Goal: Information Seeking & Learning: Learn about a topic

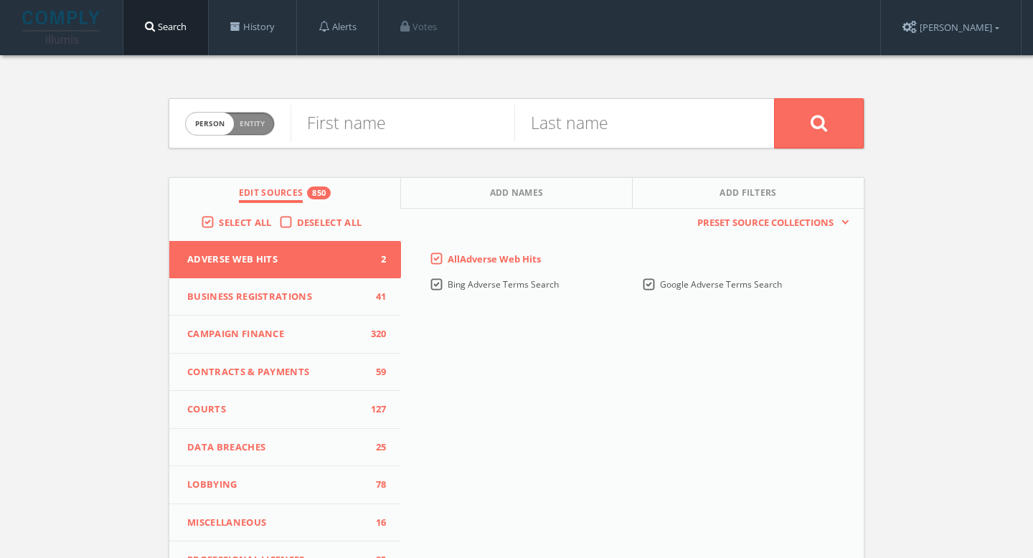
click at [253, 123] on span "Entity" at bounding box center [252, 123] width 25 height 11
checkbox input "true"
click at [440, 119] on input "text" at bounding box center [532, 123] width 483 height 37
paste input "National Sports Distributors, LLC - Spalding"
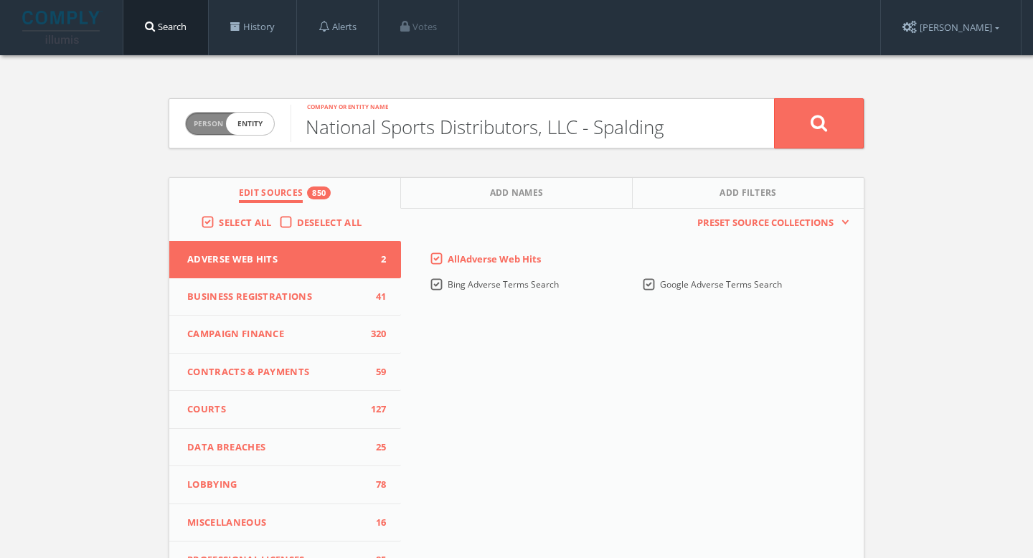
type input "National Sports Distributors, LLC - Spalding"
click at [797, 113] on button at bounding box center [819, 123] width 90 height 50
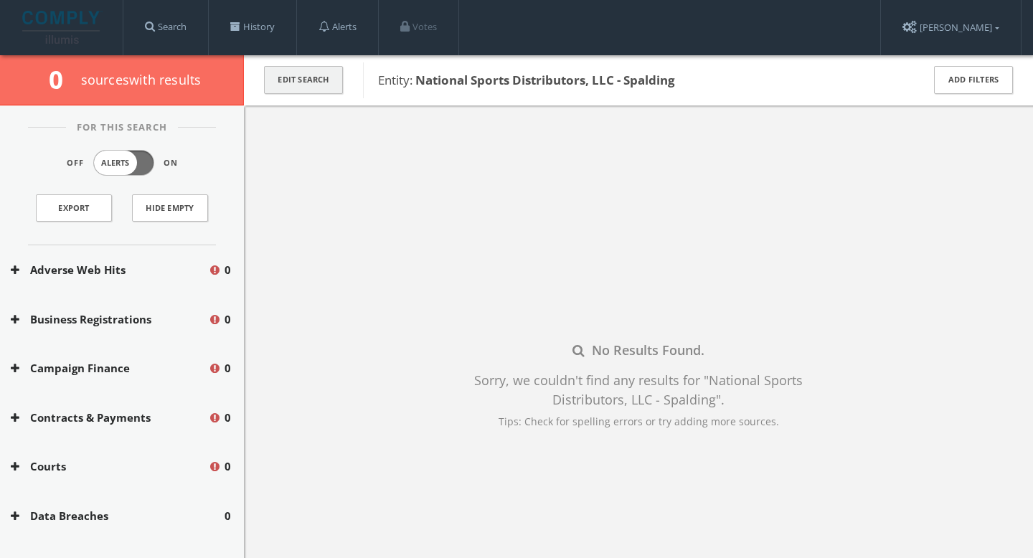
click at [313, 83] on button "Edit Search" at bounding box center [303, 80] width 79 height 28
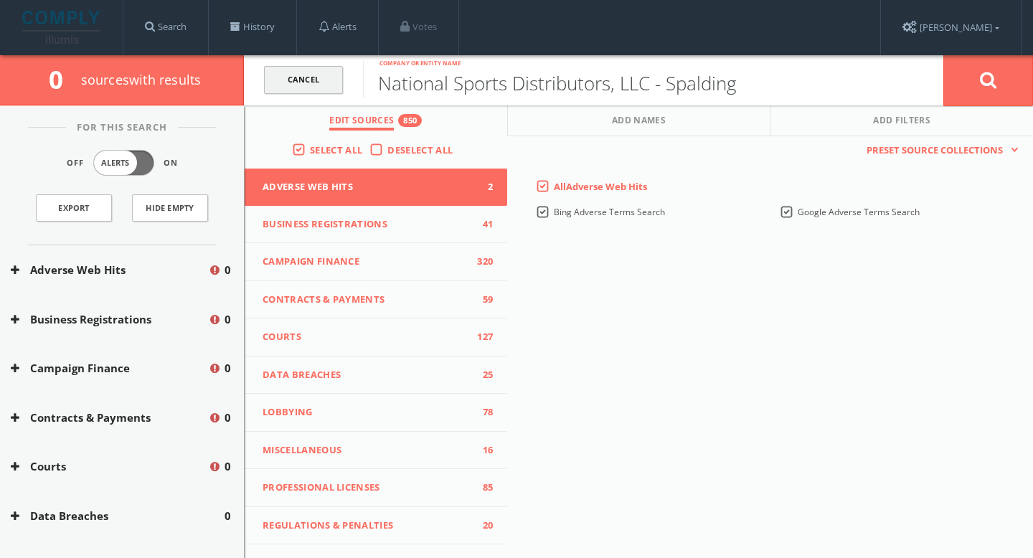
drag, startPoint x: 779, startPoint y: 88, endPoint x: 336, endPoint y: 87, distance: 443.3
click at [336, 87] on form "Cancel National Sports Distributors, LLC - Spalding Company or entity name Canc…" at bounding box center [638, 80] width 789 height 50
type input "Spalding"
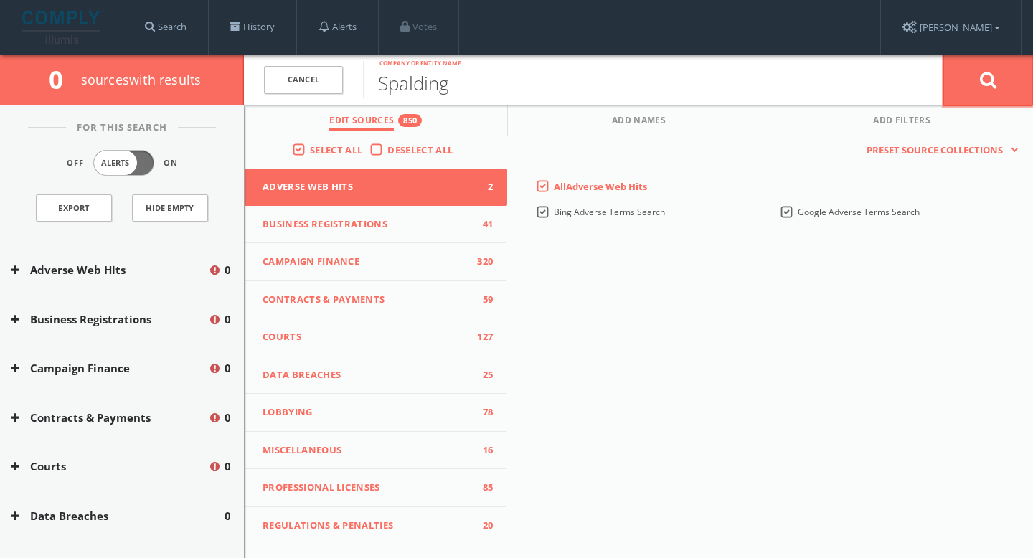
click at [1007, 87] on button at bounding box center [988, 81] width 90 height 52
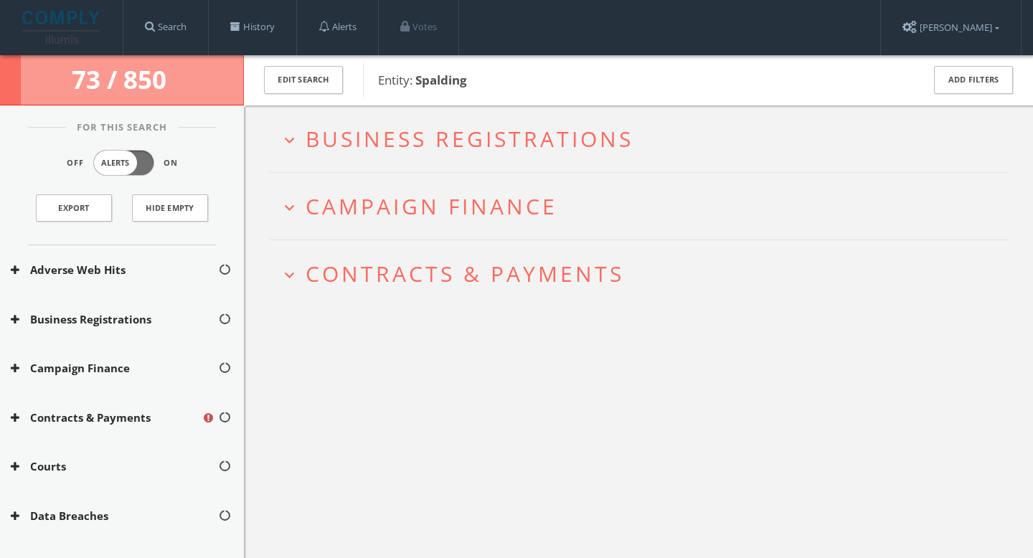
click at [592, 131] on span "Business Registrations" at bounding box center [470, 138] width 328 height 29
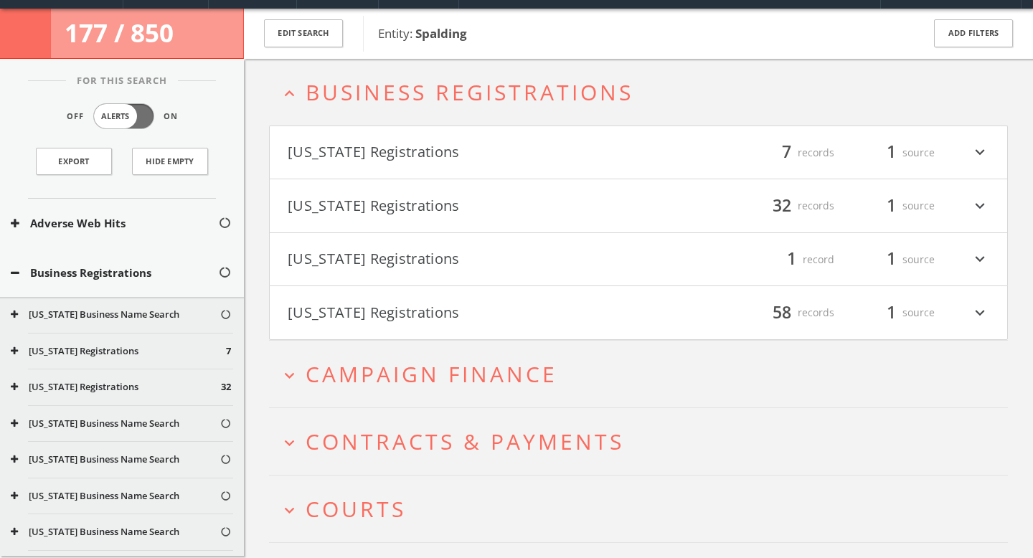
scroll to position [55, 0]
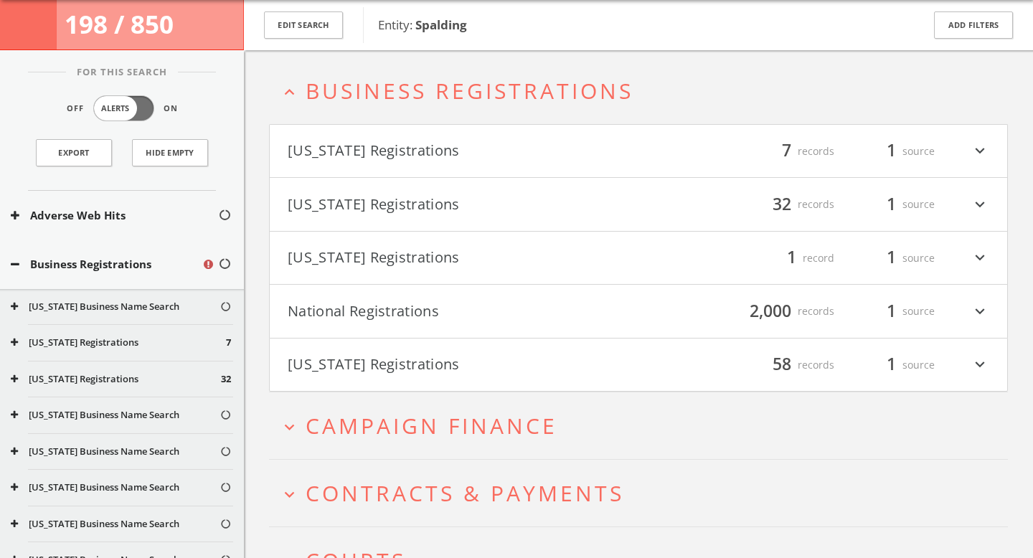
click at [465, 244] on h4 "[US_STATE] Registrations filter_list 1 record 1 source expand_more" at bounding box center [638, 258] width 737 height 53
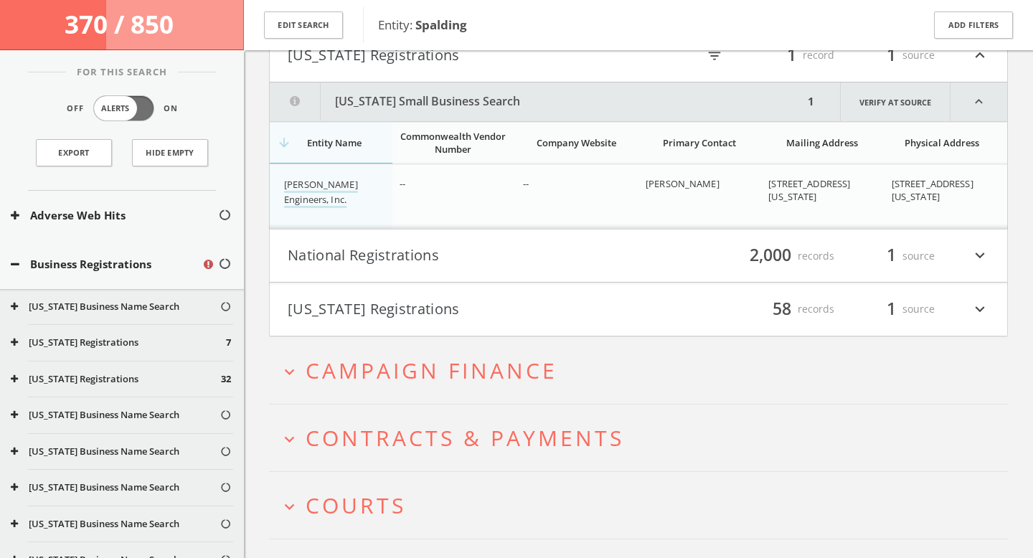
scroll to position [246, 0]
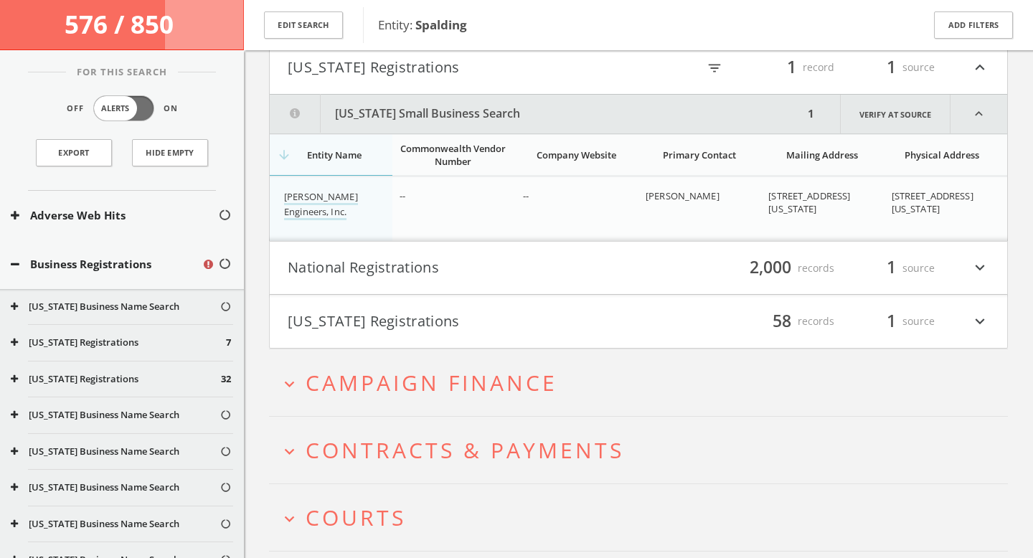
click at [413, 63] on button "[US_STATE] Registrations" at bounding box center [463, 67] width 351 height 24
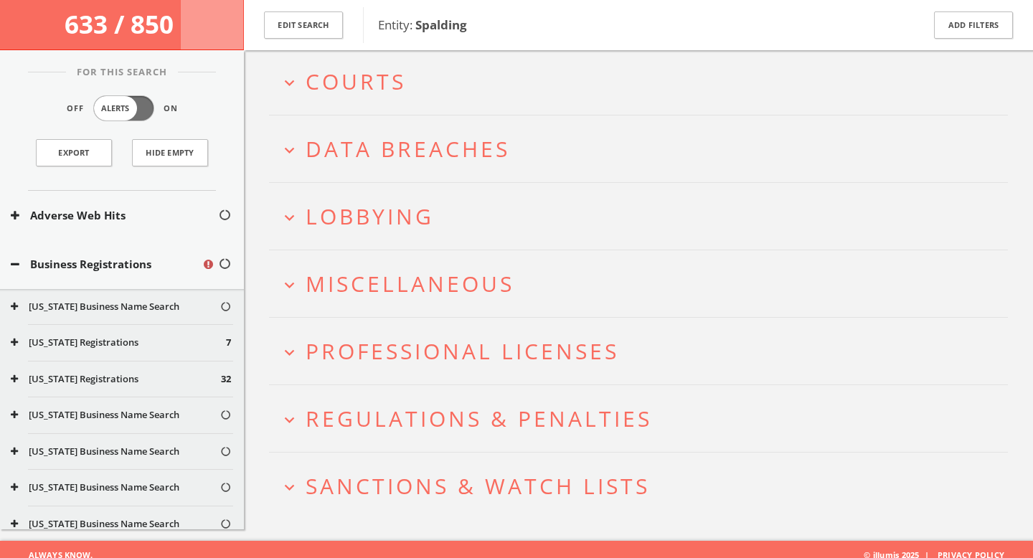
scroll to position [546, 0]
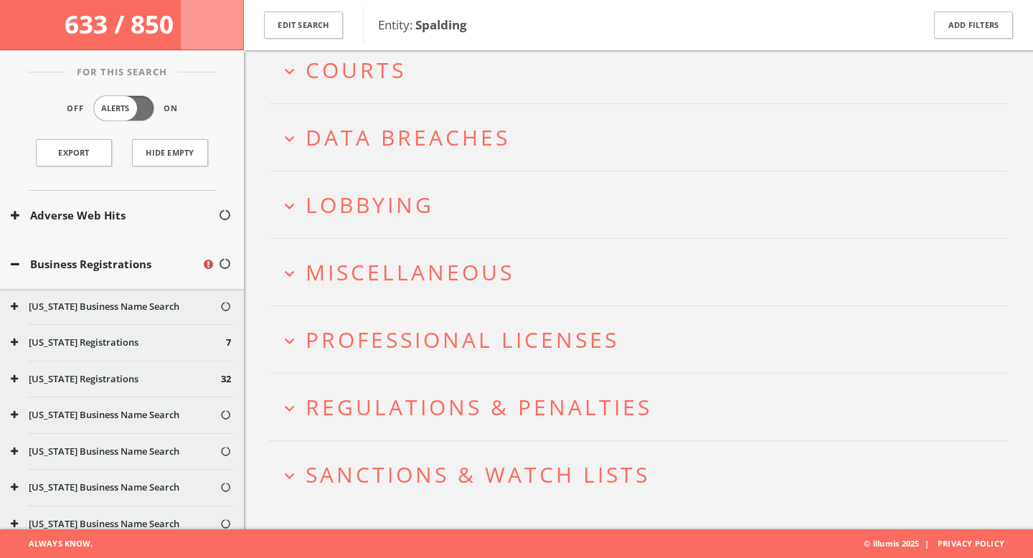
click at [461, 478] on span "Sanctions & Watch Lists" at bounding box center [478, 474] width 344 height 29
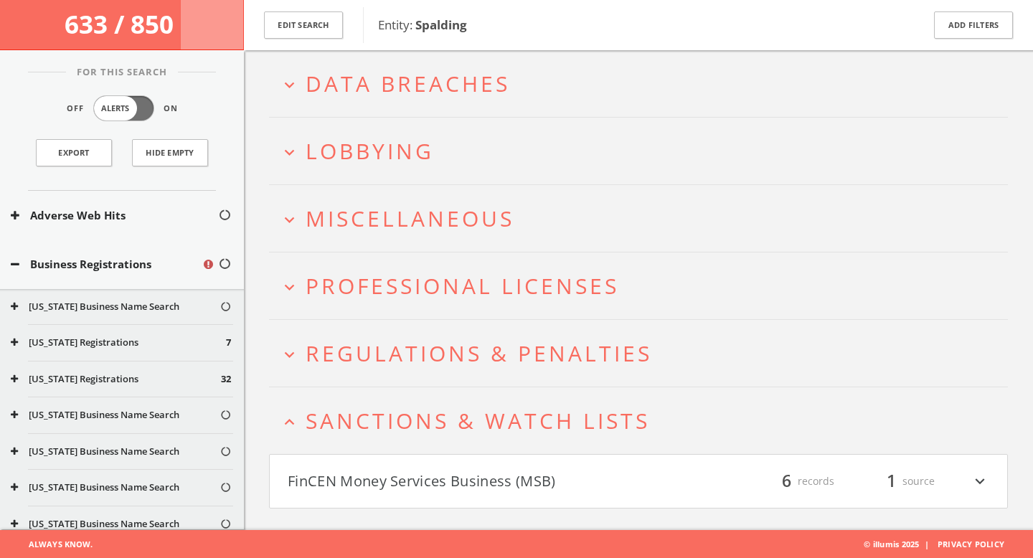
click at [461, 478] on button "FinCEN Money Services Business (MSB)" at bounding box center [463, 481] width 351 height 24
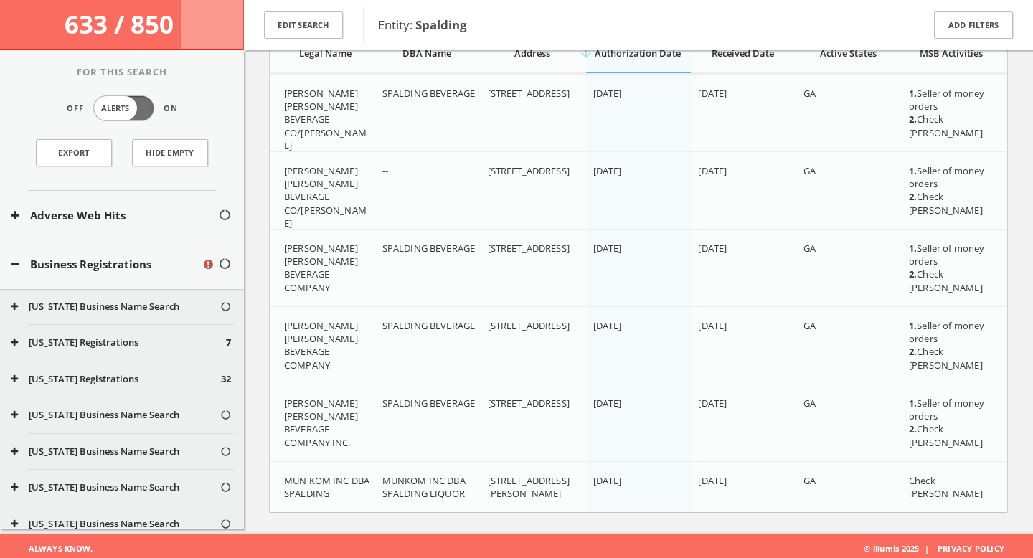
scroll to position [1119, 0]
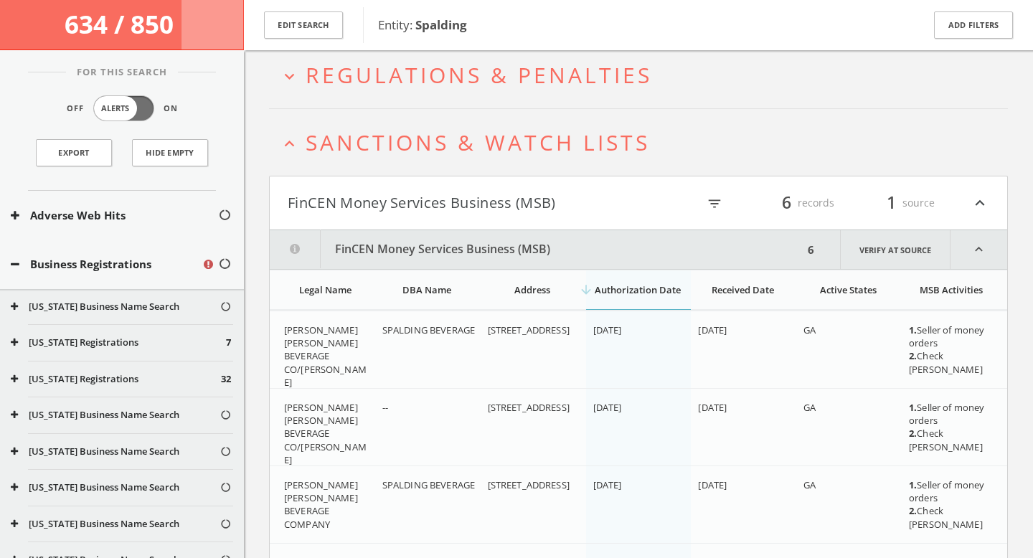
click at [508, 200] on button "FinCEN Money Services Business (MSB)" at bounding box center [463, 203] width 351 height 24
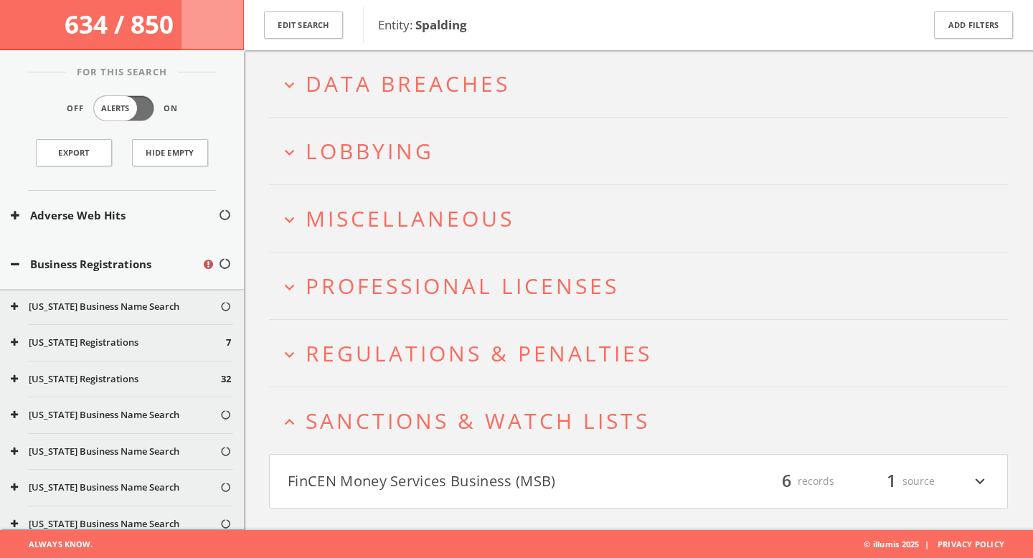
click at [432, 364] on span "Regulations & Penalties" at bounding box center [479, 353] width 346 height 29
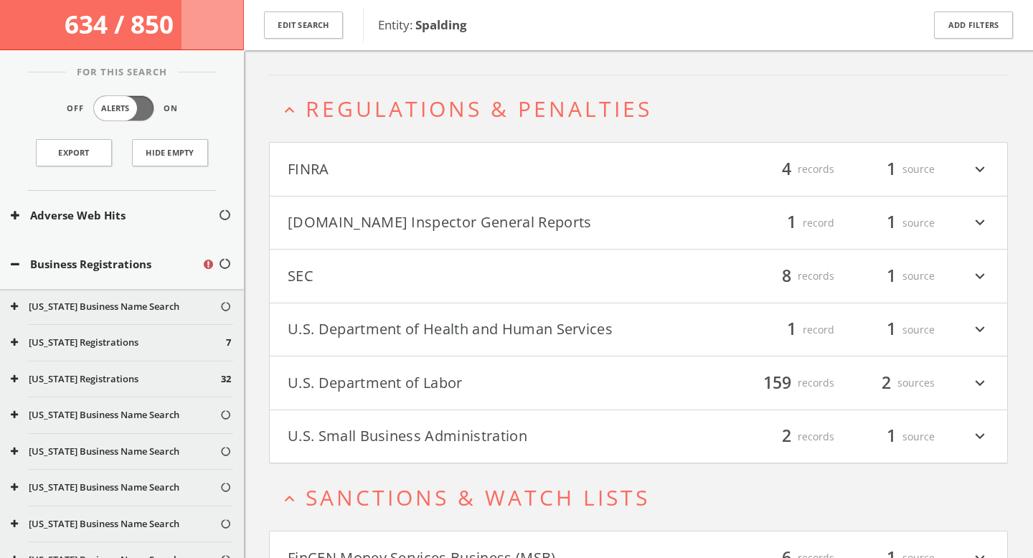
scroll to position [869, 0]
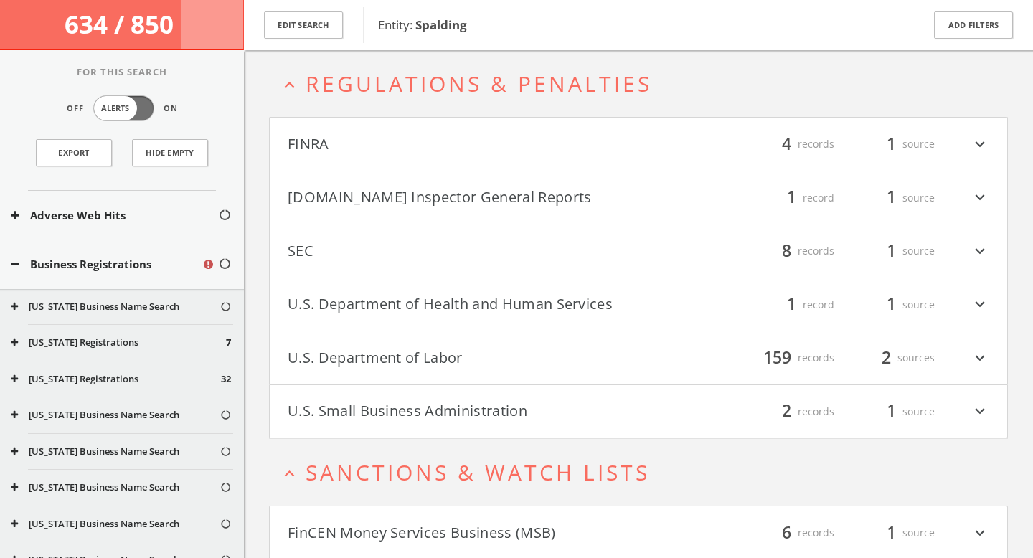
click at [428, 348] on button "U.S. Department of Labor" at bounding box center [463, 358] width 351 height 24
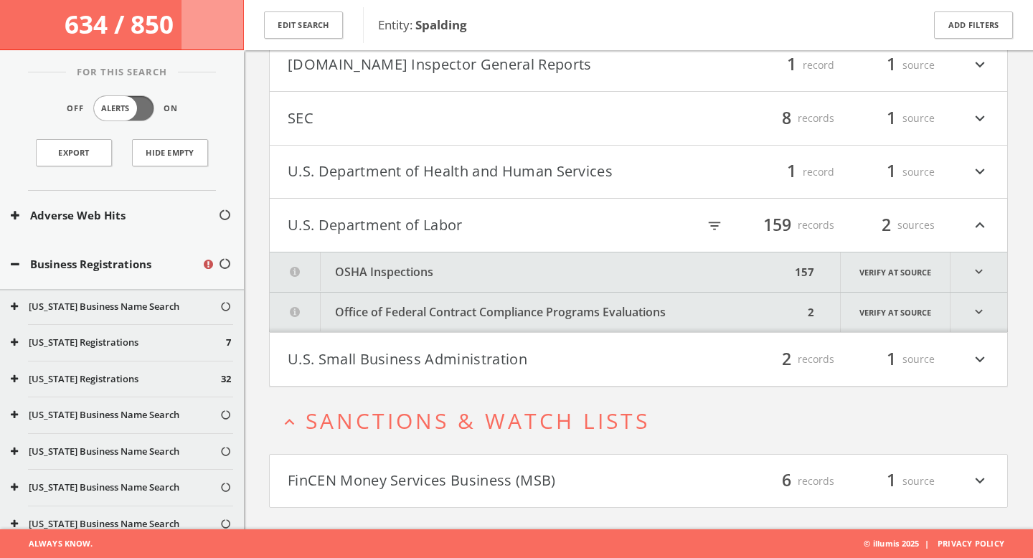
click at [419, 285] on button "OSHA Inspections" at bounding box center [530, 271] width 521 height 39
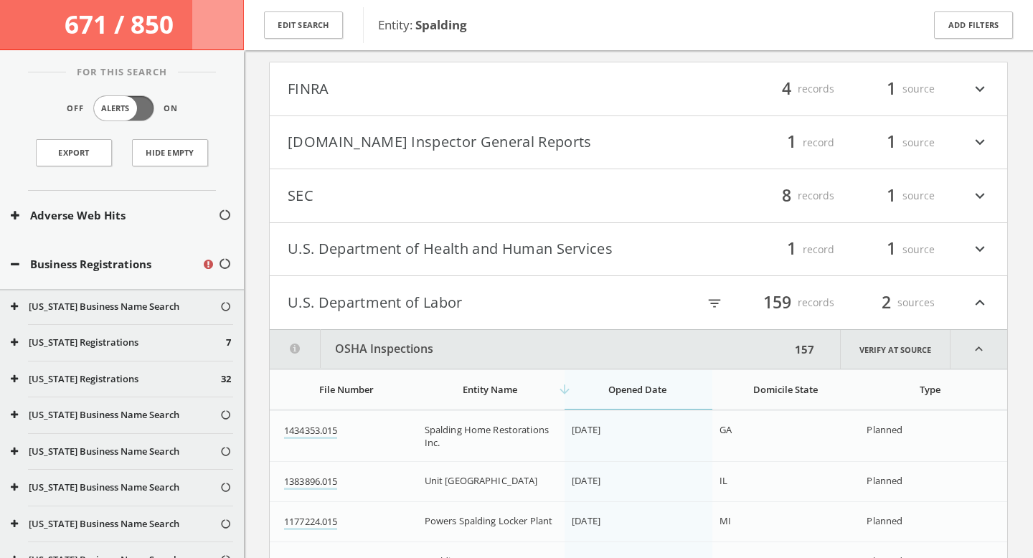
scroll to position [937, 0]
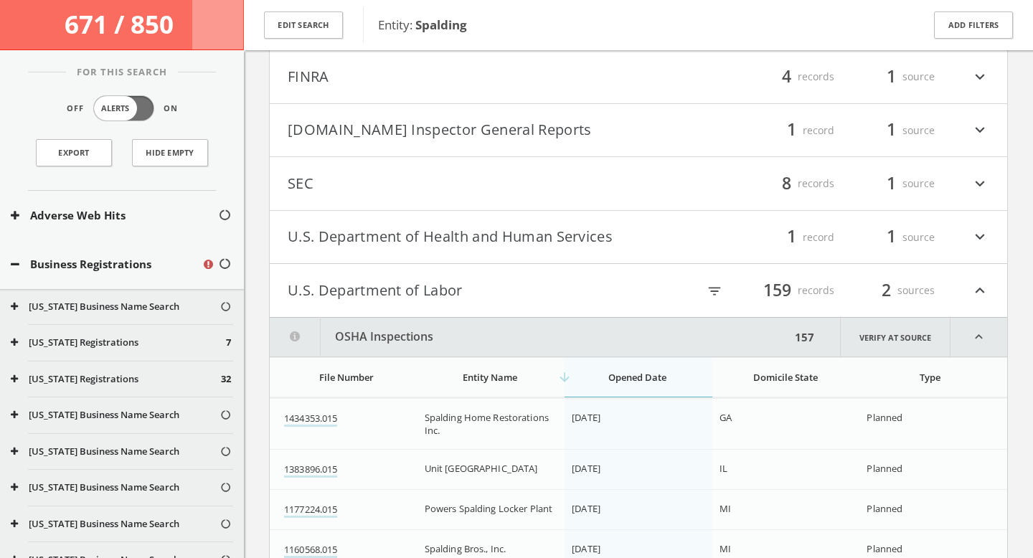
click at [445, 292] on button "U.S. Department of Labor" at bounding box center [463, 290] width 351 height 24
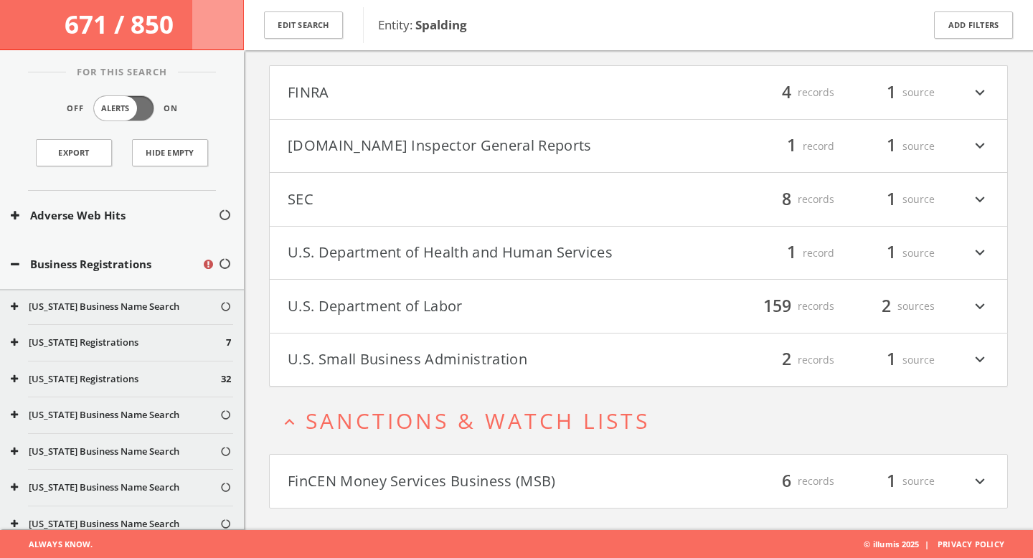
click at [439, 257] on button "U.S. Department of Health and Human Services" at bounding box center [463, 253] width 351 height 24
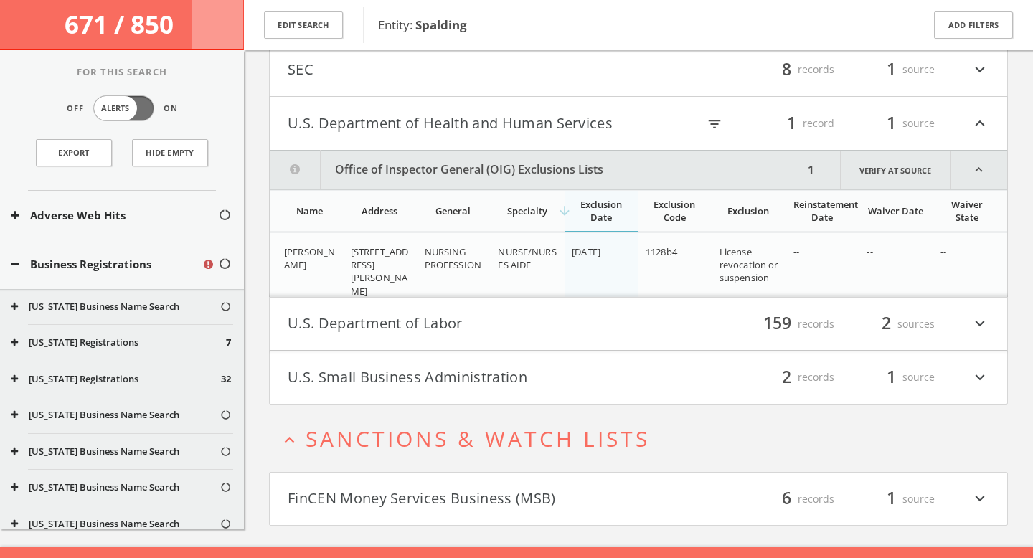
scroll to position [1069, 0]
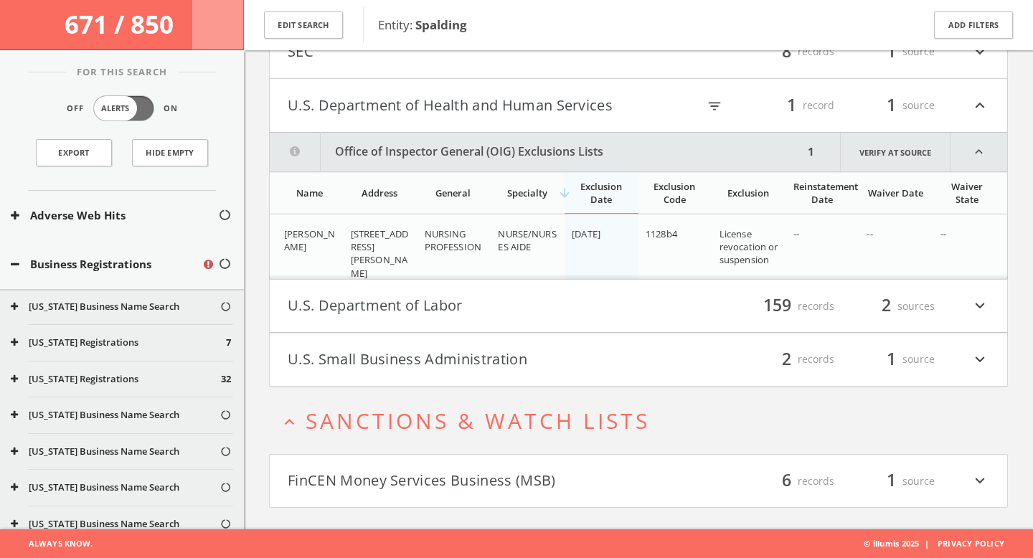
click at [452, 116] on button "U.S. Department of Health and Human Services" at bounding box center [463, 105] width 351 height 24
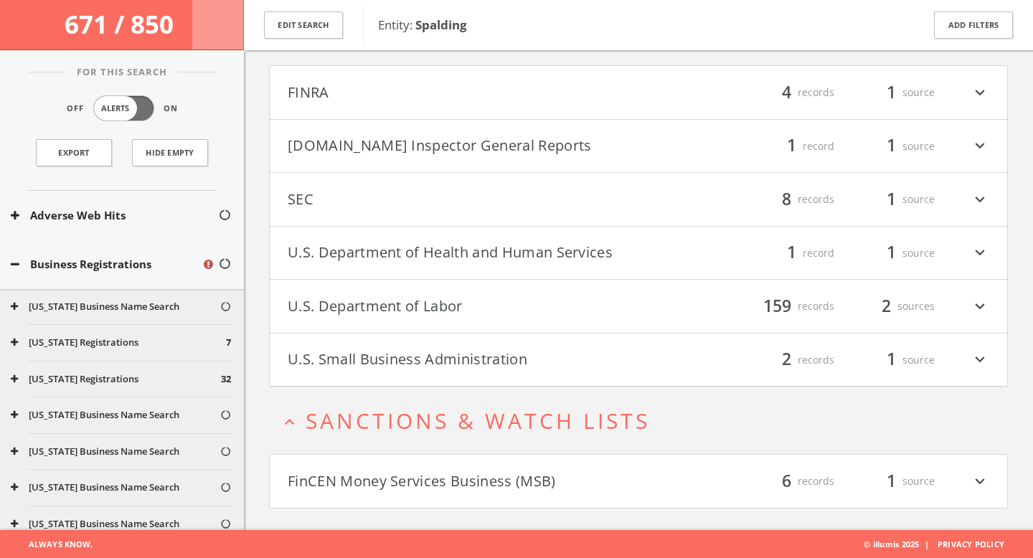
scroll to position [898, 0]
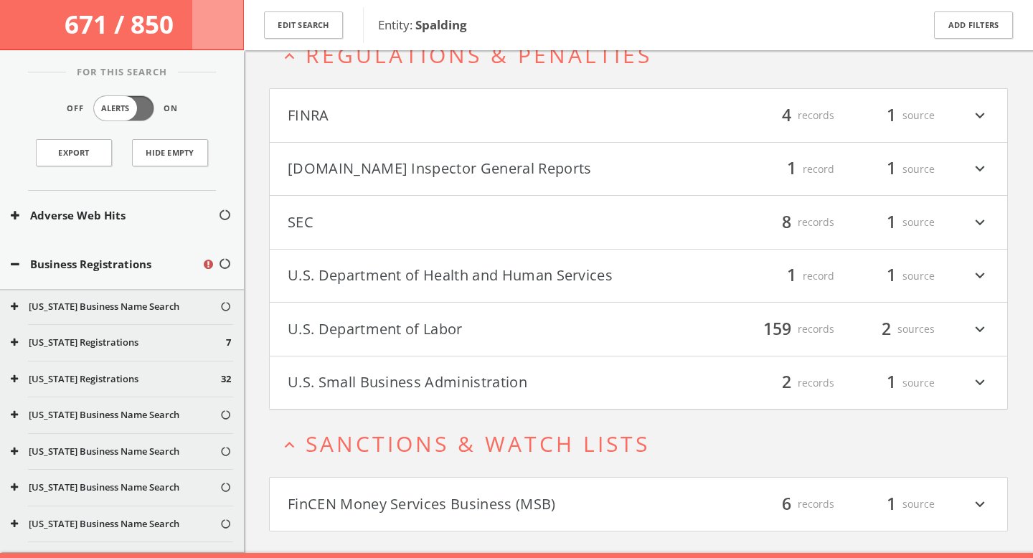
click at [417, 162] on button "[DOMAIN_NAME] Inspector General Reports" at bounding box center [463, 169] width 351 height 24
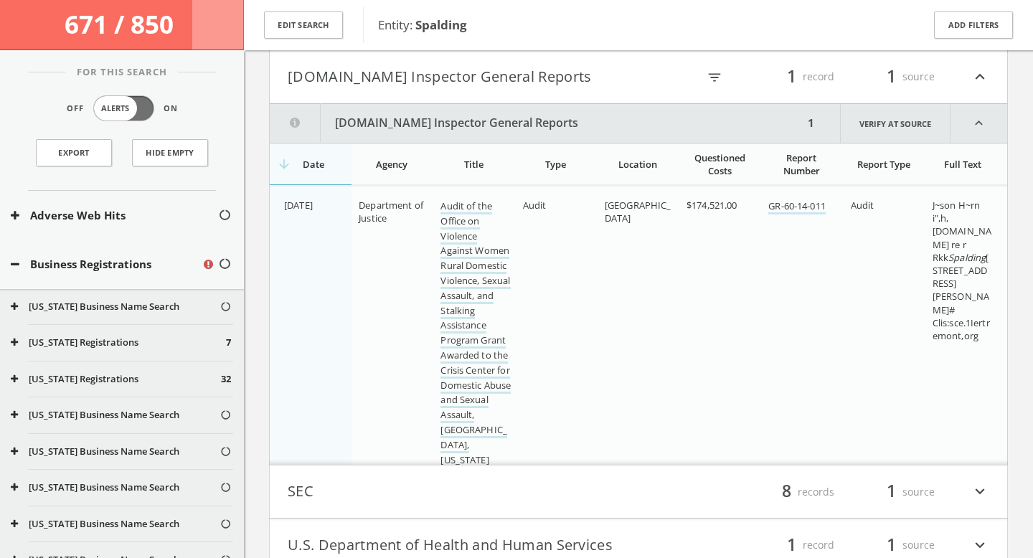
scroll to position [988, 0]
click at [419, 85] on button "[DOMAIN_NAME] Inspector General Reports" at bounding box center [463, 79] width 351 height 24
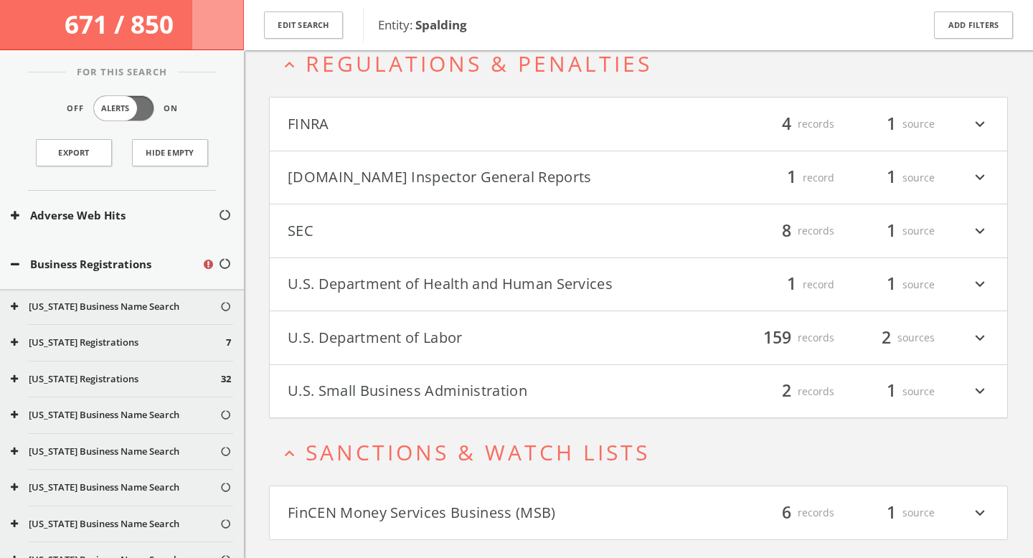
click at [422, 212] on h4 "SEC filter_list 8 records 1 source expand_more" at bounding box center [638, 230] width 737 height 53
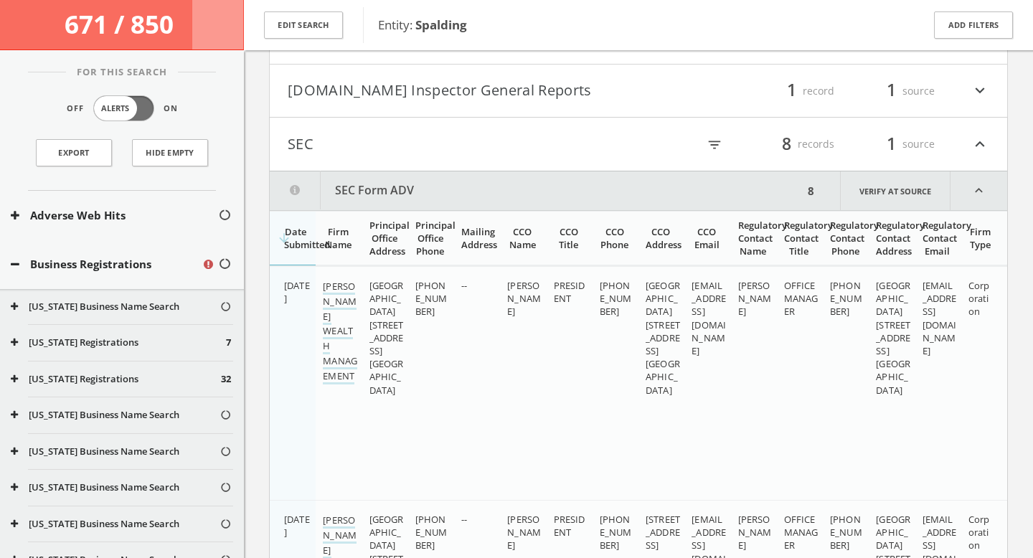
click at [369, 139] on button "SEC" at bounding box center [463, 144] width 351 height 24
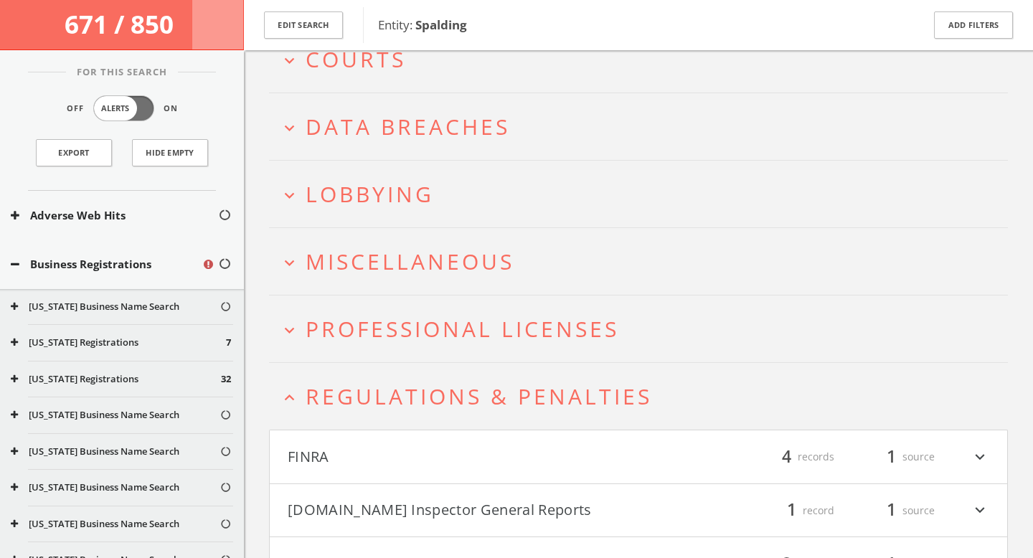
click at [409, 314] on span "Professional Licenses" at bounding box center [462, 328] width 313 height 29
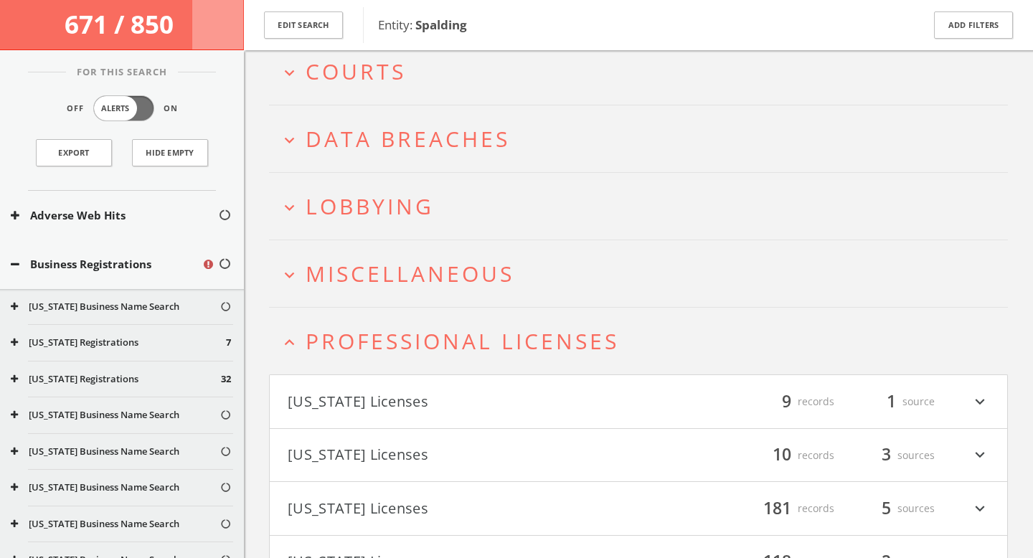
click at [425, 288] on h2 "expand_more Miscellaneous" at bounding box center [638, 273] width 739 height 67
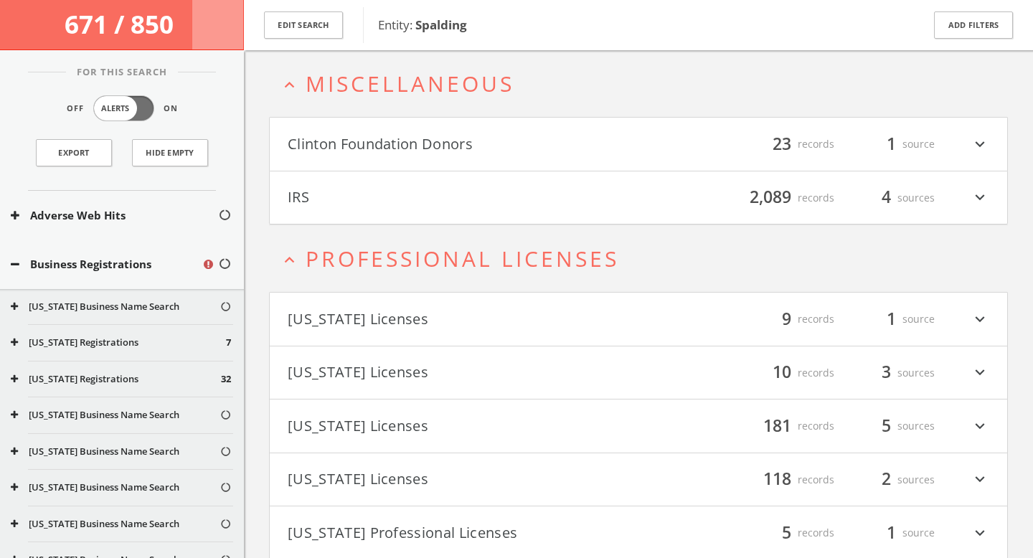
click at [402, 167] on h4 "Clinton Foundation Donors filter_list 23 records 1 source expand_more" at bounding box center [638, 144] width 737 height 53
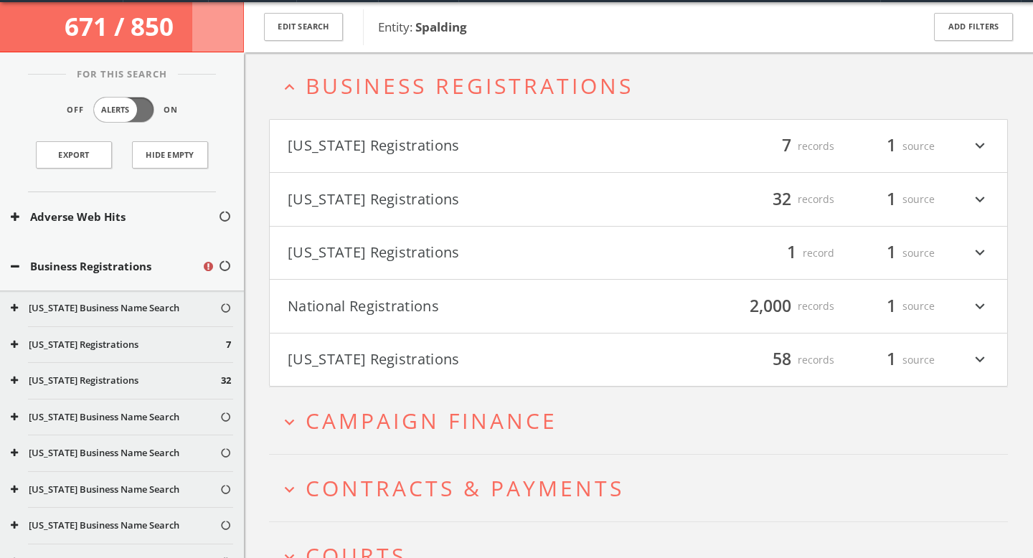
scroll to position [0, 0]
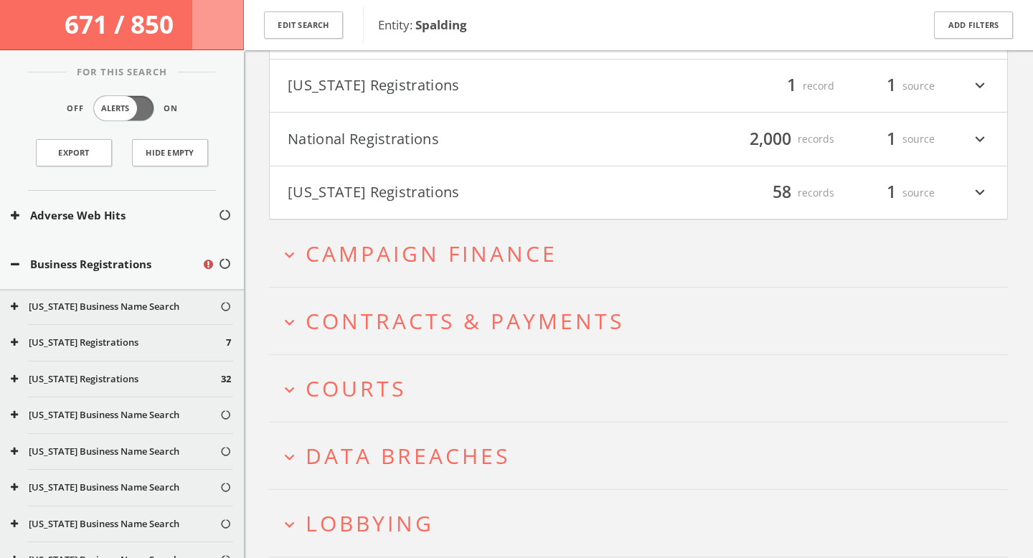
click at [435, 263] on span "Campaign Finance" at bounding box center [432, 253] width 252 height 29
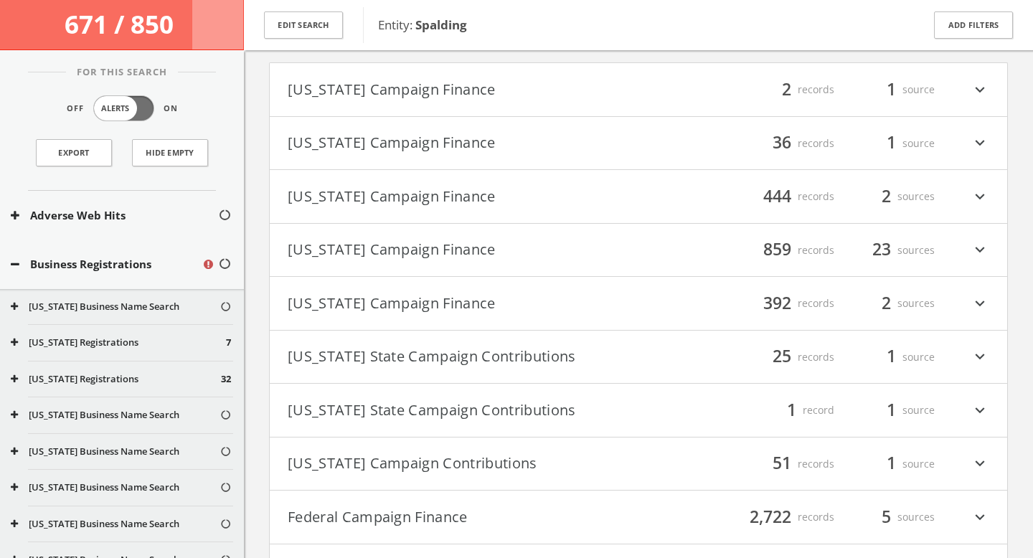
click at [497, 105] on h4 "[US_STATE] Campaign Finance filter_list 2 records 1 source expand_more" at bounding box center [638, 89] width 737 height 53
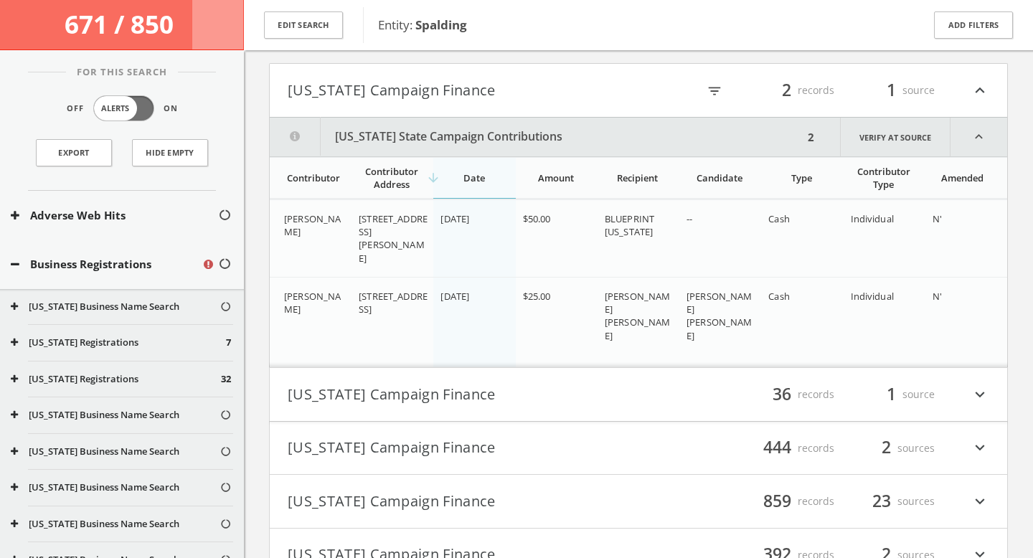
scroll to position [438, 0]
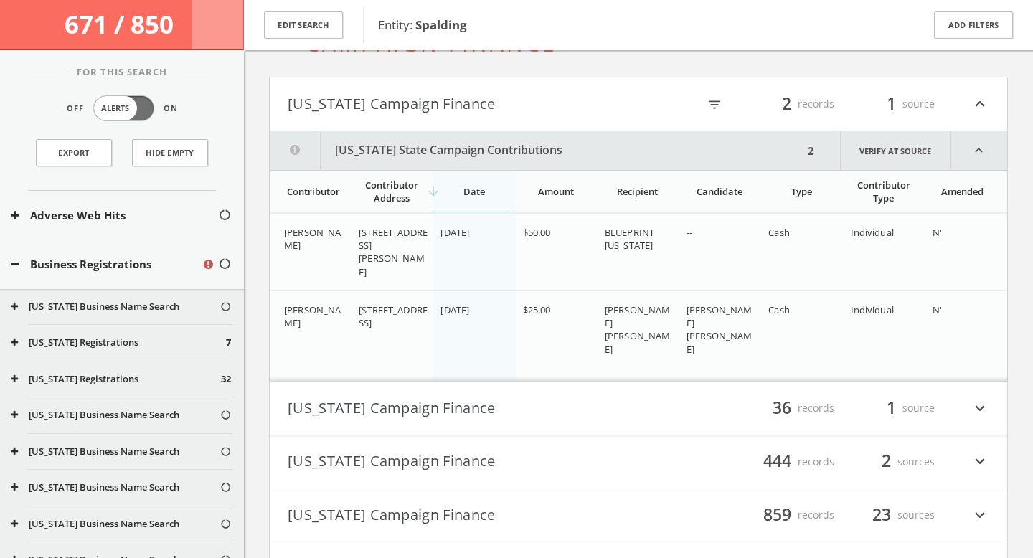
click at [718, 106] on icon "filter_list" at bounding box center [715, 105] width 16 height 16
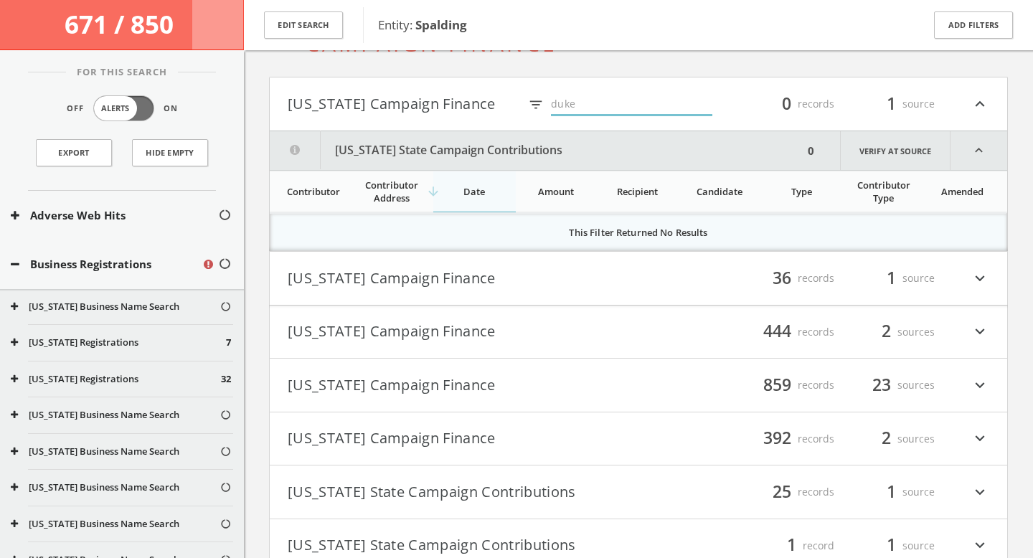
type input "duke"
click at [593, 273] on button "[US_STATE] Campaign Finance" at bounding box center [463, 278] width 351 height 24
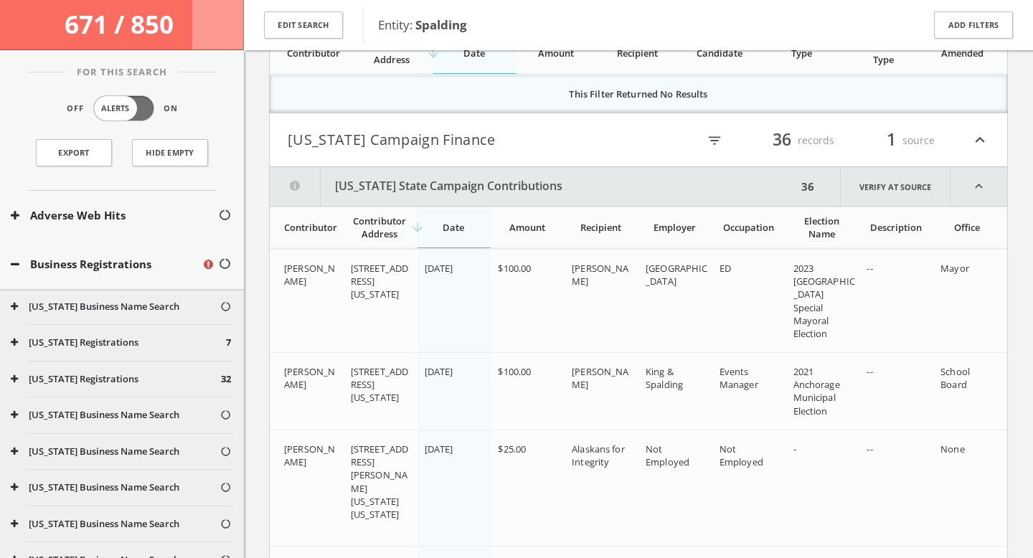
scroll to position [536, 0]
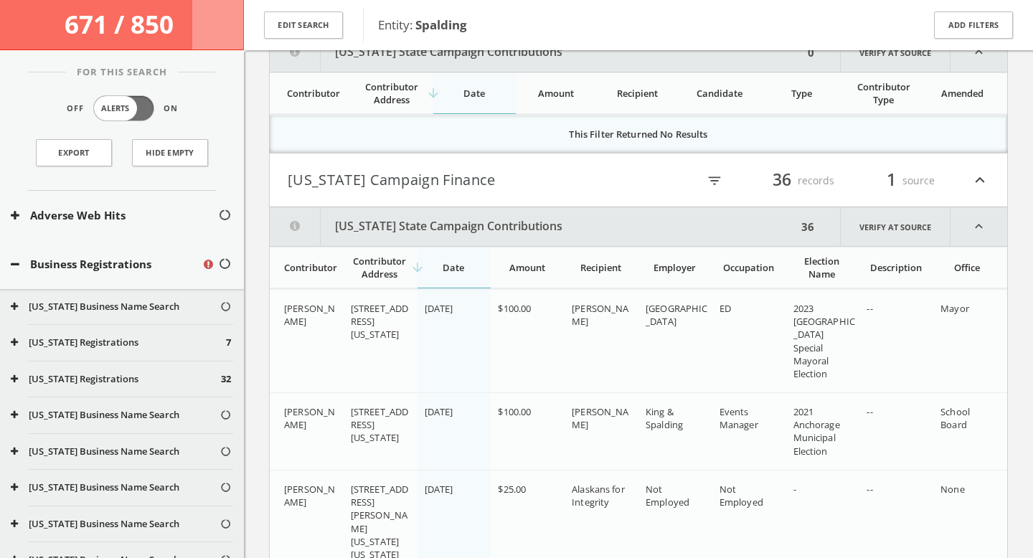
click at [720, 181] on icon "filter_list" at bounding box center [715, 181] width 16 height 16
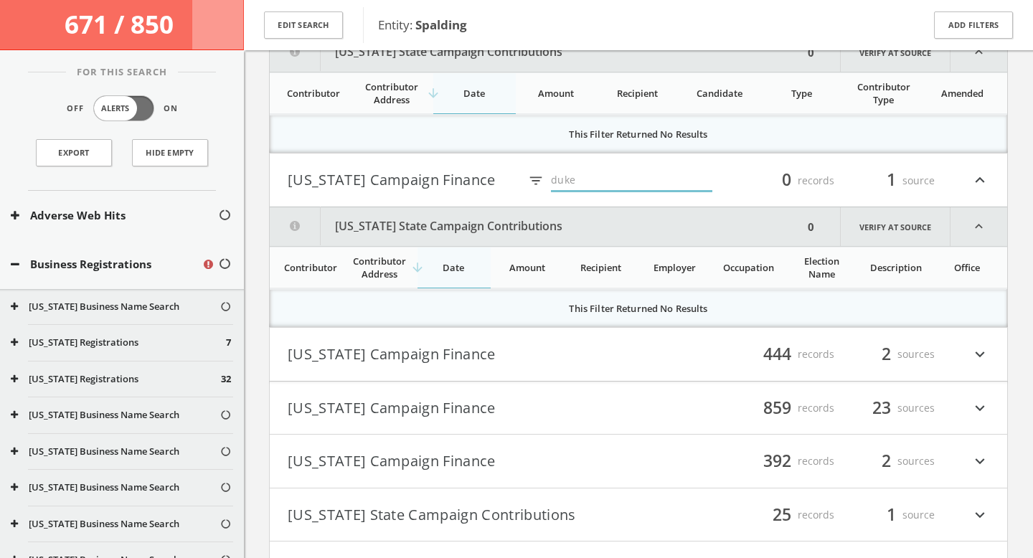
type input "duke"
click at [626, 347] on button "[US_STATE] Campaign Finance" at bounding box center [463, 354] width 351 height 24
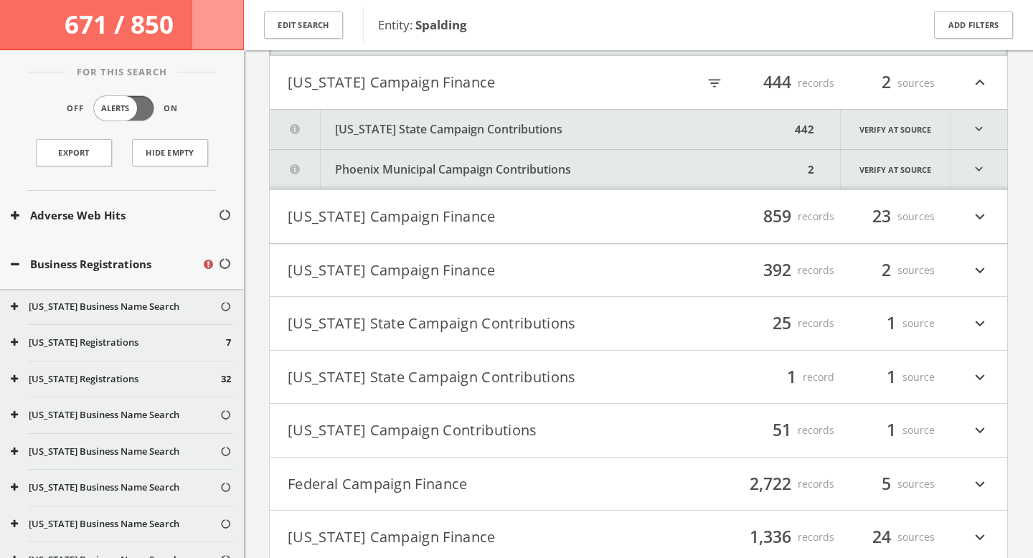
scroll to position [813, 0]
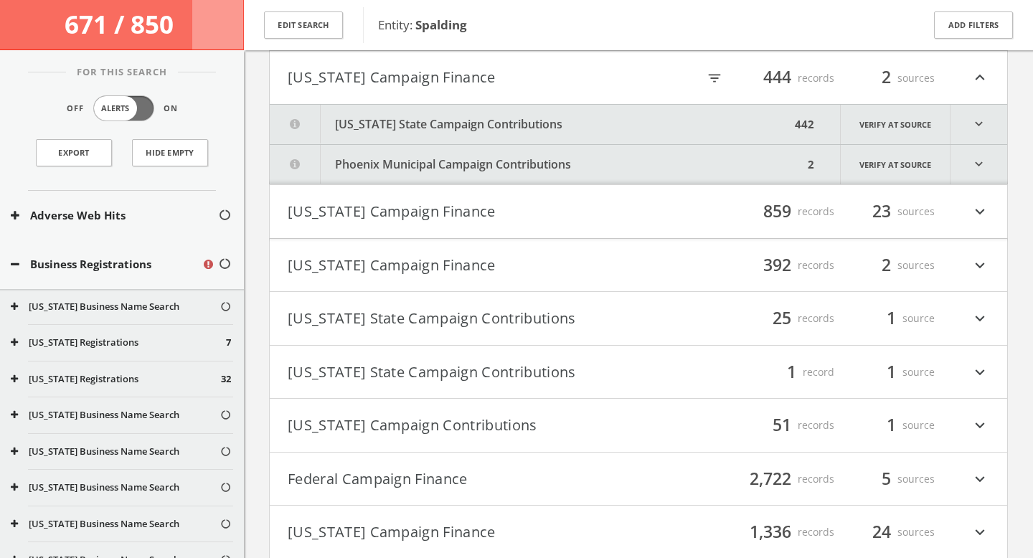
click at [717, 80] on icon "filter_list" at bounding box center [715, 78] width 16 height 16
type input "duke"
click at [642, 226] on h4 "[US_STATE] Campaign Finance filter_list 859 records 23 sources expand_more" at bounding box center [638, 211] width 737 height 53
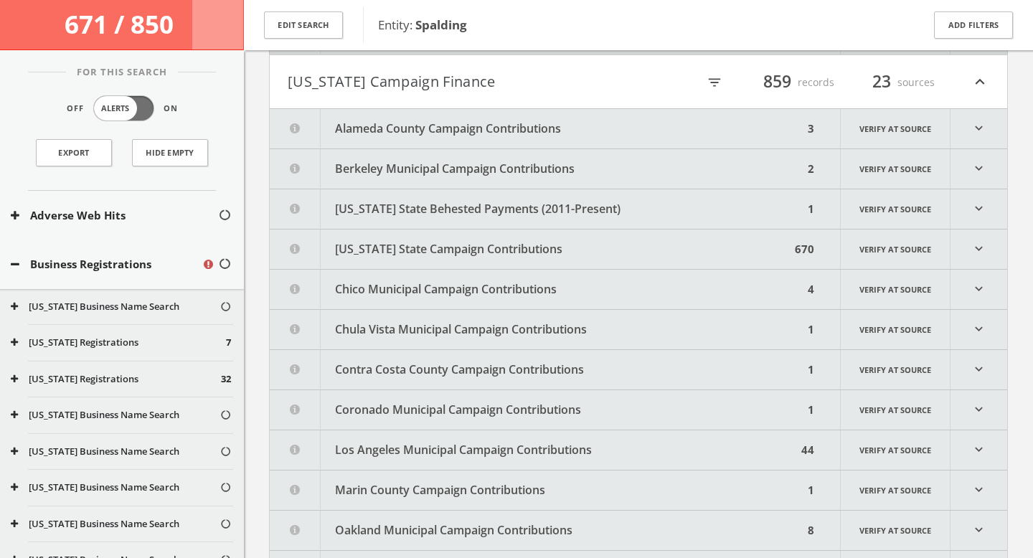
scroll to position [947, 0]
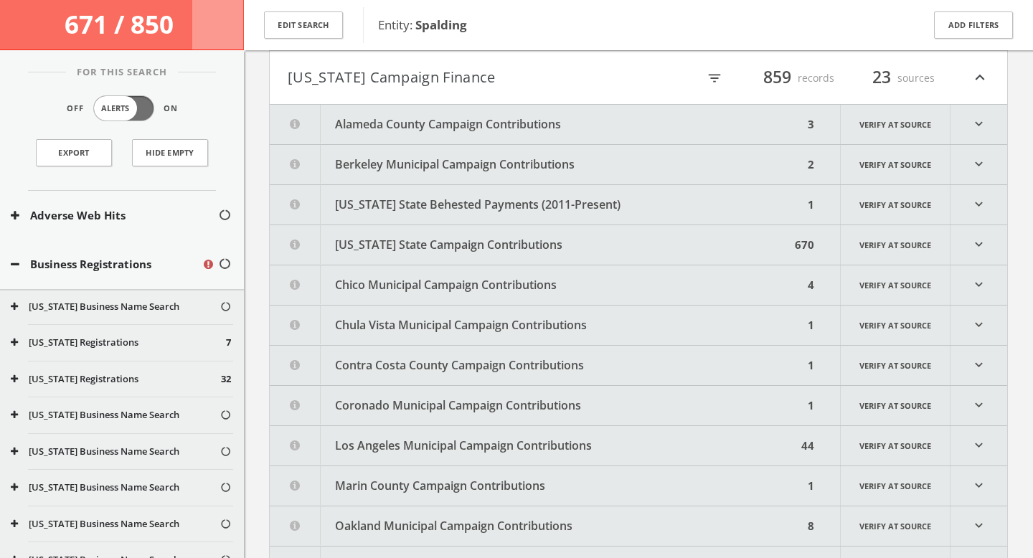
click at [715, 87] on div "filter_list 859 records 23 sources expand_less" at bounding box center [813, 77] width 351 height 24
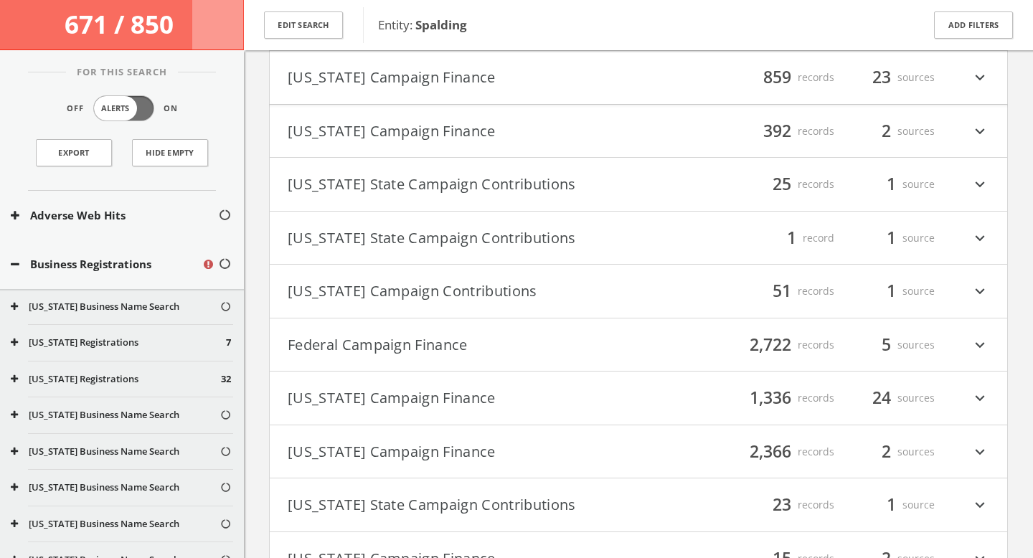
click at [715, 87] on div "filter_list 859 records 23 sources expand_more" at bounding box center [813, 77] width 351 height 24
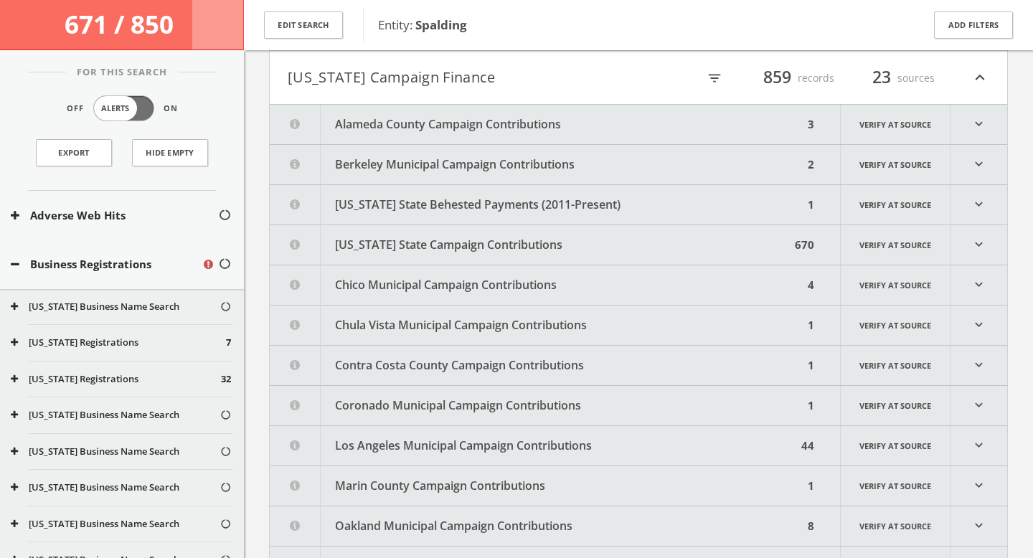
click at [714, 80] on icon "filter_list" at bounding box center [715, 78] width 16 height 16
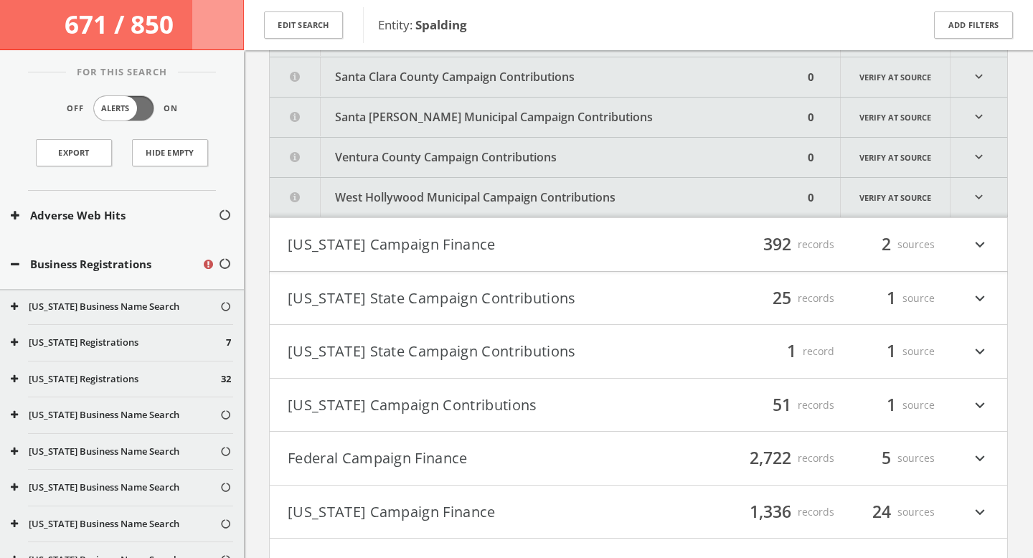
type input "duke"
click at [600, 239] on button "[US_STATE] Campaign Finance" at bounding box center [463, 244] width 351 height 24
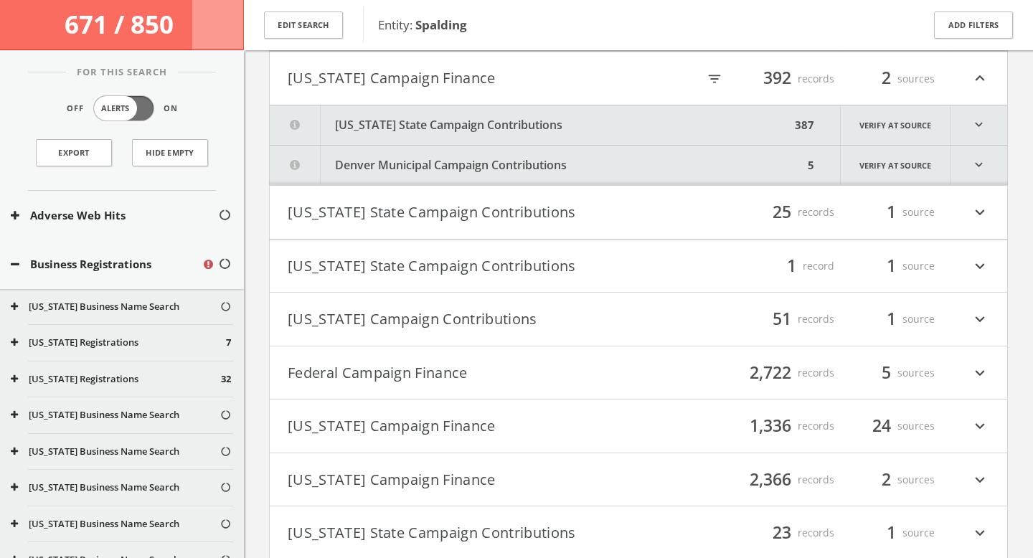
scroll to position [1924, 0]
click at [714, 80] on icon "filter_list" at bounding box center [715, 78] width 16 height 16
type input "duke"
click at [621, 231] on h4 "[US_STATE] State Campaign Contributions filter_list 25 records 1 source expand_…" at bounding box center [638, 211] width 737 height 53
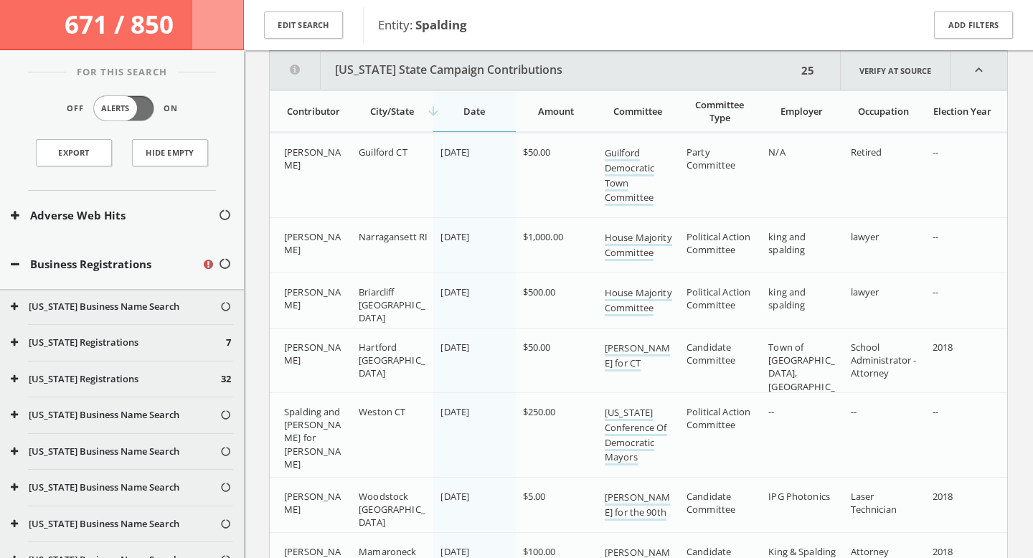
scroll to position [2060, 0]
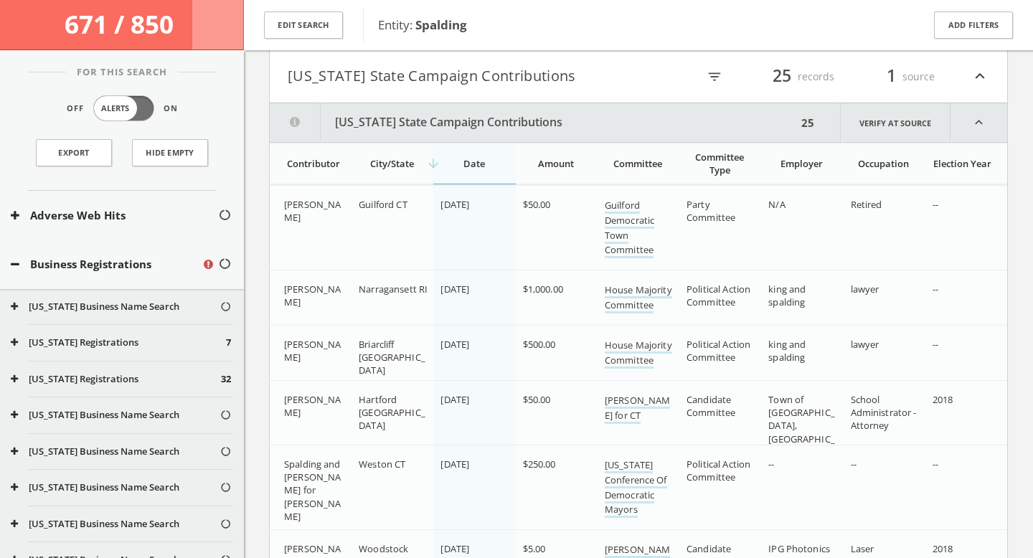
click at [714, 76] on icon "filter_list" at bounding box center [715, 77] width 16 height 16
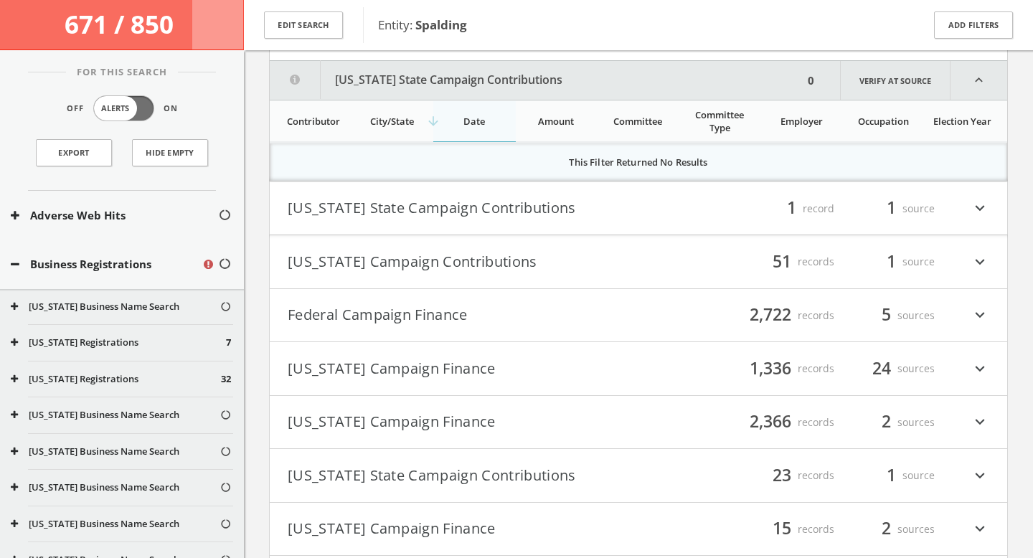
type input "duke"
click at [632, 207] on button "[US_STATE] State Campaign Contributions" at bounding box center [463, 209] width 351 height 24
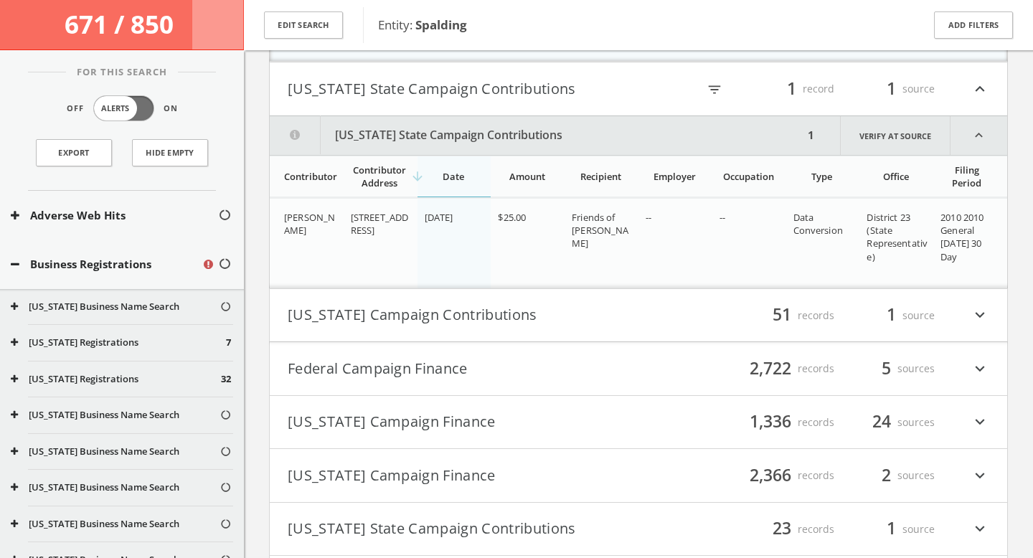
scroll to position [2228, 0]
click at [715, 97] on icon "filter_list" at bounding box center [715, 91] width 16 height 16
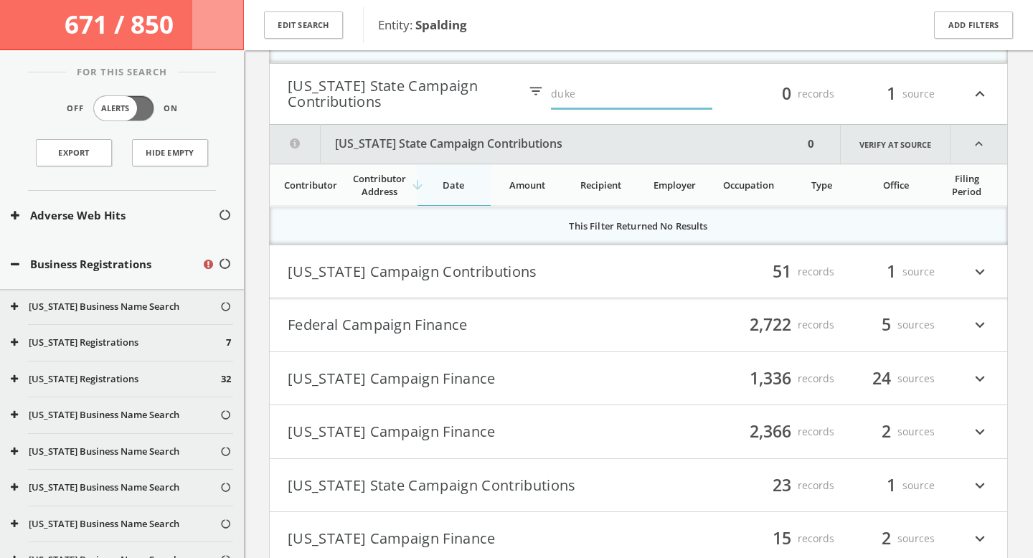
type input "duke"
click at [614, 278] on button "[US_STATE] Campaign Contributions" at bounding box center [463, 272] width 351 height 24
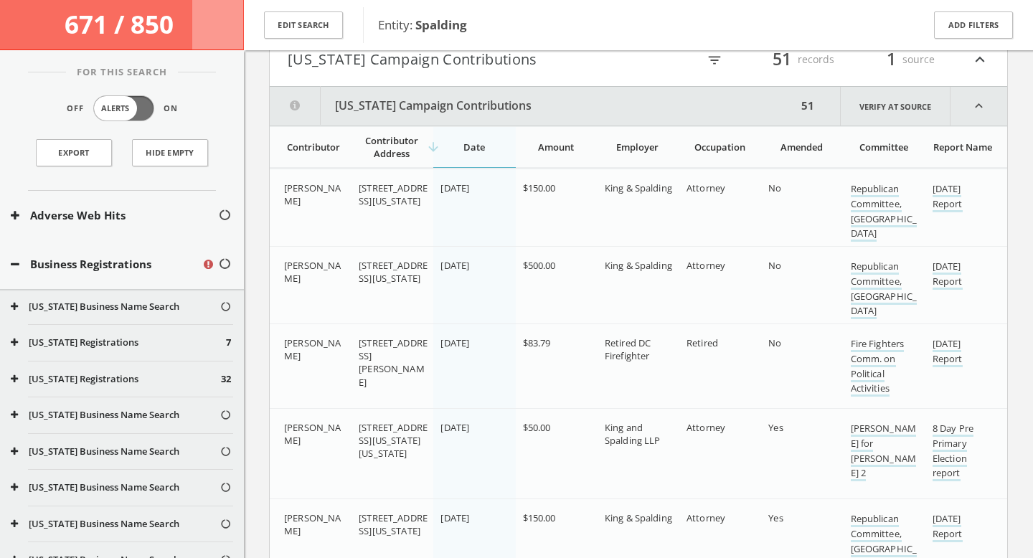
scroll to position [2437, 0]
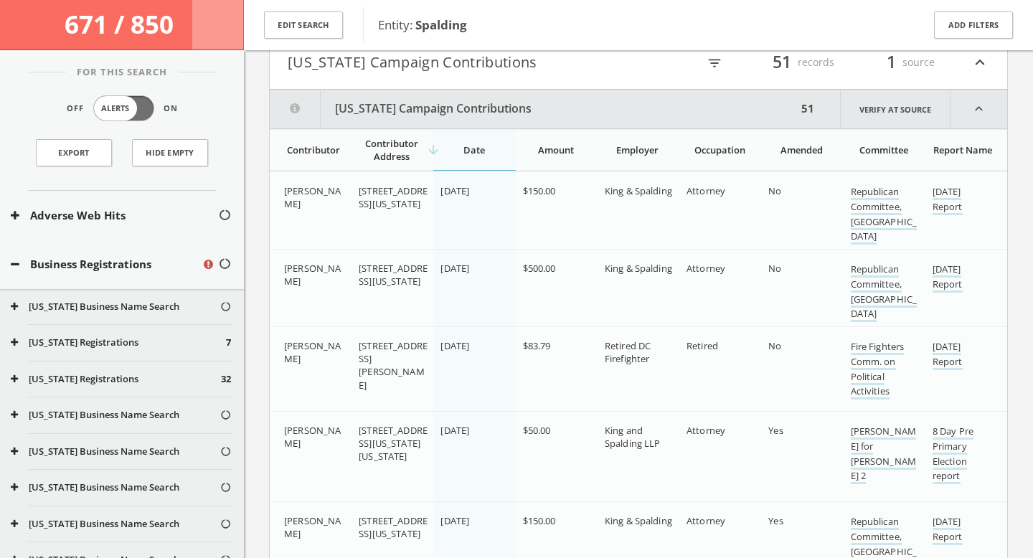
click at [717, 65] on icon "filter_list" at bounding box center [715, 63] width 16 height 16
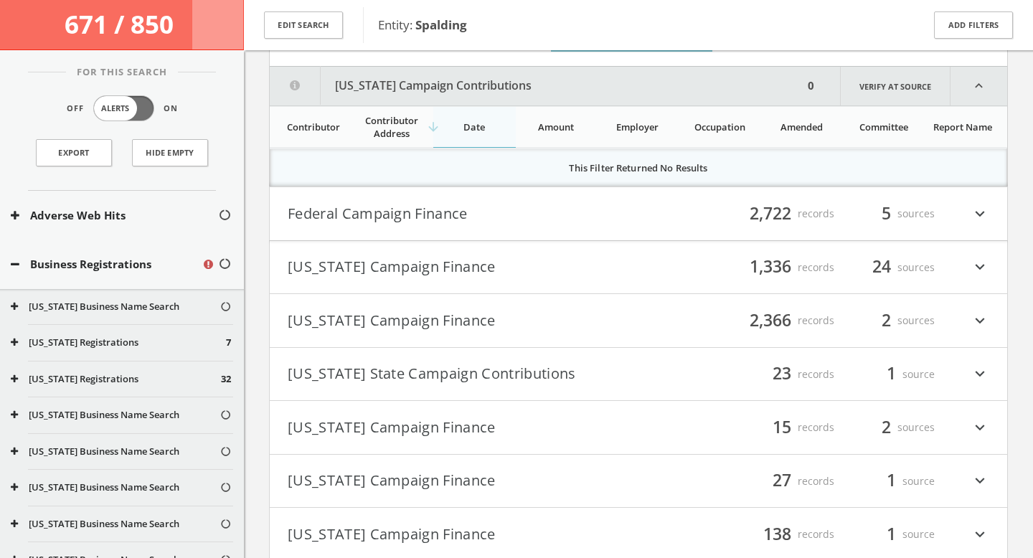
type input "duke"
click at [572, 207] on button "Federal Campaign Finance" at bounding box center [463, 214] width 351 height 24
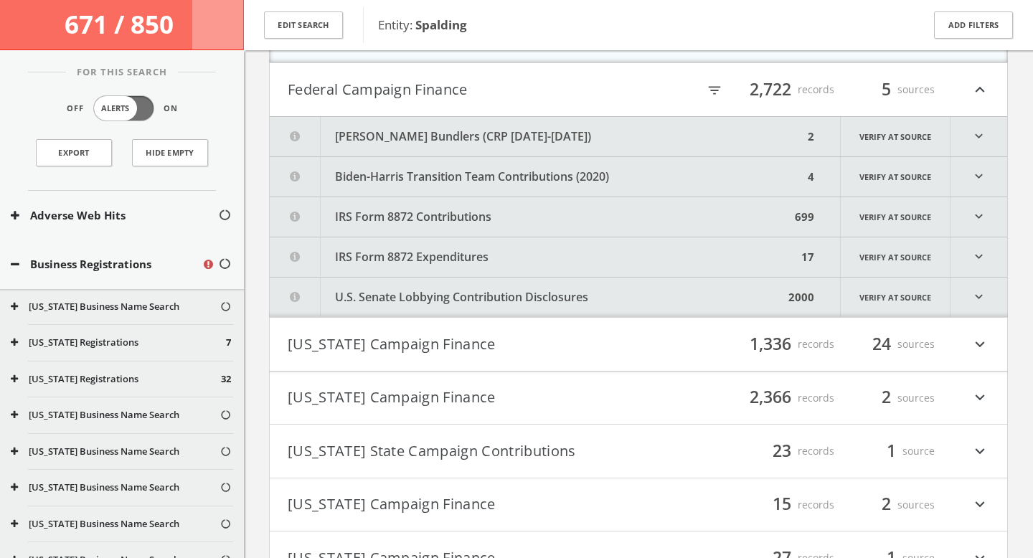
scroll to position [2604, 0]
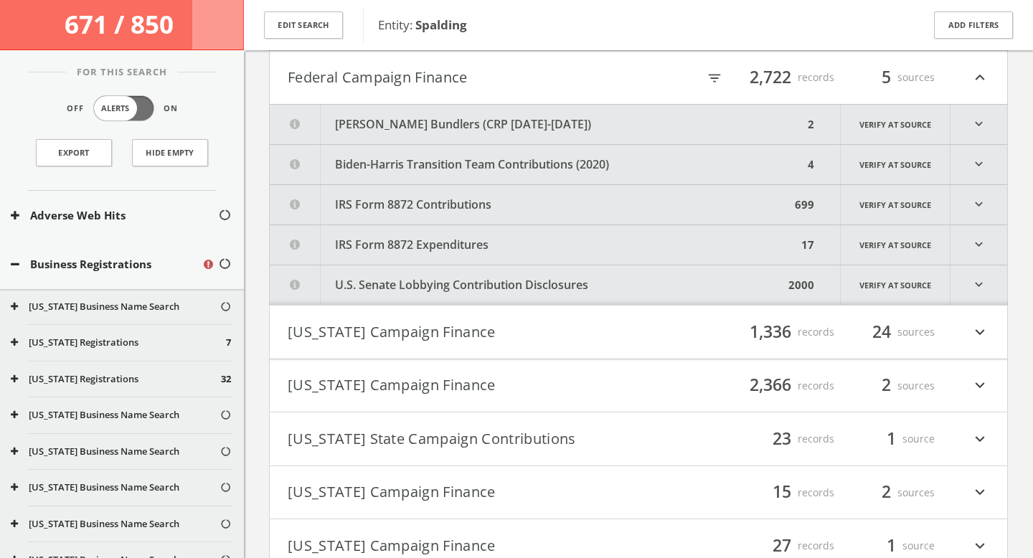
click at [713, 76] on icon "filter_list" at bounding box center [715, 78] width 16 height 16
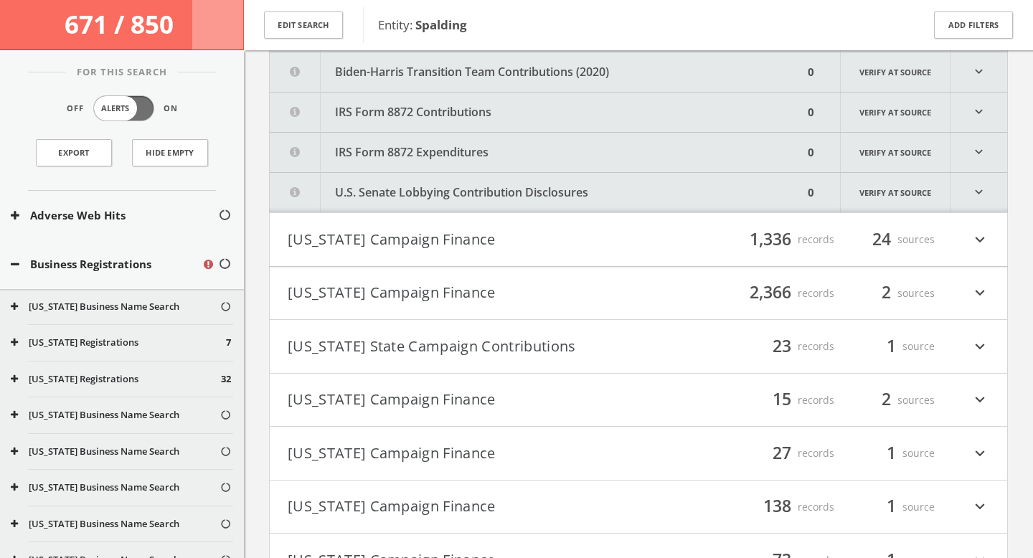
type input "duke"
click at [608, 232] on button "[US_STATE] Campaign Finance" at bounding box center [463, 239] width 351 height 24
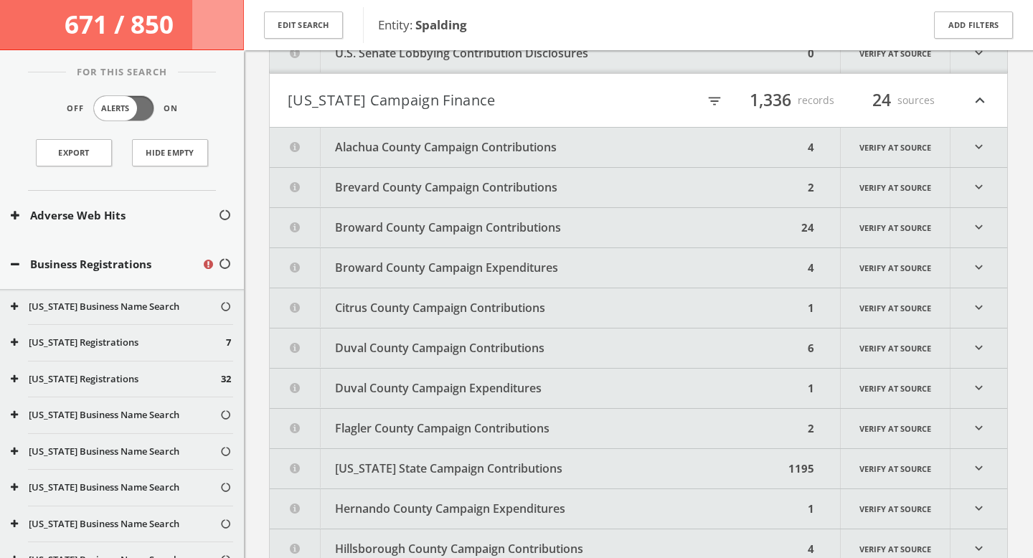
scroll to position [2835, 0]
click at [712, 99] on icon "filter_list" at bounding box center [715, 102] width 16 height 16
click at [571, 105] on input "text" at bounding box center [631, 102] width 161 height 22
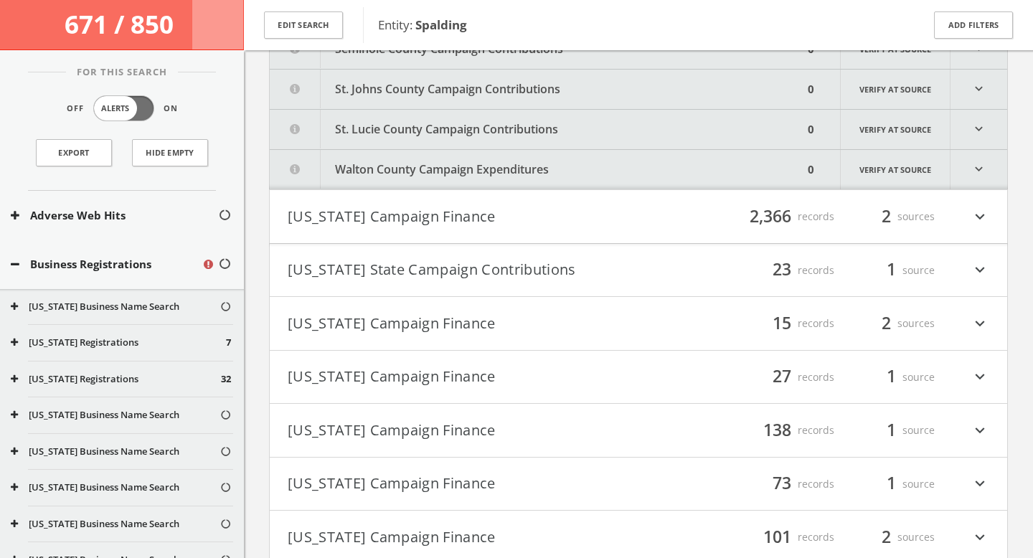
type input "duke"
click at [588, 226] on button "[US_STATE] Campaign Finance" at bounding box center [463, 216] width 351 height 24
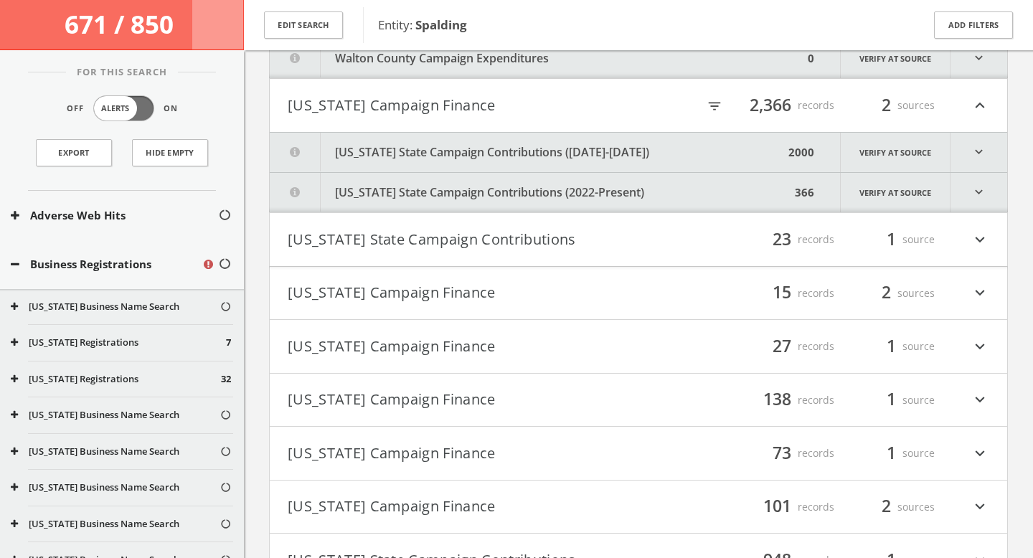
scroll to position [3848, 0]
click at [705, 108] on div "filter_list 2,366 records 2 sources expand_less" at bounding box center [813, 106] width 351 height 24
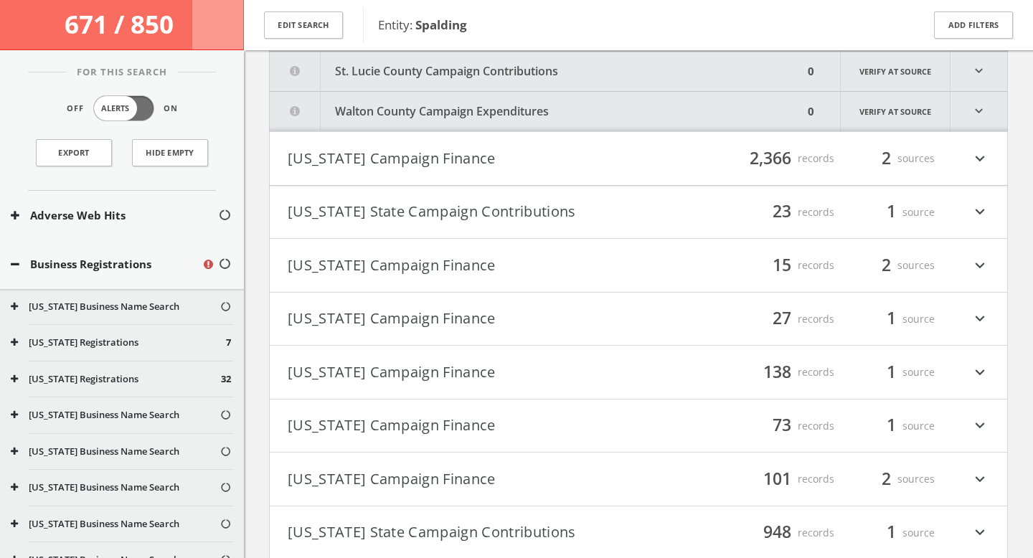
click at [504, 166] on button "[US_STATE] Campaign Finance" at bounding box center [463, 158] width 351 height 24
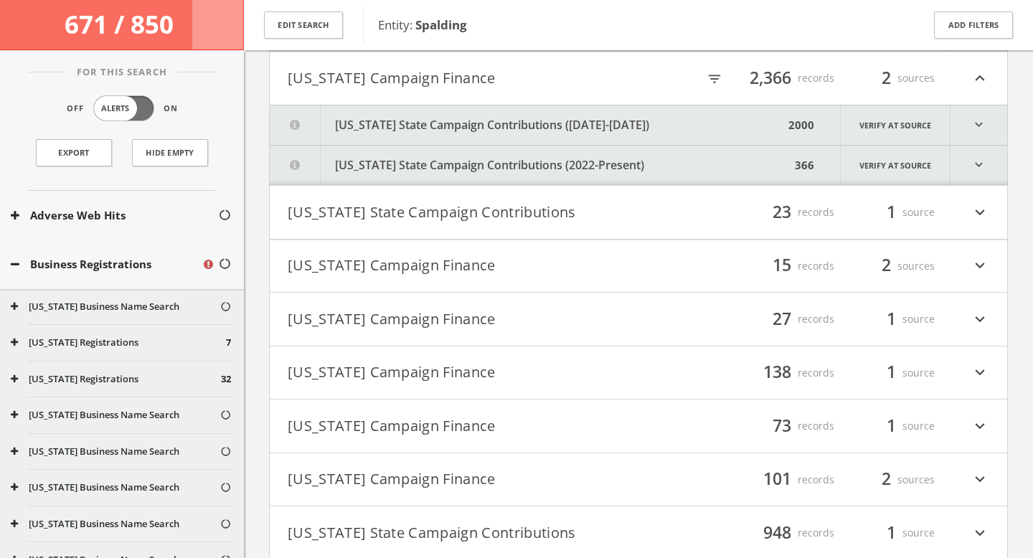
scroll to position [3876, 0]
click at [713, 79] on icon "filter_list" at bounding box center [715, 78] width 16 height 16
type input "duke"
click at [580, 214] on button "[US_STATE] State Campaign Contributions" at bounding box center [463, 211] width 351 height 24
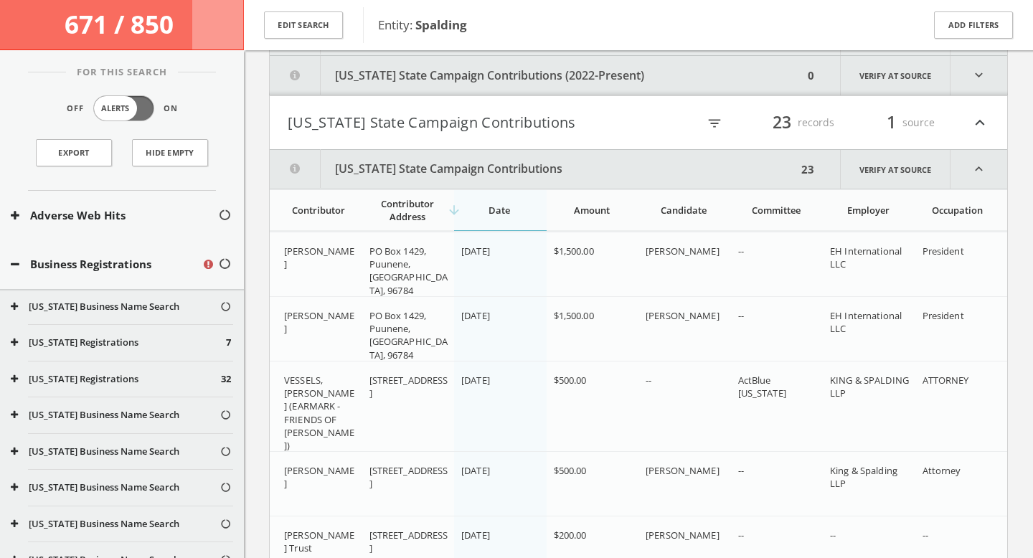
scroll to position [3964, 0]
click at [713, 128] on icon "filter_list" at bounding box center [715, 125] width 16 height 16
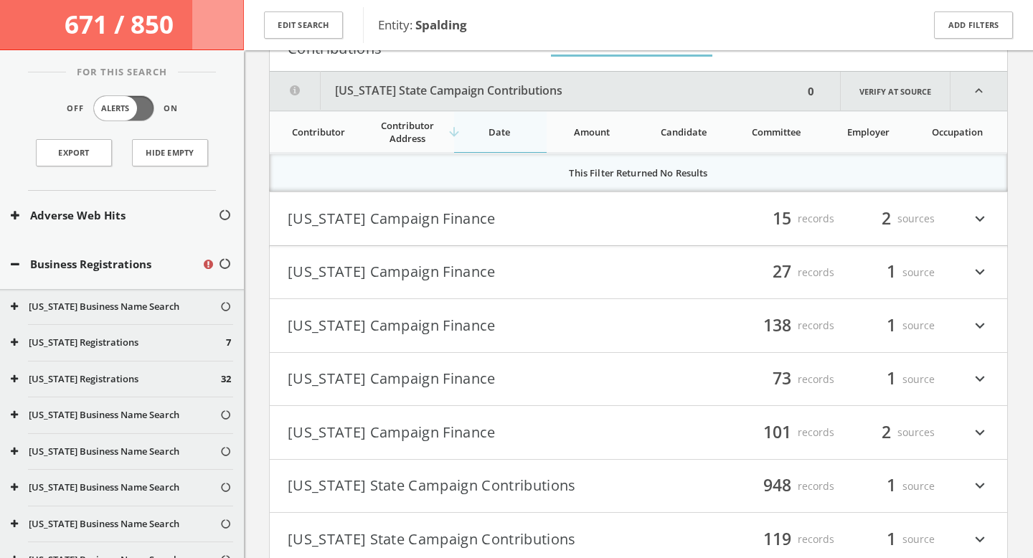
type input "duke"
click at [620, 224] on button "[US_STATE] Campaign Finance" at bounding box center [463, 219] width 351 height 24
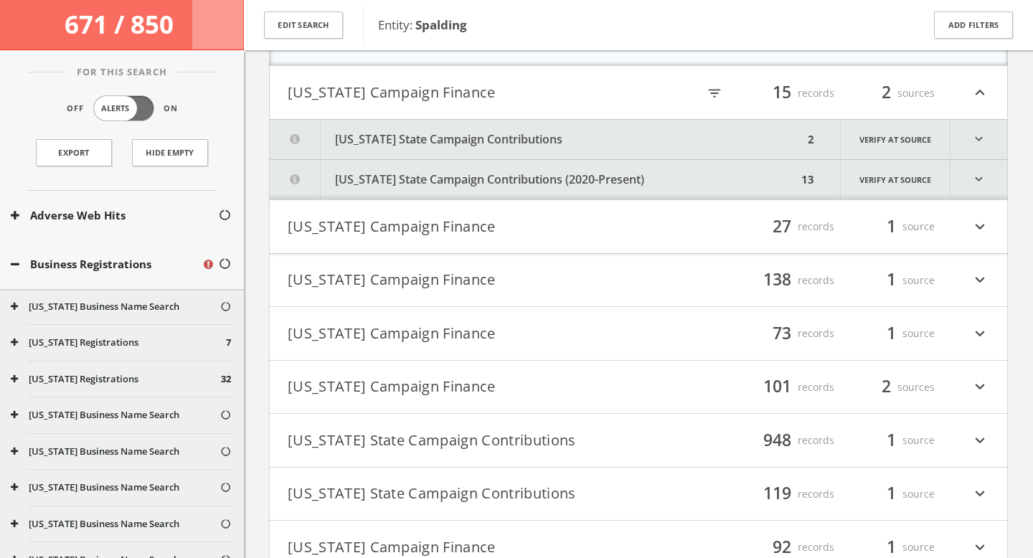
scroll to position [4192, 0]
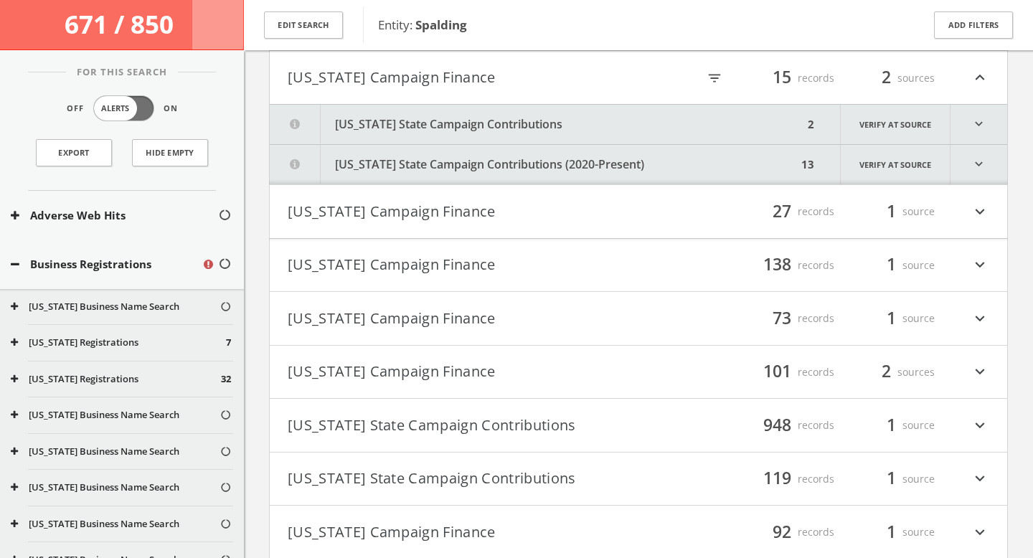
click at [710, 82] on icon "filter_list" at bounding box center [715, 78] width 16 height 16
type input "duke"
click at [615, 243] on h4 "[US_STATE] Campaign Finance filter_list 138 records 1 source expand_more" at bounding box center [638, 265] width 737 height 53
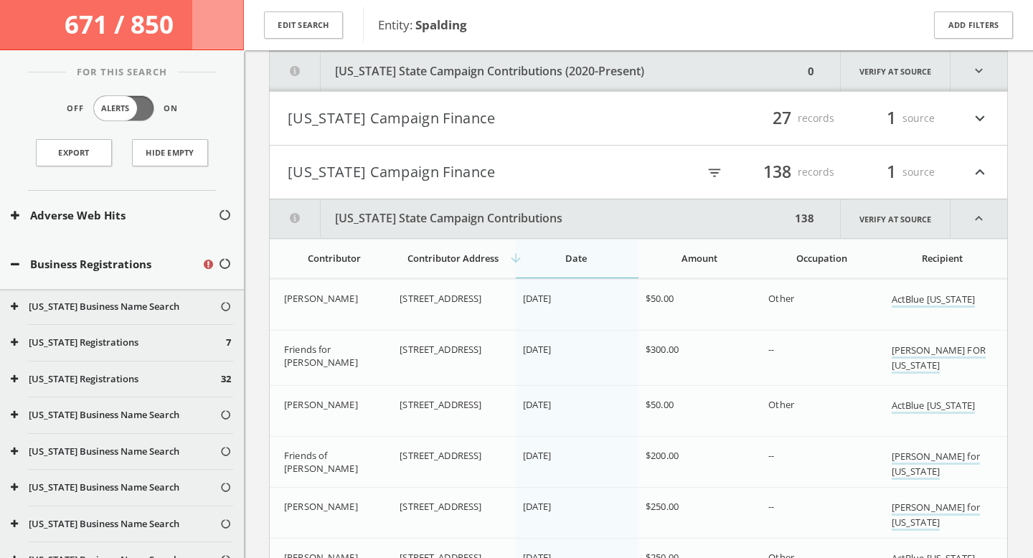
click at [575, 112] on button "[US_STATE] Campaign Finance" at bounding box center [463, 118] width 351 height 24
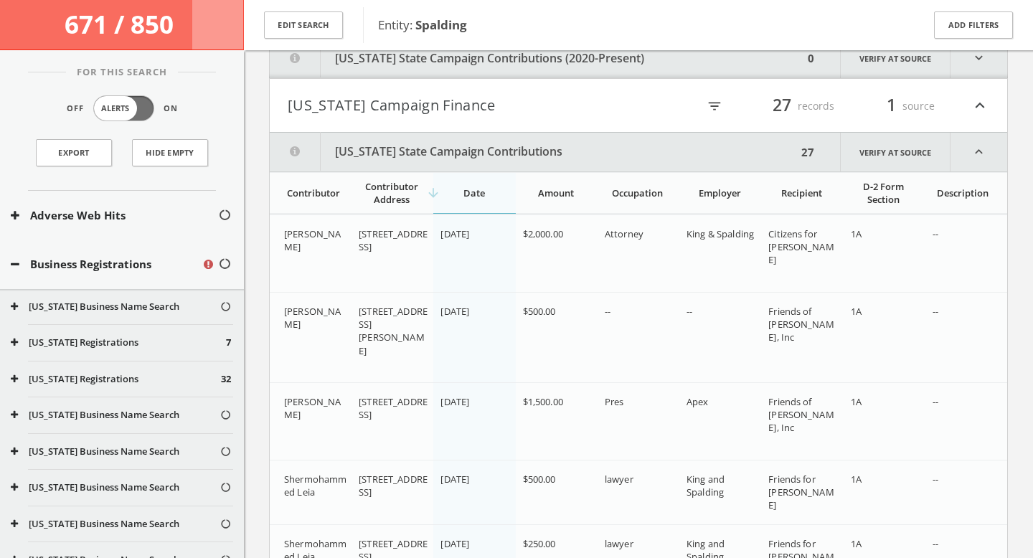
scroll to position [4284, 0]
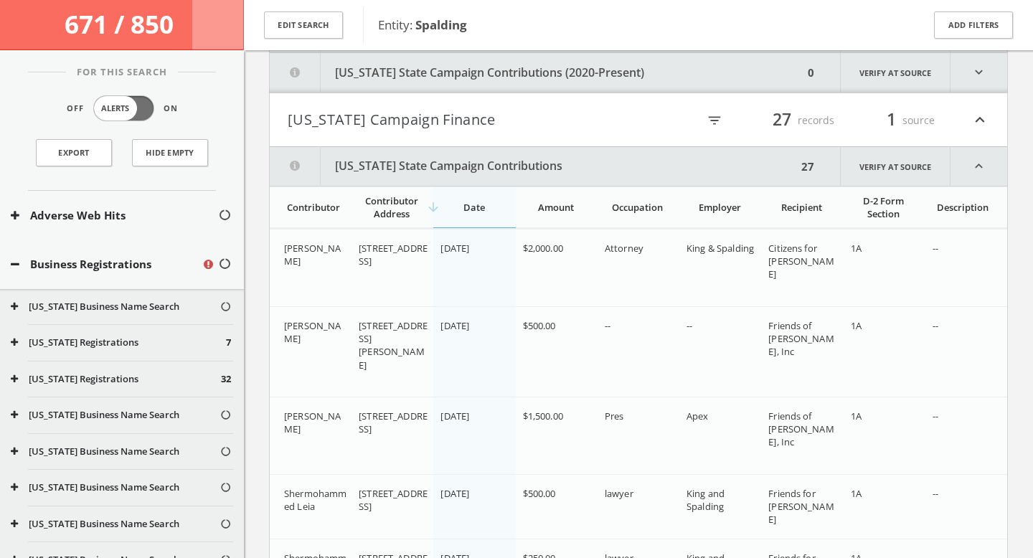
click at [712, 118] on icon "filter_list" at bounding box center [715, 121] width 16 height 16
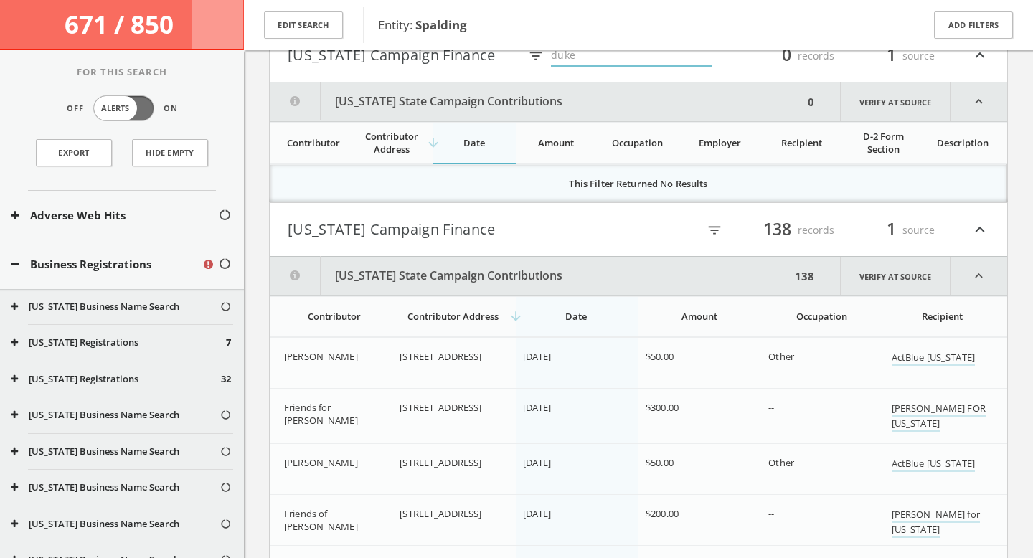
scroll to position [4364, 0]
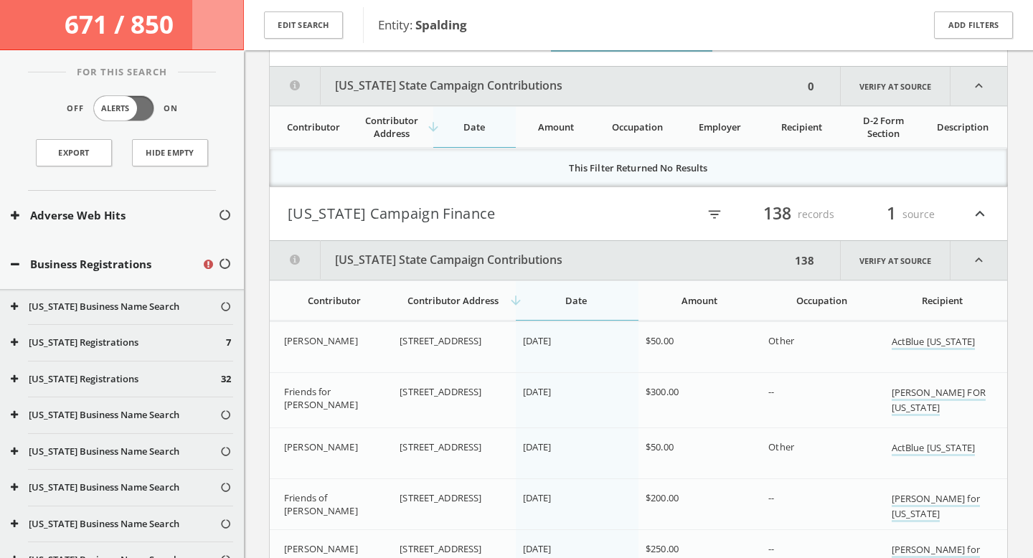
type input "duke"
click at [708, 211] on icon "filter_list" at bounding box center [715, 215] width 16 height 16
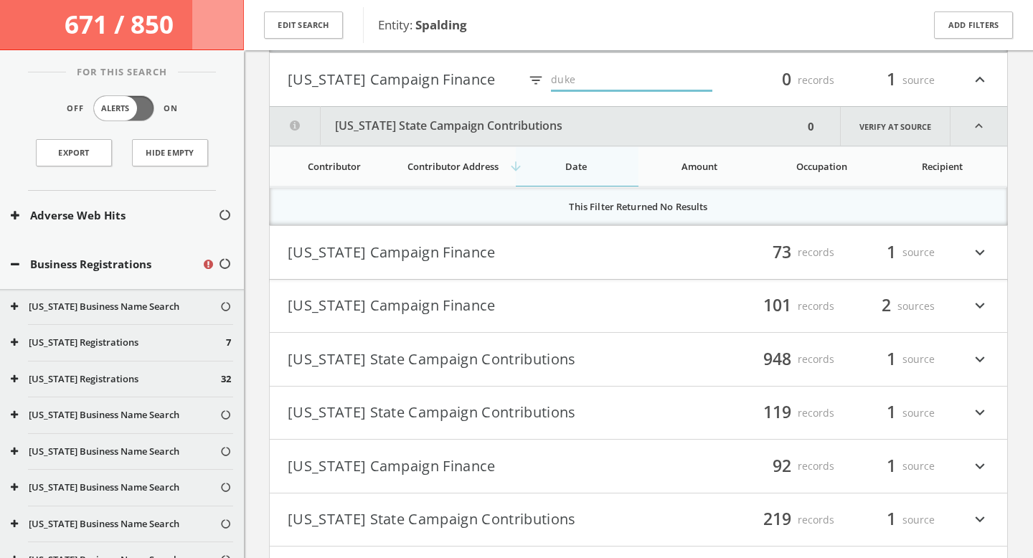
type input "duke"
click at [571, 255] on button "[US_STATE] Campaign Finance" at bounding box center [463, 252] width 351 height 24
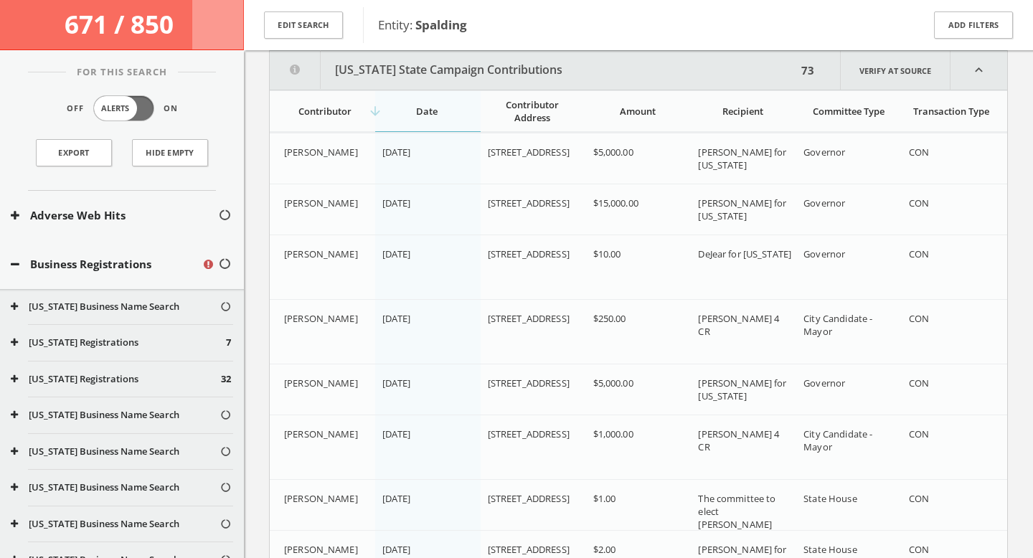
scroll to position [4619, 0]
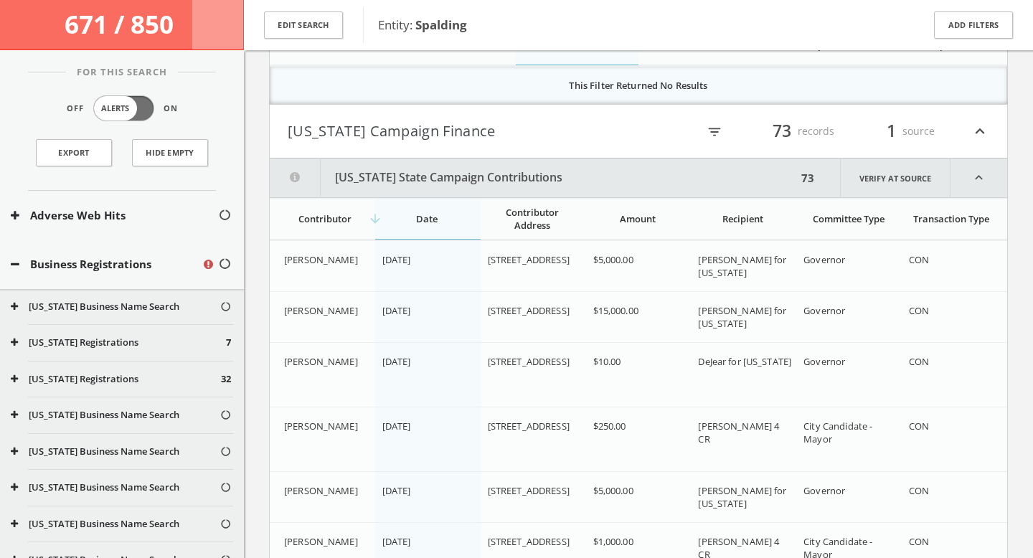
click at [713, 124] on icon "filter_list" at bounding box center [715, 132] width 16 height 16
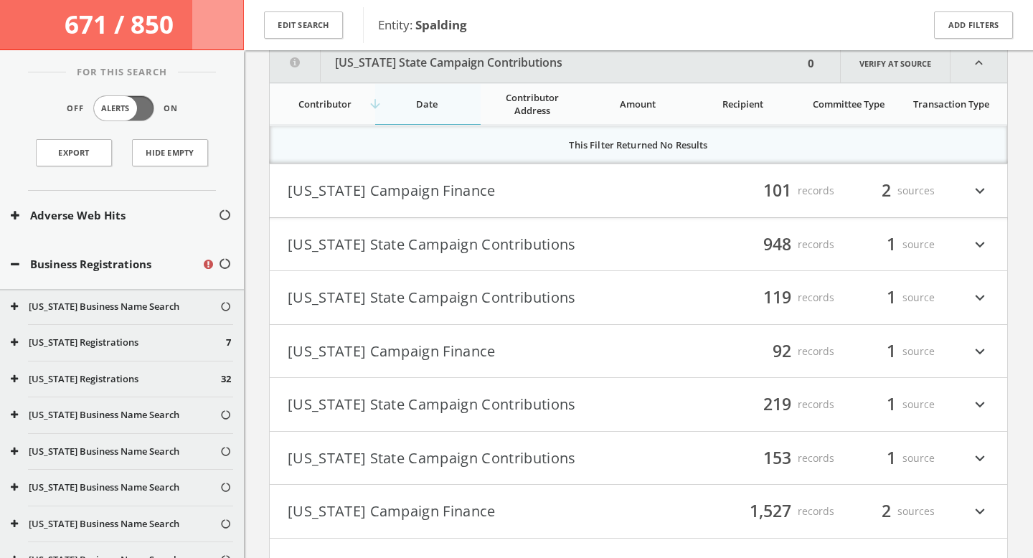
type input "duke"
click at [590, 208] on h4 "[US_STATE] Campaign Finance filter_list 101 records 2 sources expand_more" at bounding box center [638, 190] width 737 height 53
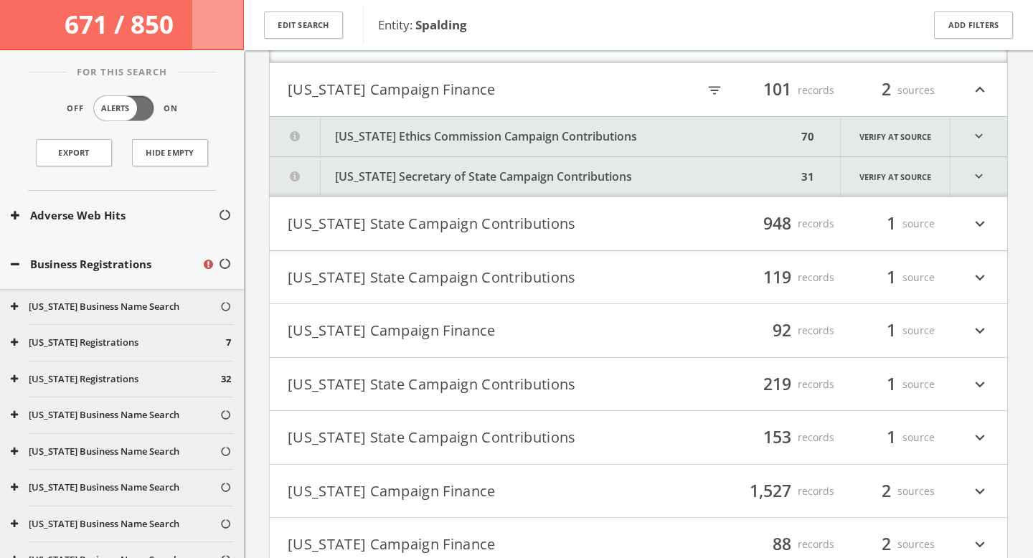
scroll to position [4847, 0]
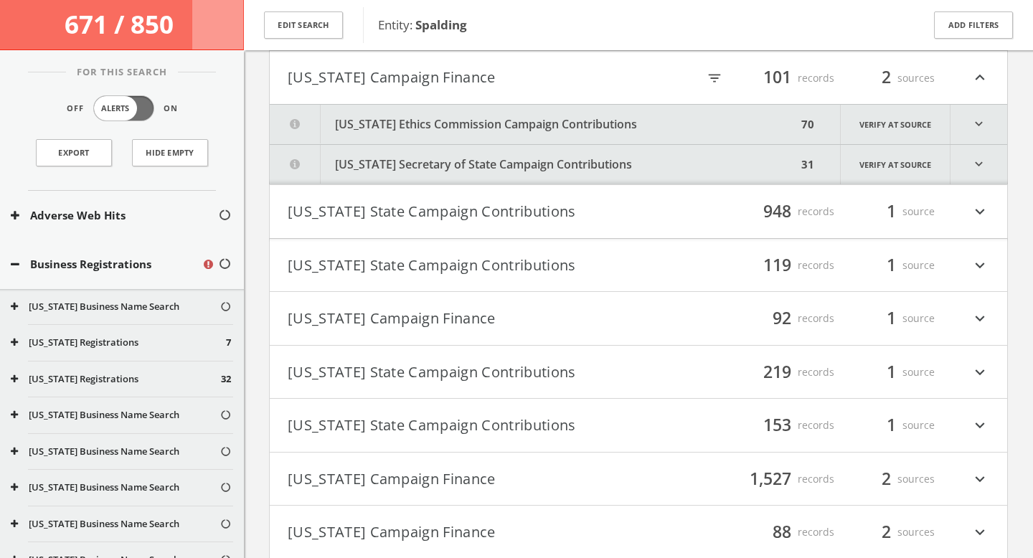
click at [719, 76] on icon "filter_list" at bounding box center [715, 78] width 16 height 16
type input "duke"
click at [625, 209] on button "[US_STATE] State Campaign Contributions" at bounding box center [463, 211] width 351 height 24
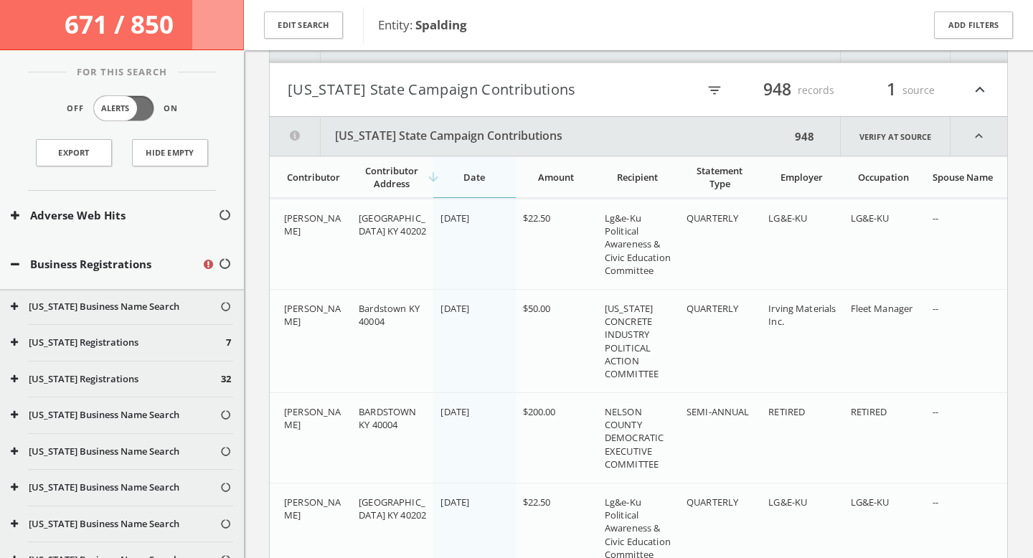
scroll to position [4967, 0]
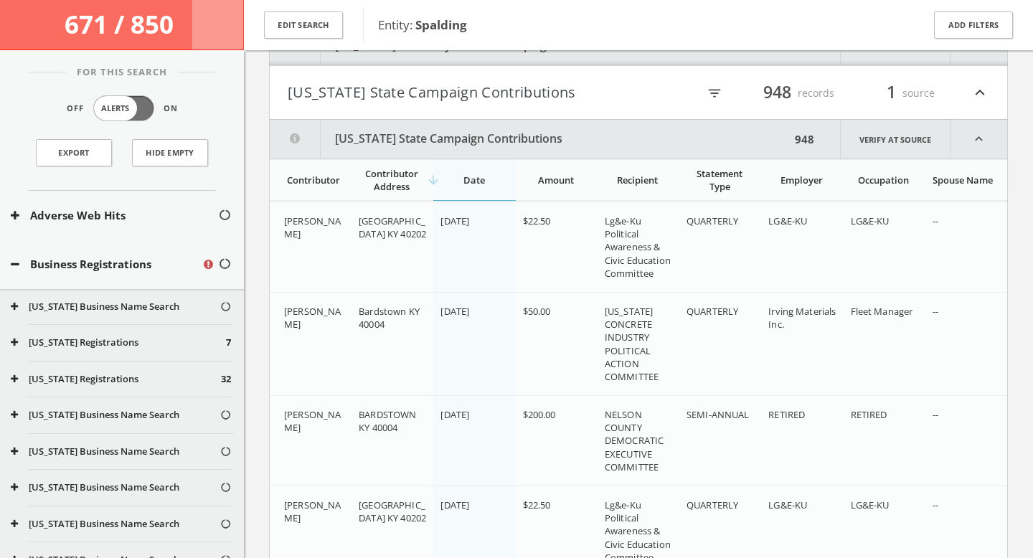
click at [717, 95] on icon "filter_list" at bounding box center [715, 93] width 16 height 16
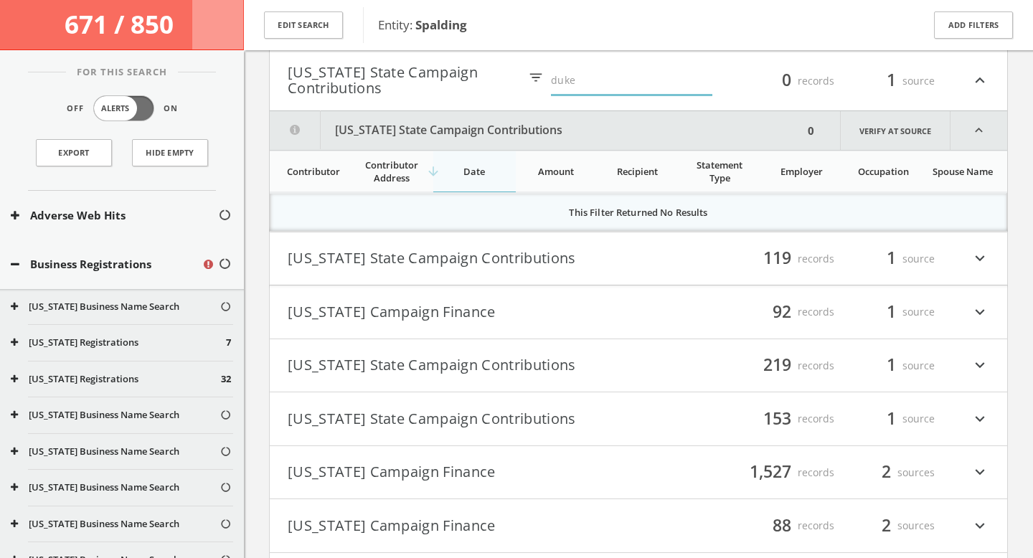
type input "duke"
click at [617, 261] on button "[US_STATE] State Campaign Contributions" at bounding box center [463, 259] width 351 height 24
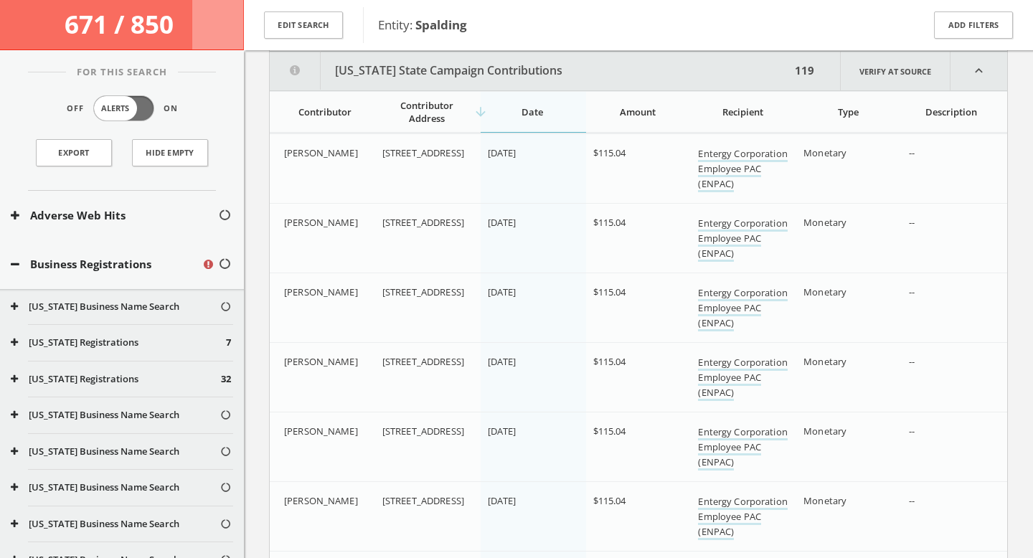
scroll to position [5106, 0]
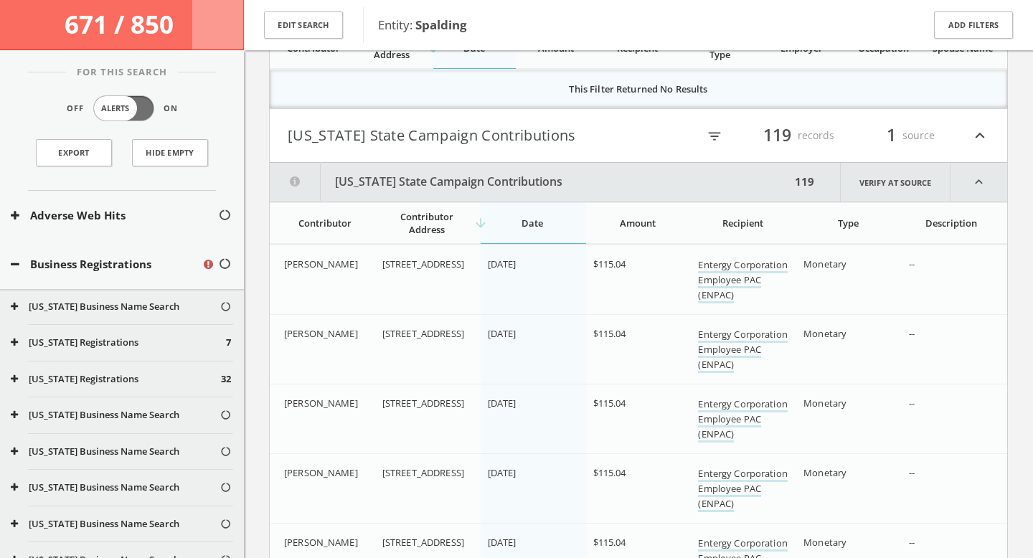
click at [712, 130] on icon "filter_list" at bounding box center [715, 136] width 16 height 16
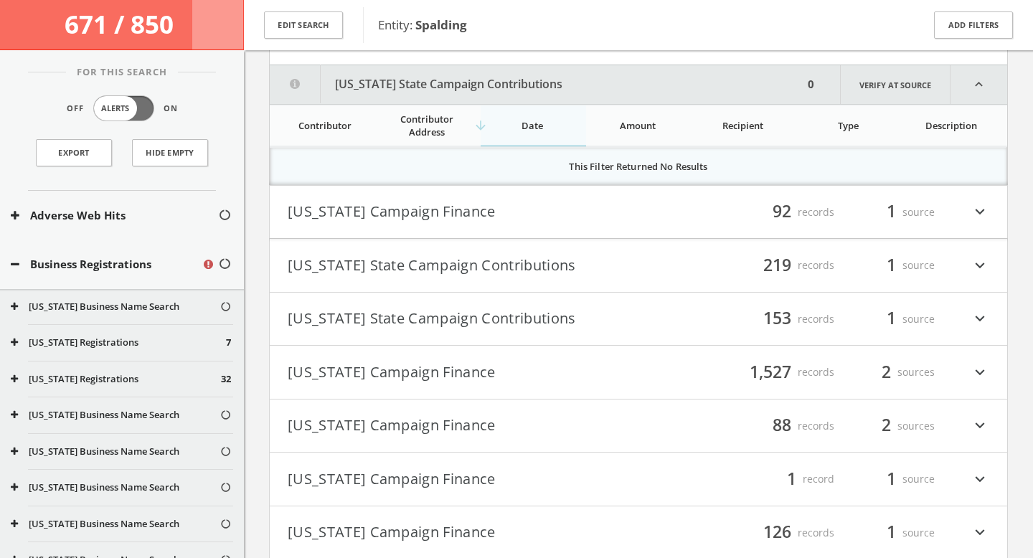
type input "duke"
click at [651, 215] on div "filter_list 92 records 1 source expand_more" at bounding box center [813, 212] width 351 height 24
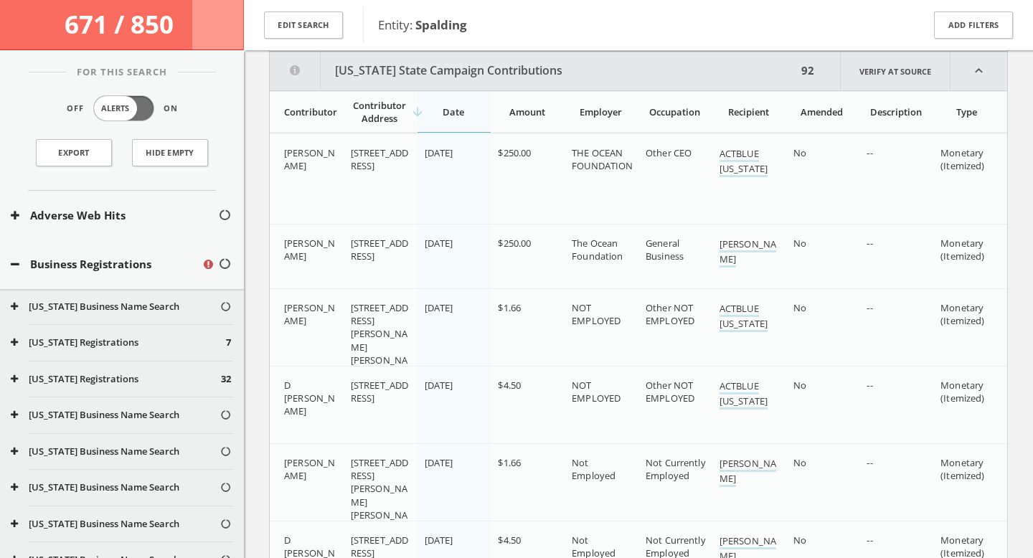
scroll to position [5289, 0]
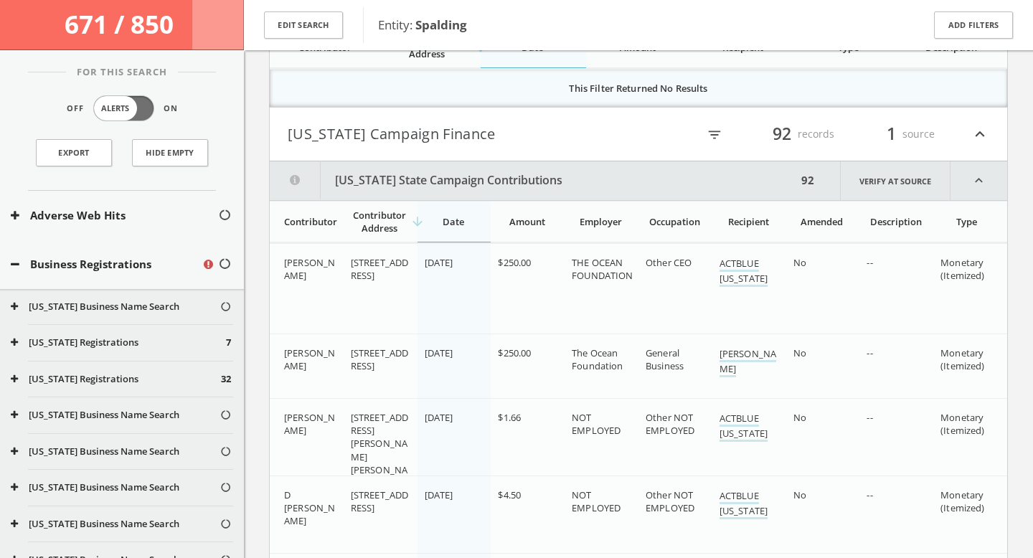
click at [717, 138] on icon "filter_list" at bounding box center [715, 135] width 16 height 16
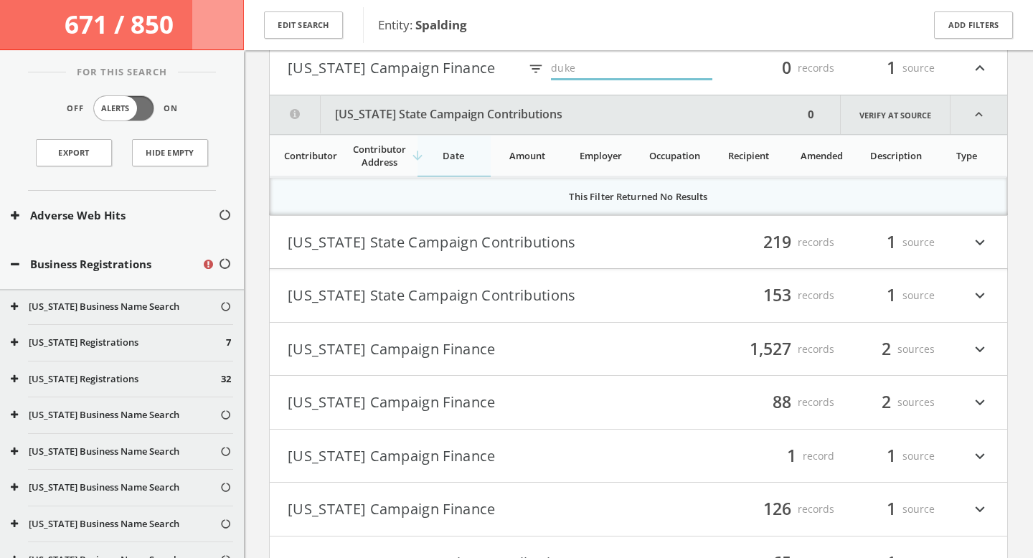
type input "duke"
click at [615, 242] on button "[US_STATE] State Campaign Contributions" at bounding box center [463, 242] width 351 height 24
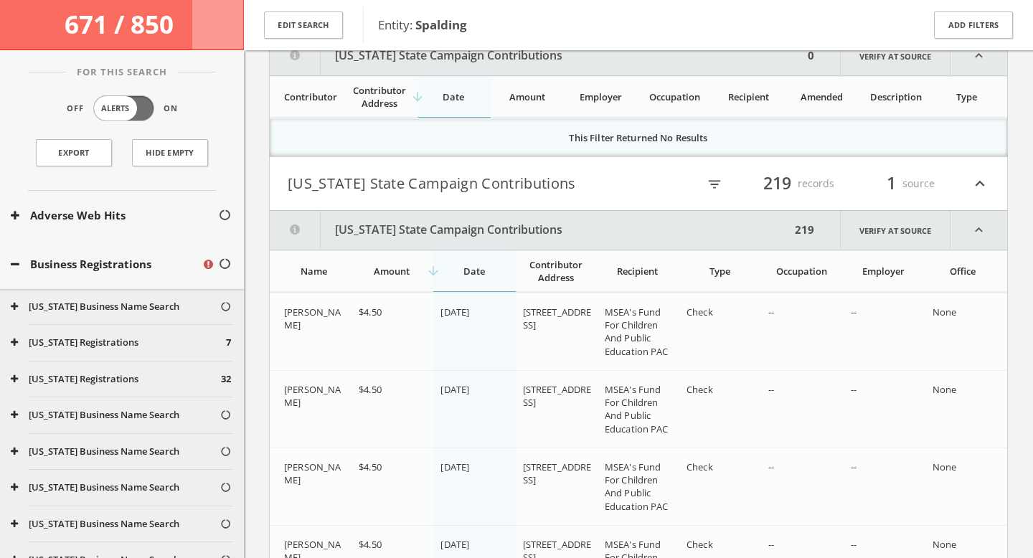
scroll to position [5389, 0]
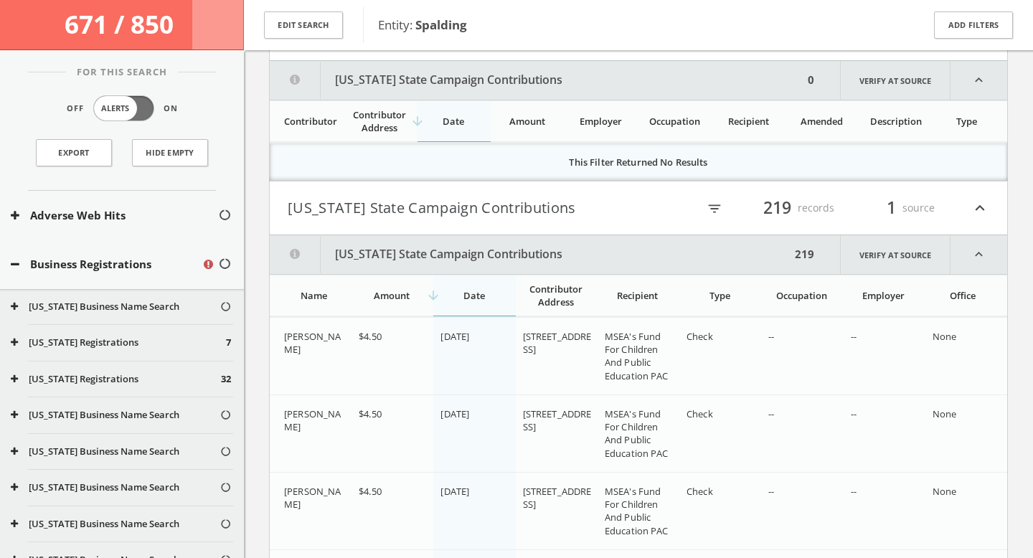
click at [719, 204] on icon "filter_list" at bounding box center [715, 209] width 16 height 16
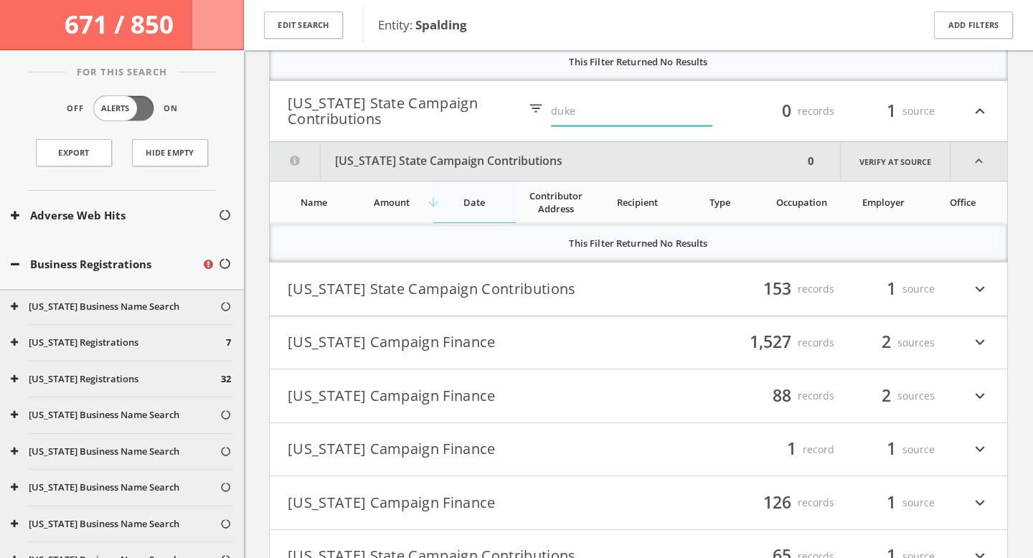
type input "duke"
click at [633, 298] on button "[US_STATE] State Campaign Contributions" at bounding box center [463, 289] width 351 height 24
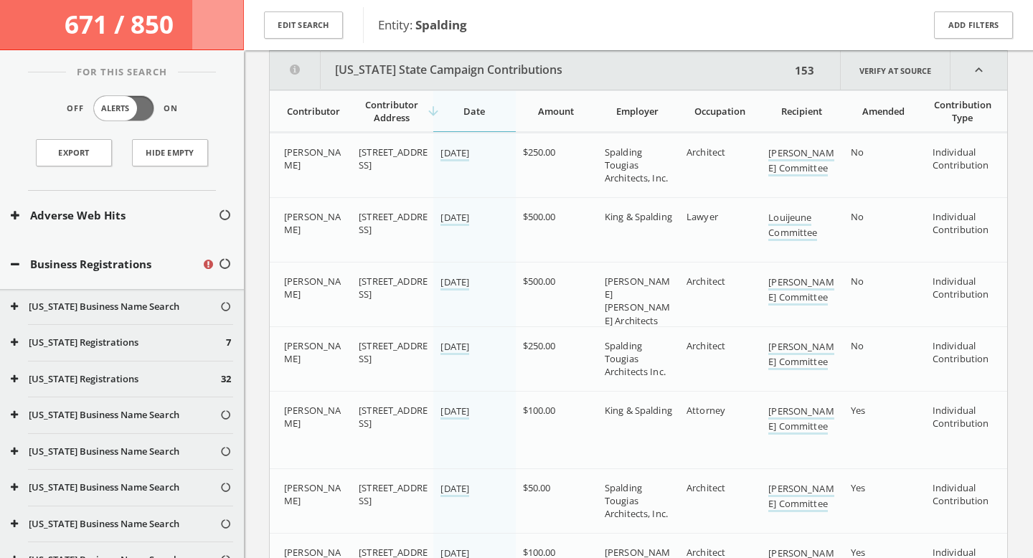
scroll to position [5615, 0]
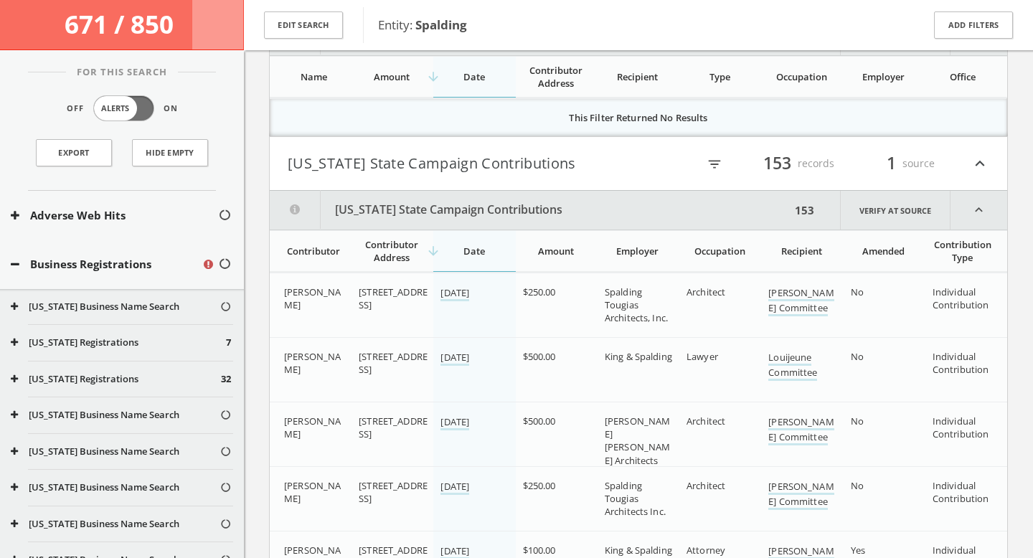
click at [709, 164] on icon "filter_list" at bounding box center [715, 164] width 16 height 16
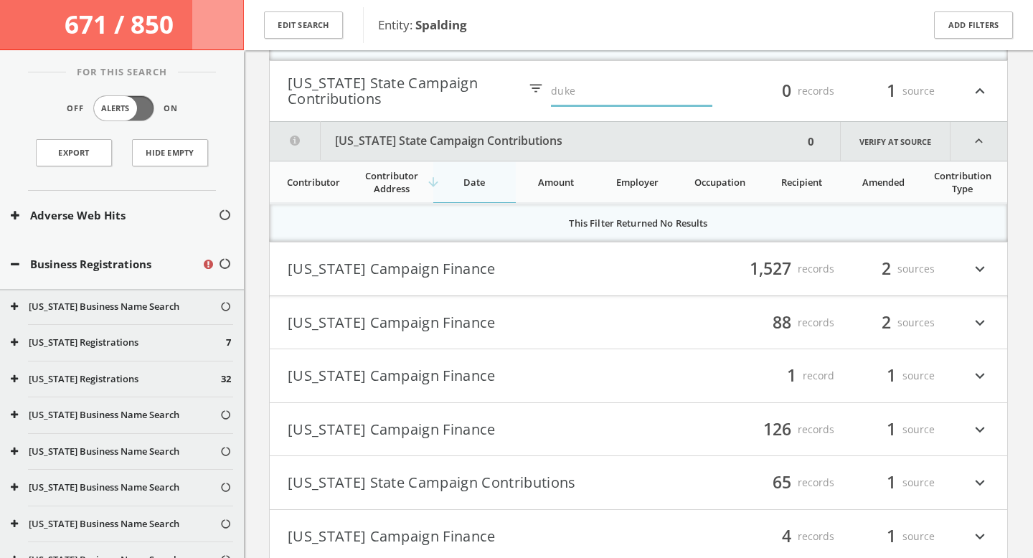
type input "duke"
click at [581, 280] on h4 "[US_STATE] Campaign Finance filter_list 1,527 records 2 sources expand_more" at bounding box center [638, 268] width 737 height 53
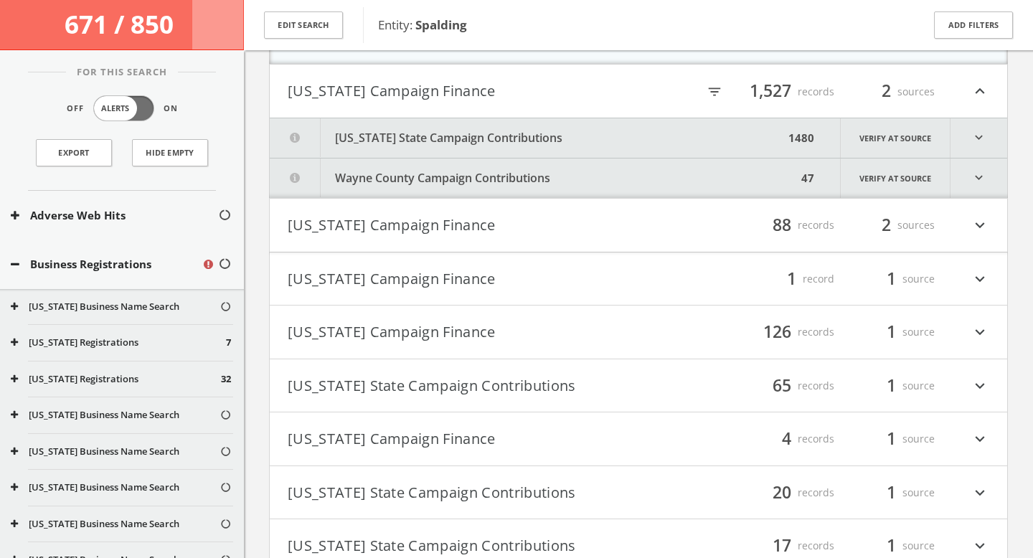
scroll to position [5853, 0]
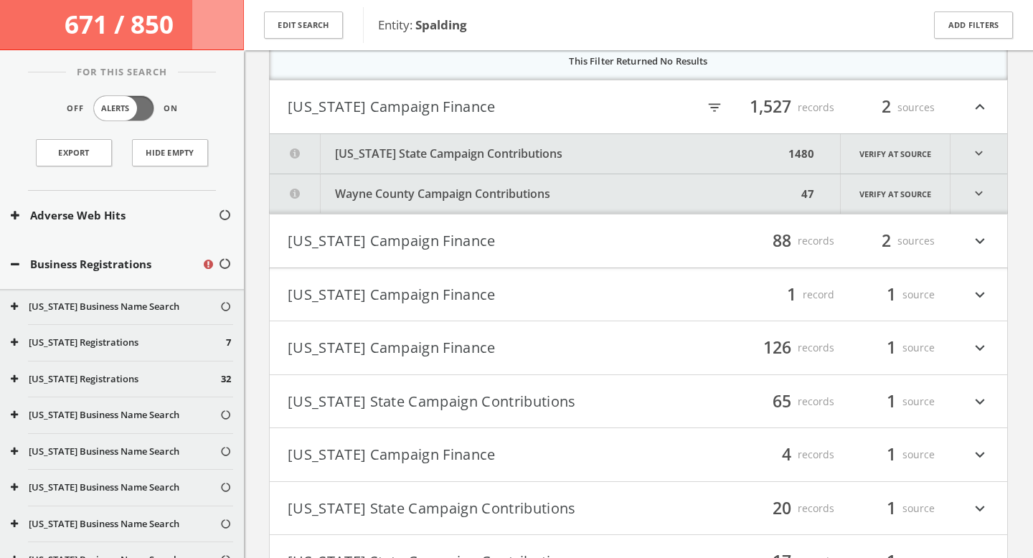
click at [707, 115] on icon "filter_list" at bounding box center [715, 108] width 16 height 16
type input "duke"
click at [660, 253] on h4 "[US_STATE] Campaign Finance filter_list 88 records 2 sources expand_more" at bounding box center [638, 240] width 737 height 53
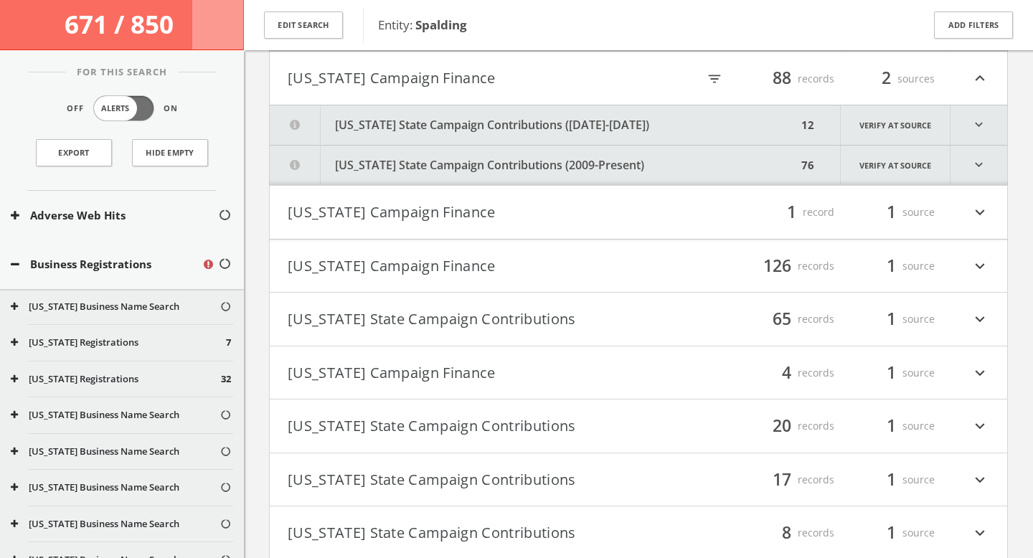
scroll to position [5997, 0]
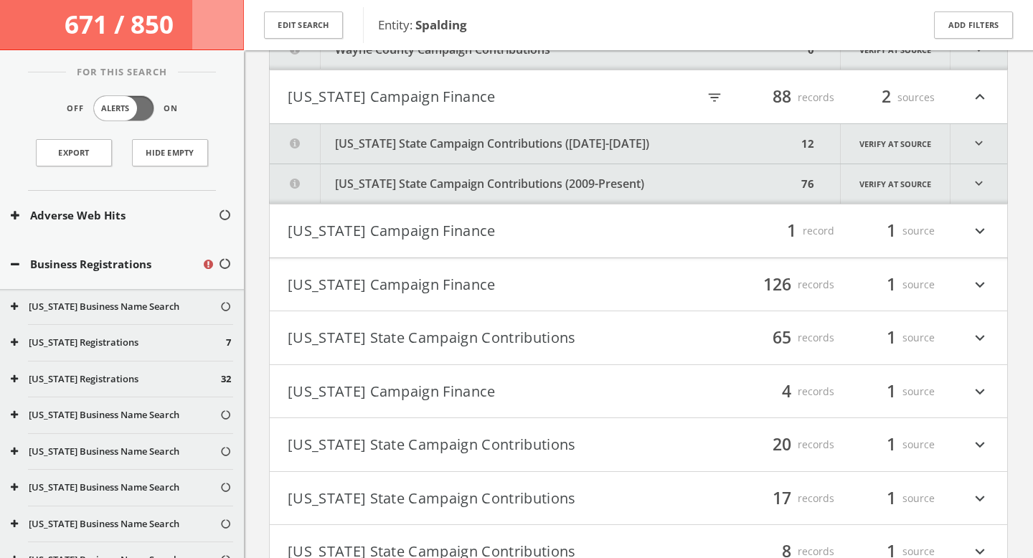
click at [718, 106] on div "filter_list 88 records 2 sources expand_less" at bounding box center [813, 97] width 351 height 24
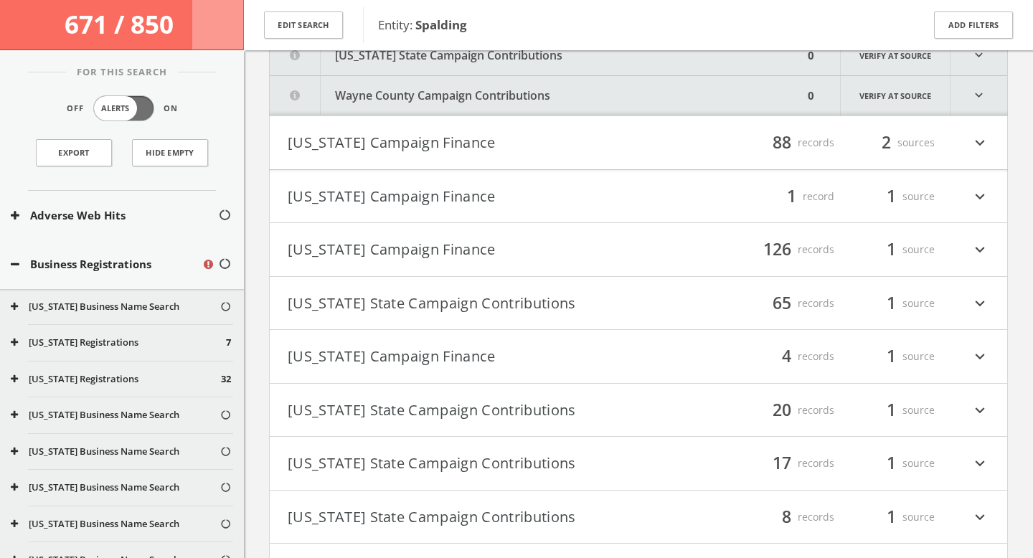
click at [689, 151] on div "filter_list 88 records 2 sources expand_more" at bounding box center [813, 143] width 351 height 24
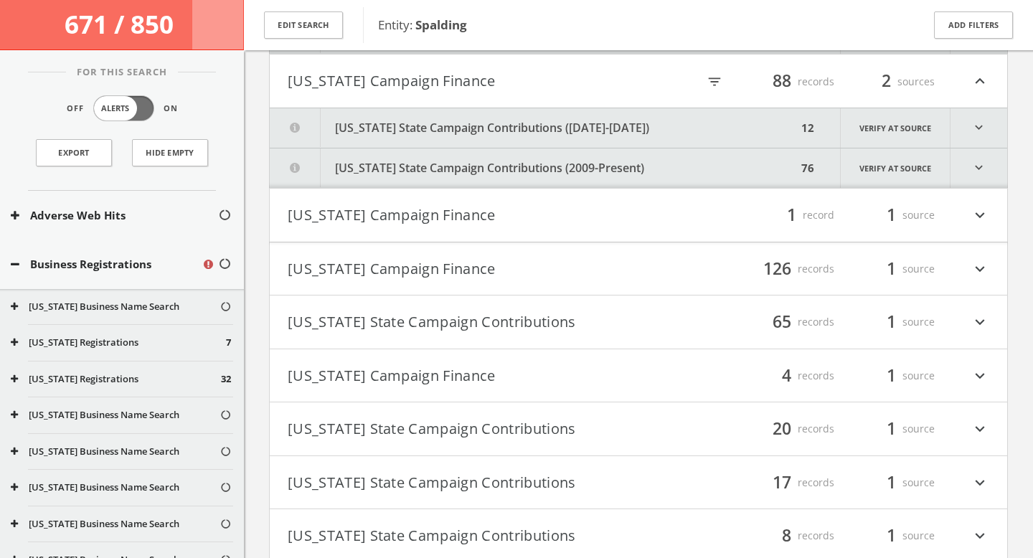
scroll to position [6017, 0]
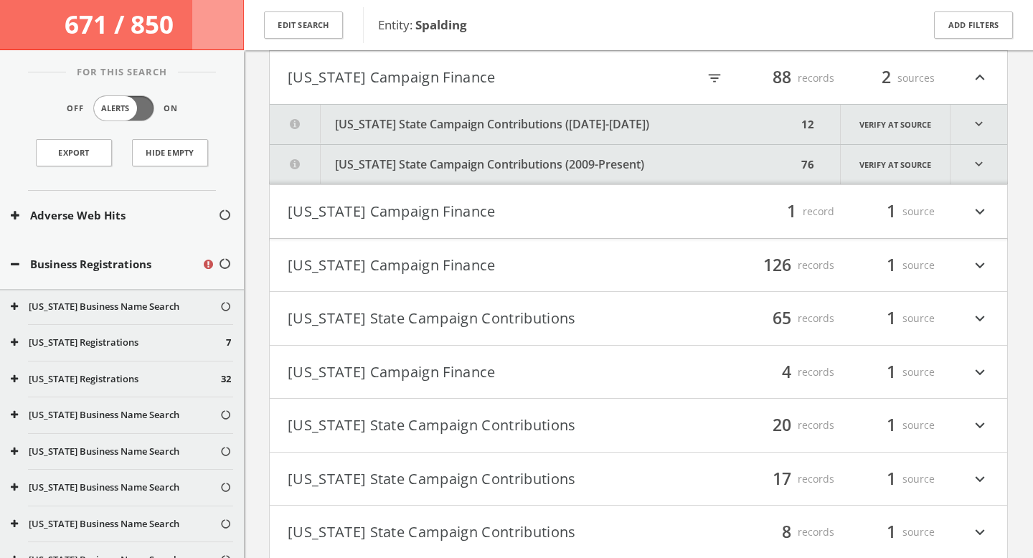
click at [712, 77] on icon "filter_list" at bounding box center [715, 78] width 16 height 16
type input "duke"
click at [652, 215] on div "filter_list 1 record 1 source expand_more" at bounding box center [813, 211] width 351 height 24
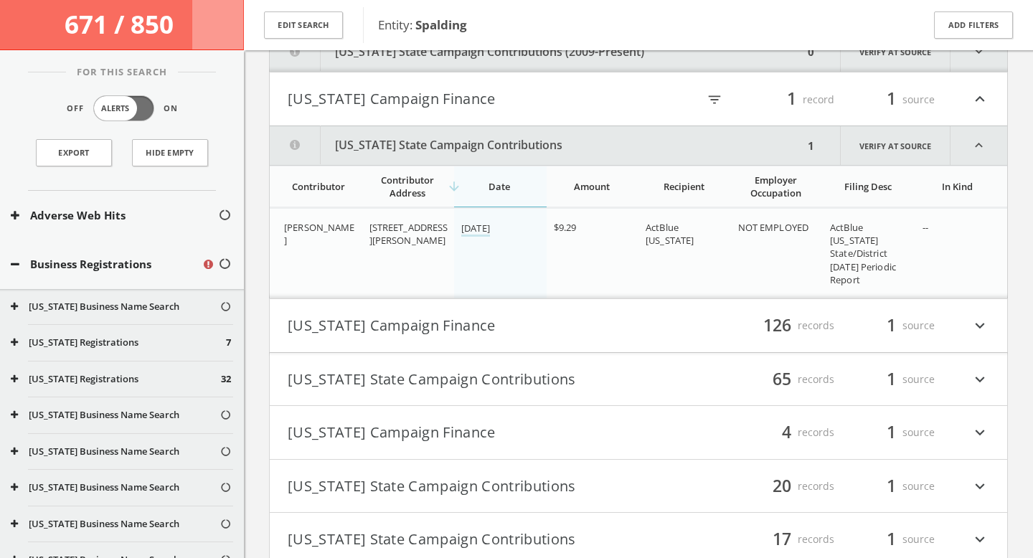
scroll to position [6129, 0]
click at [708, 98] on icon "filter_list" at bounding box center [715, 101] width 16 height 16
type input "duke"
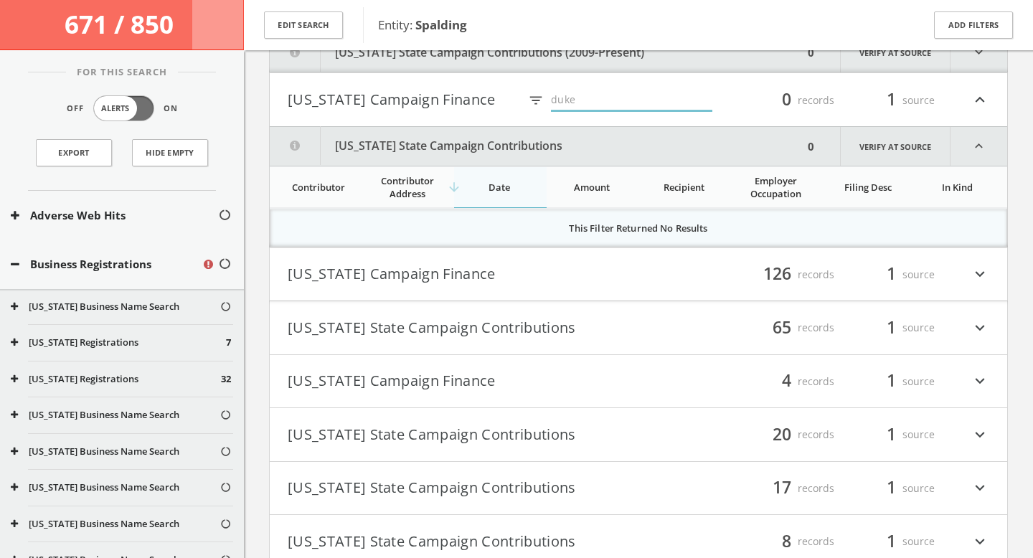
click at [610, 268] on button "[US_STATE] Campaign Finance" at bounding box center [463, 275] width 351 height 24
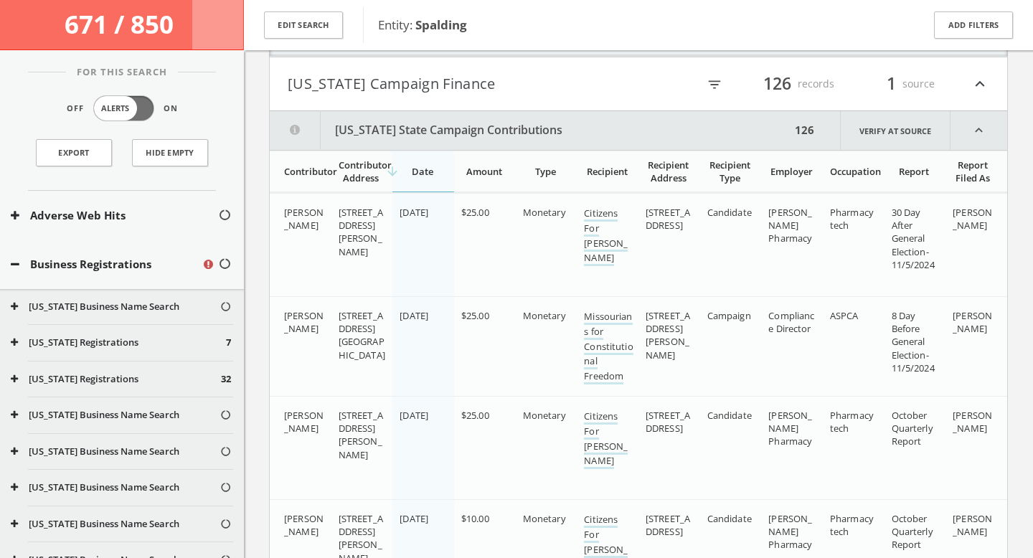
scroll to position [6283, 0]
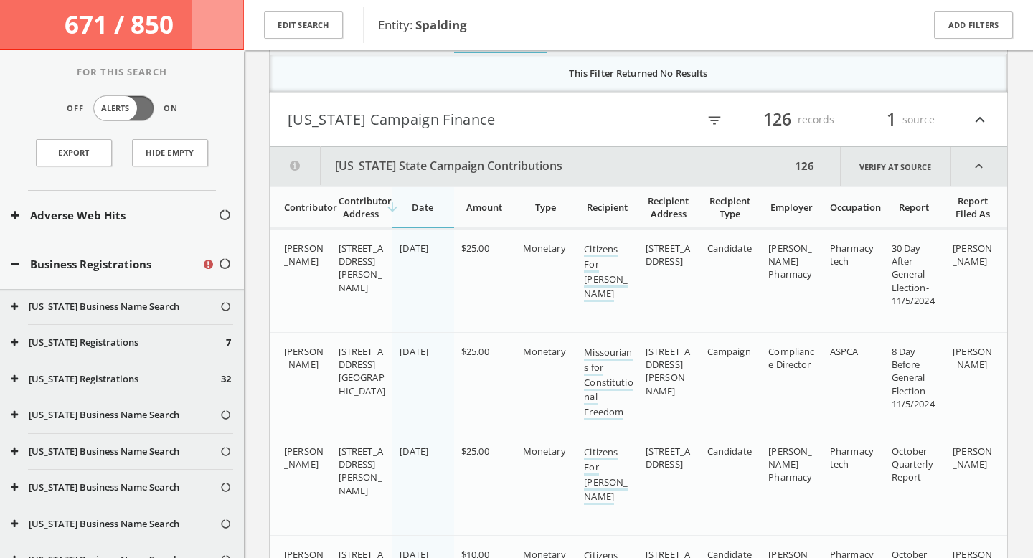
click at [710, 118] on icon "filter_list" at bounding box center [715, 121] width 16 height 16
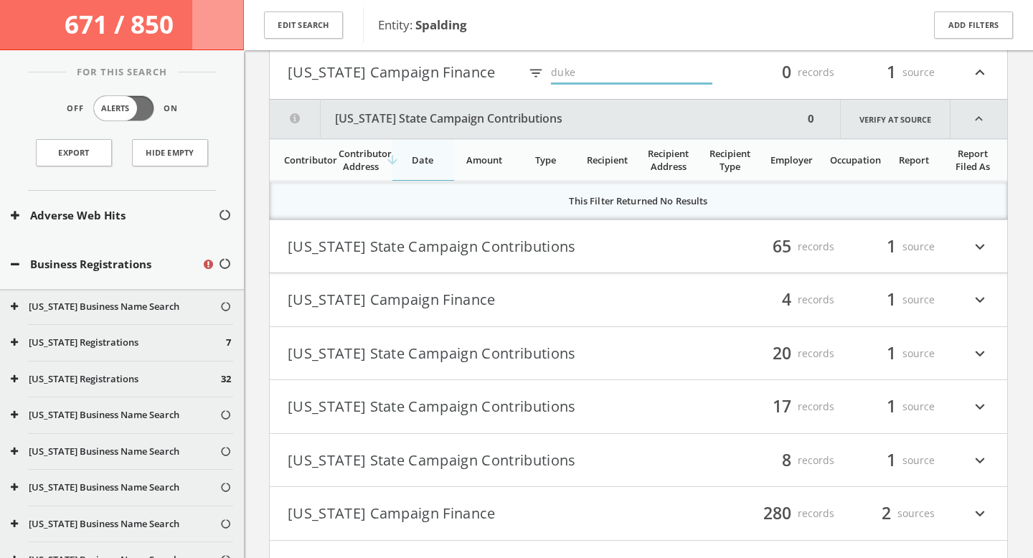
type input "duke"
click at [562, 245] on button "[US_STATE] State Campaign Contributions" at bounding box center [463, 247] width 351 height 24
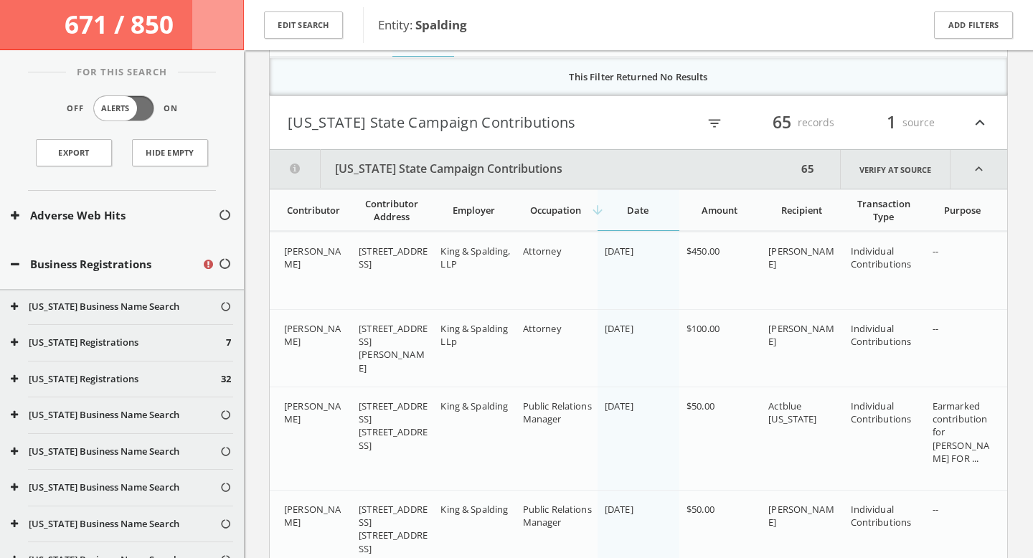
scroll to position [6453, 0]
click at [709, 130] on icon "filter_list" at bounding box center [715, 125] width 16 height 16
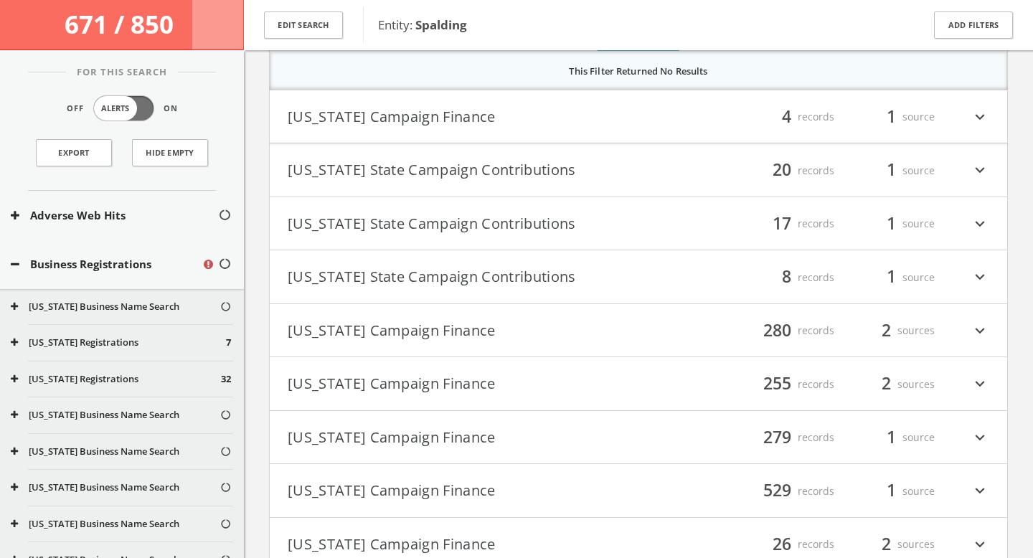
type input "duke"
click at [615, 127] on button "[US_STATE] Campaign Finance" at bounding box center [463, 117] width 351 height 24
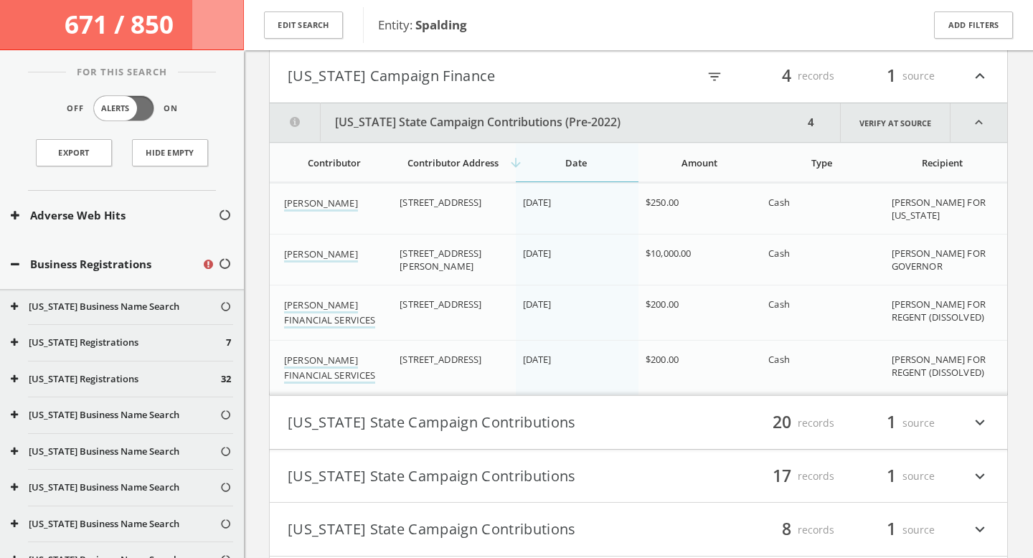
scroll to position [6660, 0]
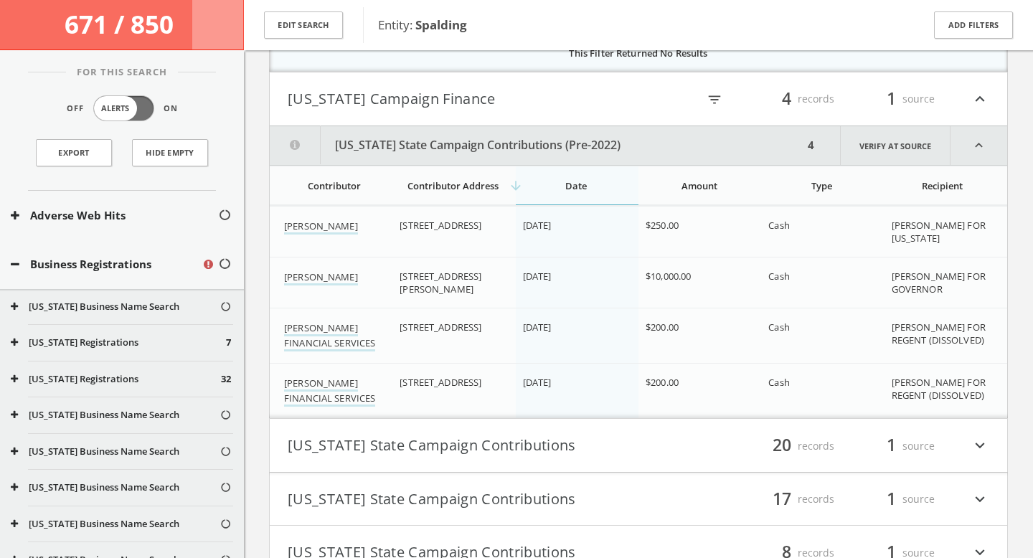
click at [712, 100] on icon "filter_list" at bounding box center [715, 100] width 16 height 16
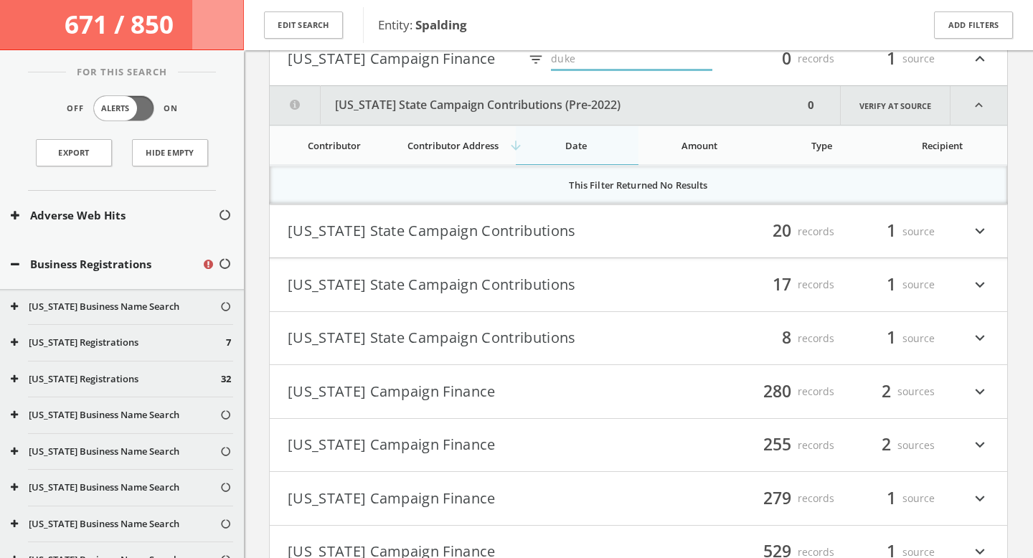
type input "duke"
click at [587, 251] on h4 "[US_STATE] State Campaign Contributions filter_list 20 records 1 source expand_…" at bounding box center [638, 231] width 737 height 53
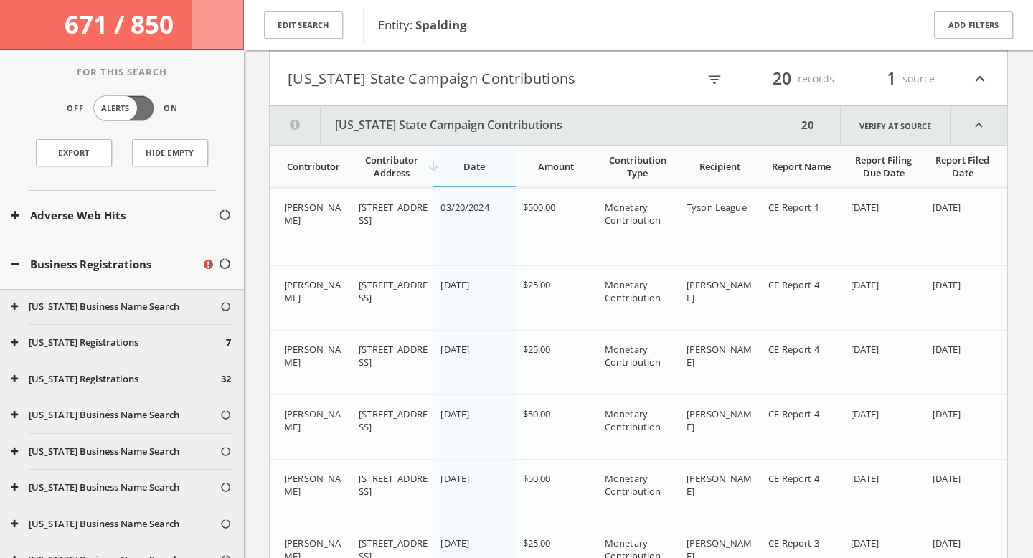
scroll to position [6824, 0]
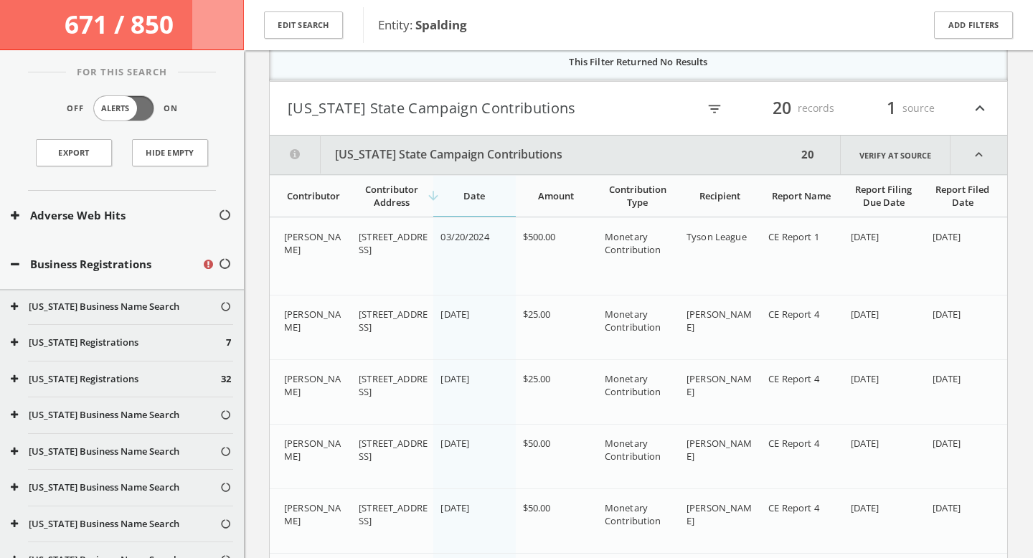
click at [709, 113] on icon "filter_list" at bounding box center [715, 109] width 16 height 16
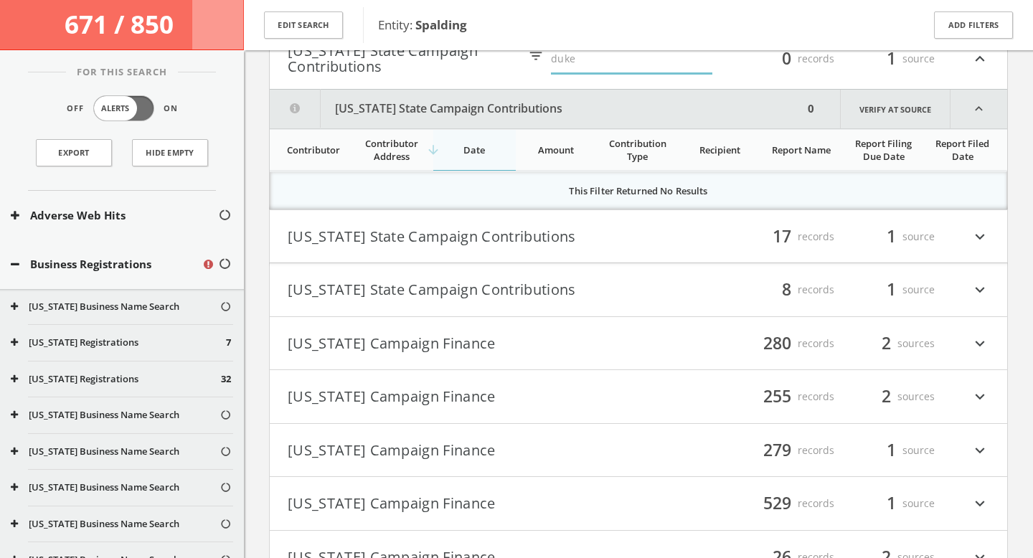
type input "duke"
click at [628, 239] on button "[US_STATE] State Campaign Contributions" at bounding box center [463, 237] width 351 height 24
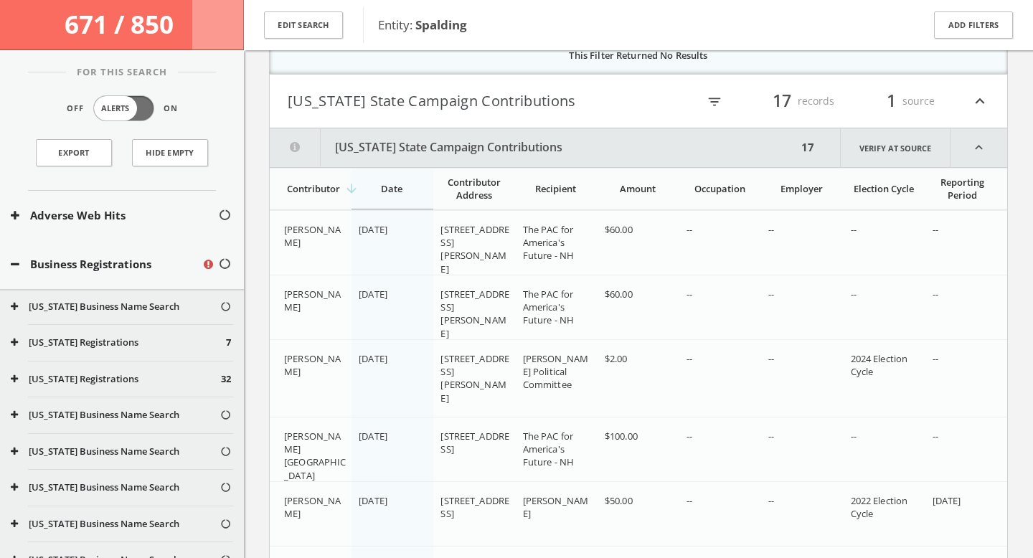
scroll to position [6994, 0]
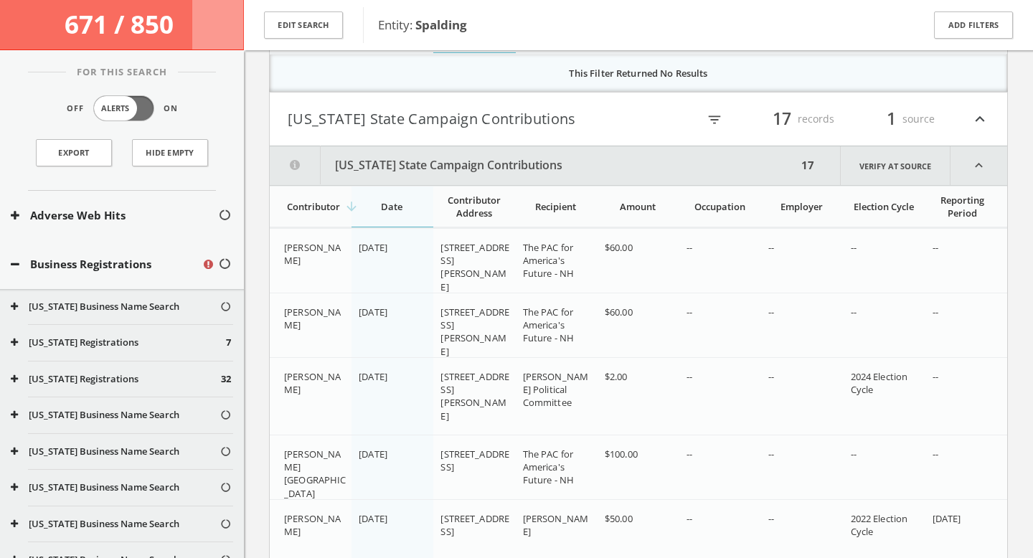
click at [717, 126] on icon "filter_list" at bounding box center [715, 120] width 16 height 16
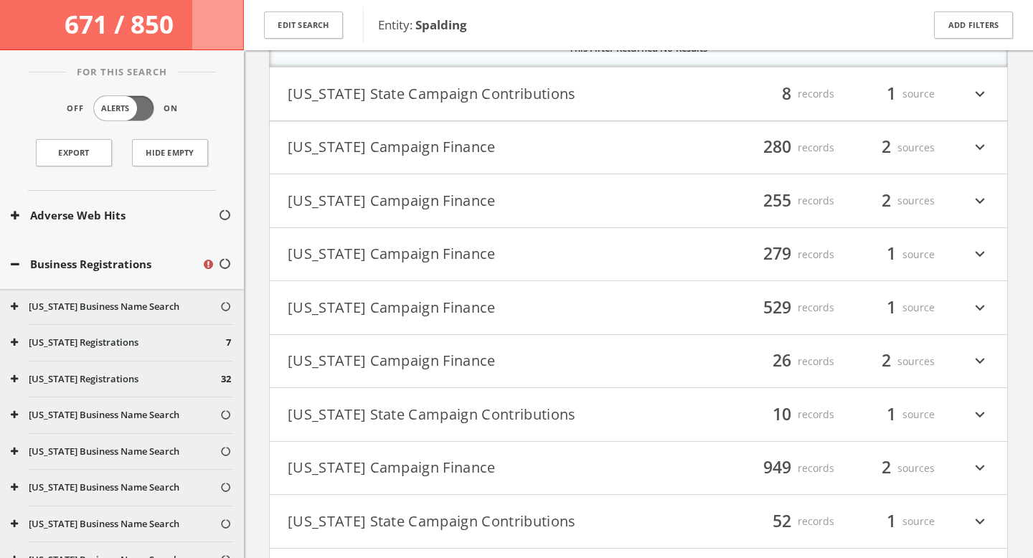
type input "duke"
click at [572, 92] on button "[US_STATE] State Campaign Contributions" at bounding box center [463, 94] width 351 height 24
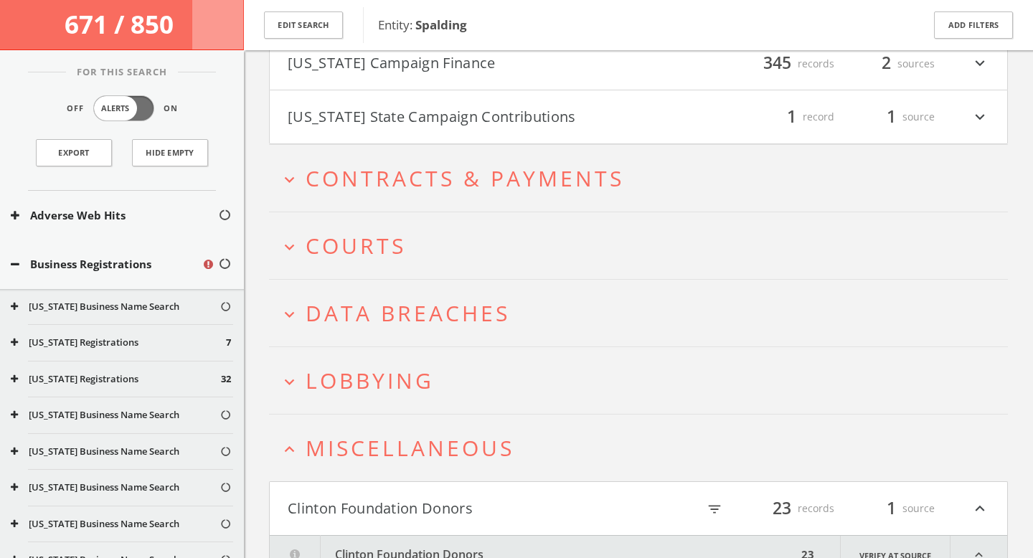
click at [463, 230] on h2 "expand_more Courts" at bounding box center [638, 245] width 739 height 67
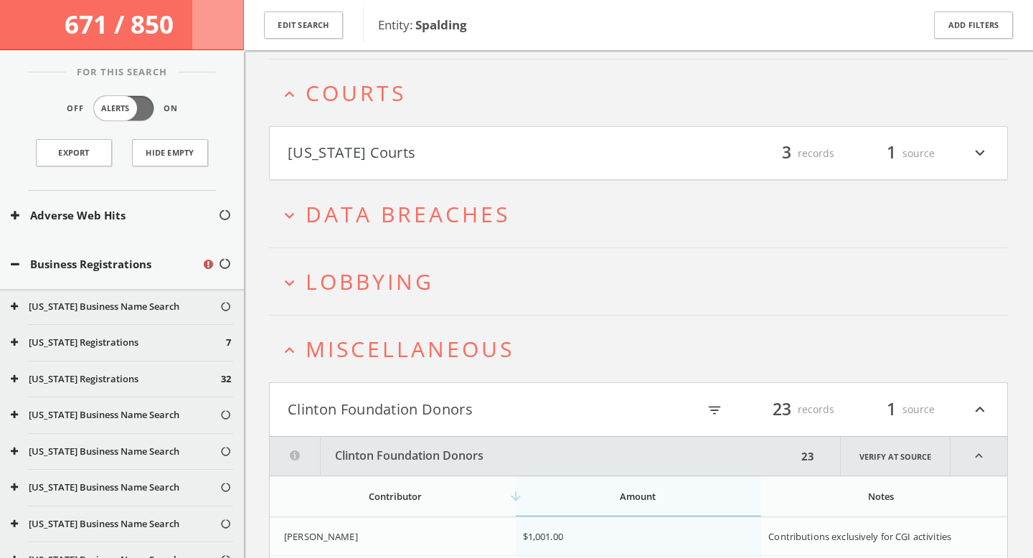
scroll to position [8977, 0]
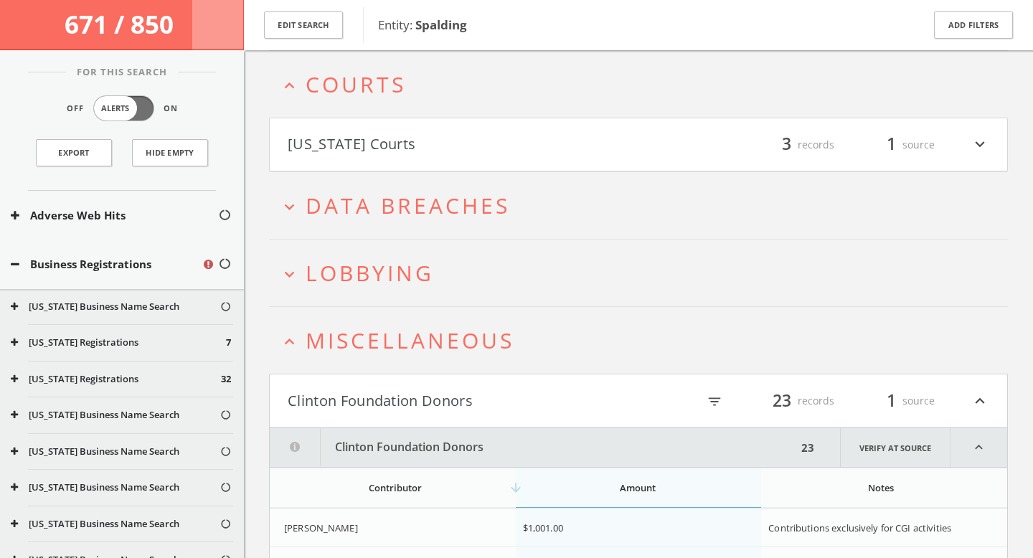
click at [419, 149] on button "[US_STATE] Courts" at bounding box center [463, 145] width 351 height 24
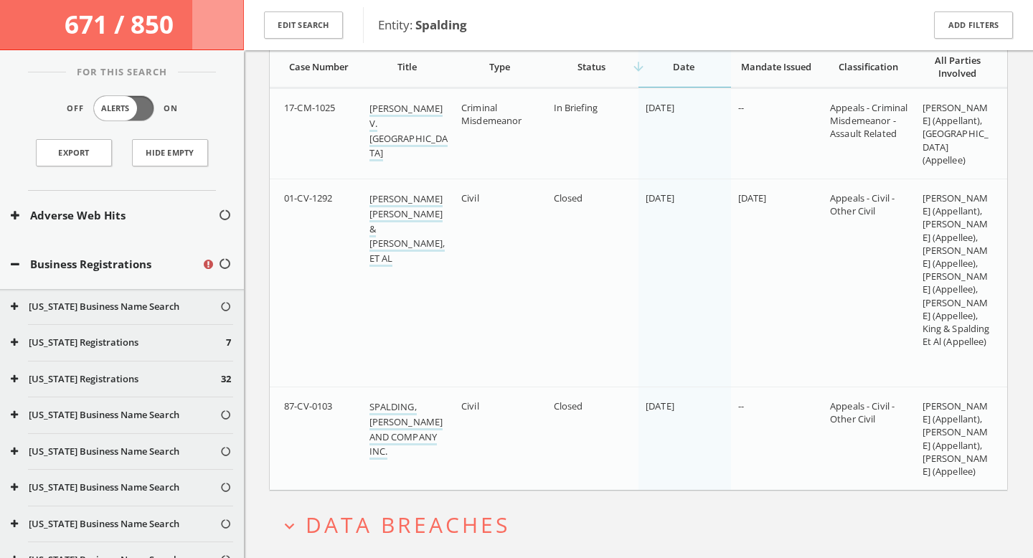
scroll to position [9153, 0]
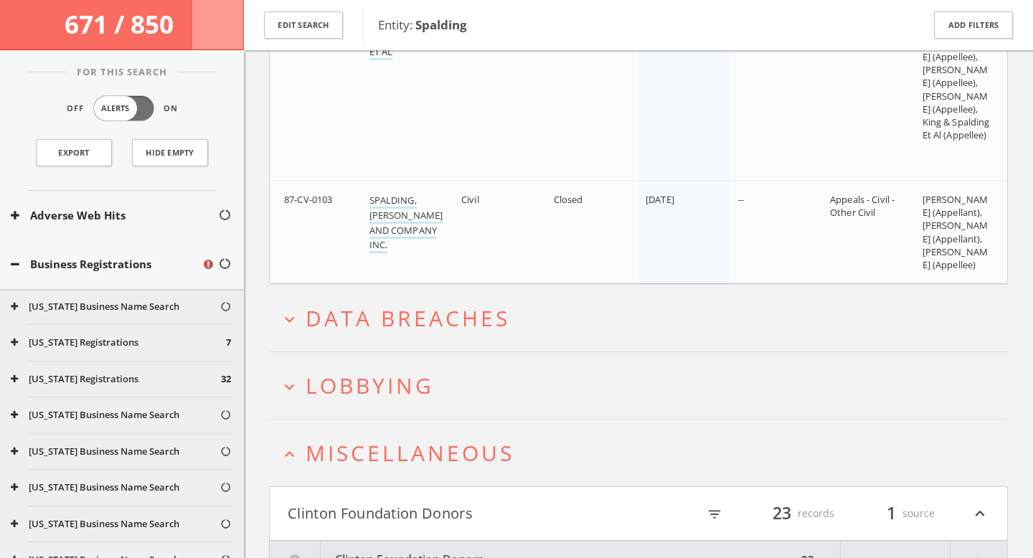
click at [451, 335] on h2 "expand_more Data Breaches" at bounding box center [638, 318] width 739 height 67
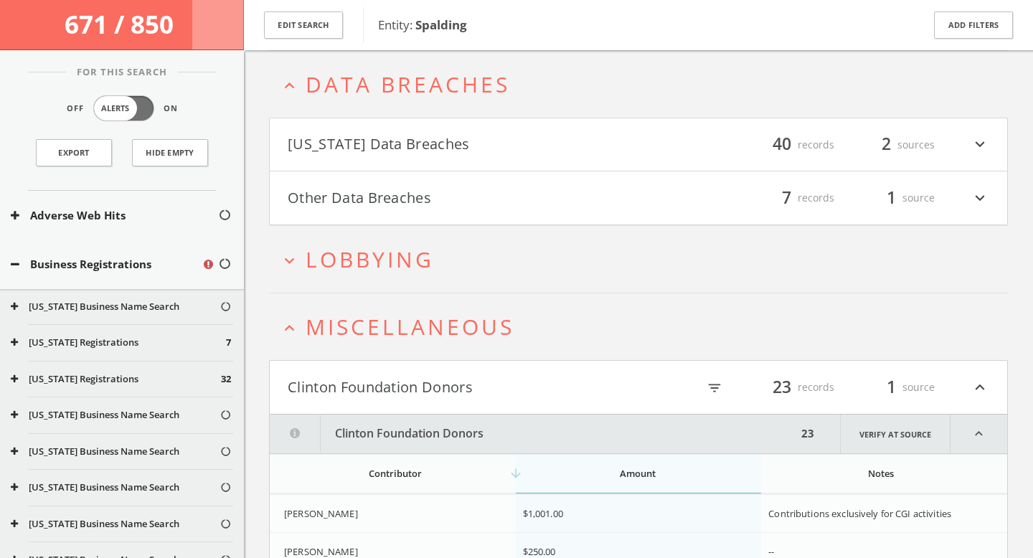
click at [407, 143] on button "[US_STATE] Data Breaches" at bounding box center [463, 145] width 351 height 24
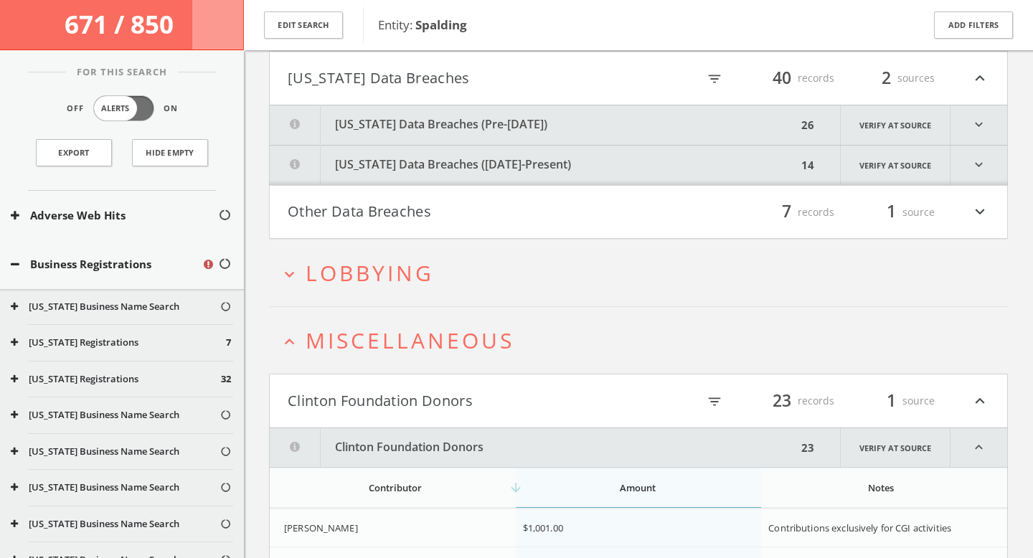
click at [410, 209] on button "Other Data Breaches" at bounding box center [463, 212] width 351 height 24
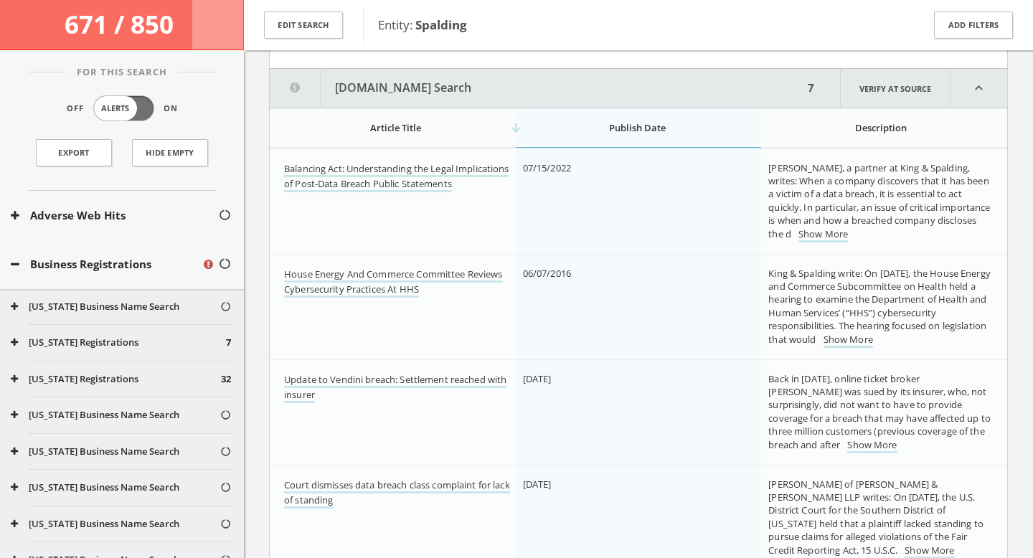
scroll to position [9838, 0]
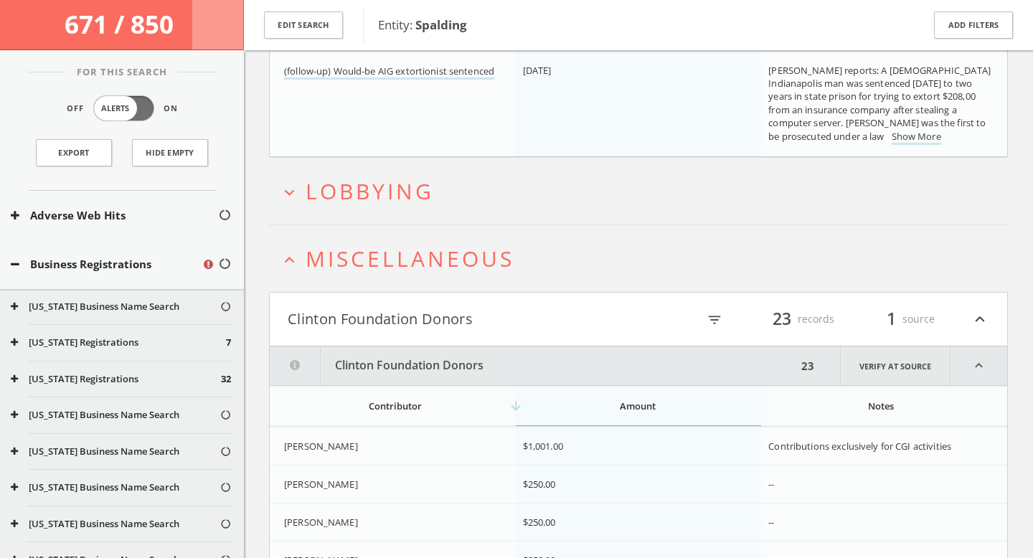
click at [480, 206] on h2 "expand_more Lobbying" at bounding box center [638, 191] width 739 height 67
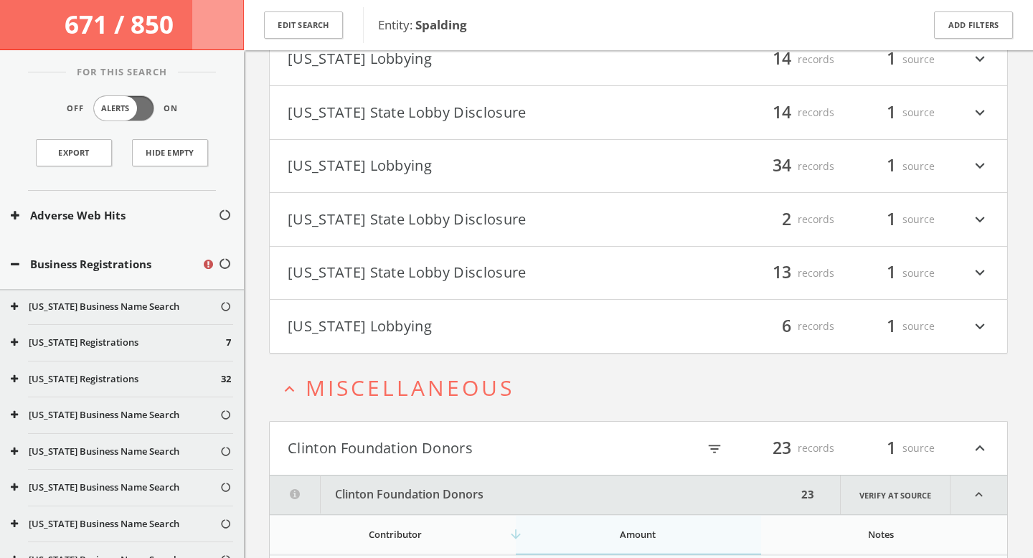
click at [492, 340] on h4 "[US_STATE] Lobbying filter_list 6 records 1 source expand_more" at bounding box center [638, 326] width 737 height 53
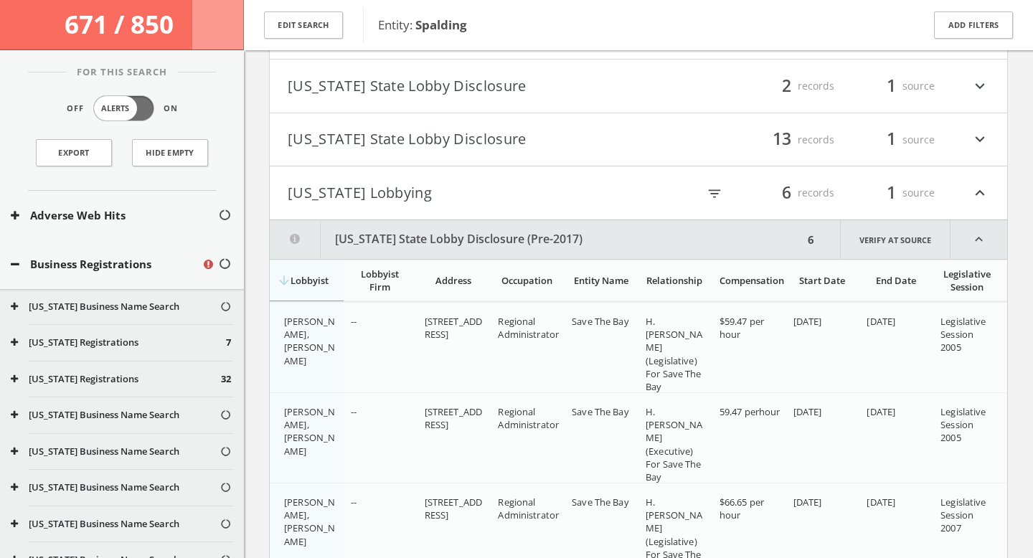
scroll to position [11164, 0]
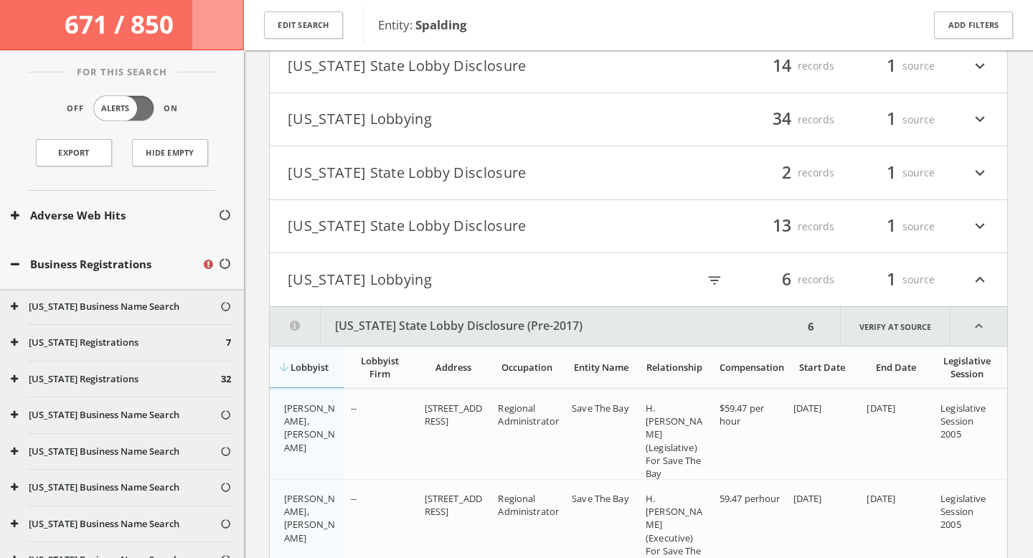
click at [464, 262] on h4 "[US_STATE] Lobbying filter_list 6 records 1 source expand_less" at bounding box center [638, 279] width 737 height 53
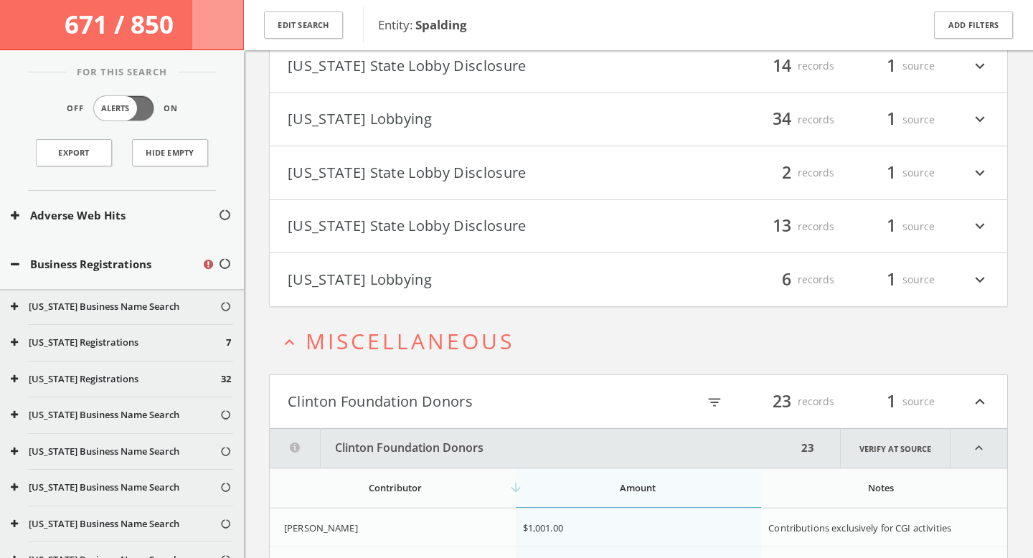
click at [440, 231] on button "[US_STATE] State Lobby Disclosure" at bounding box center [463, 226] width 351 height 24
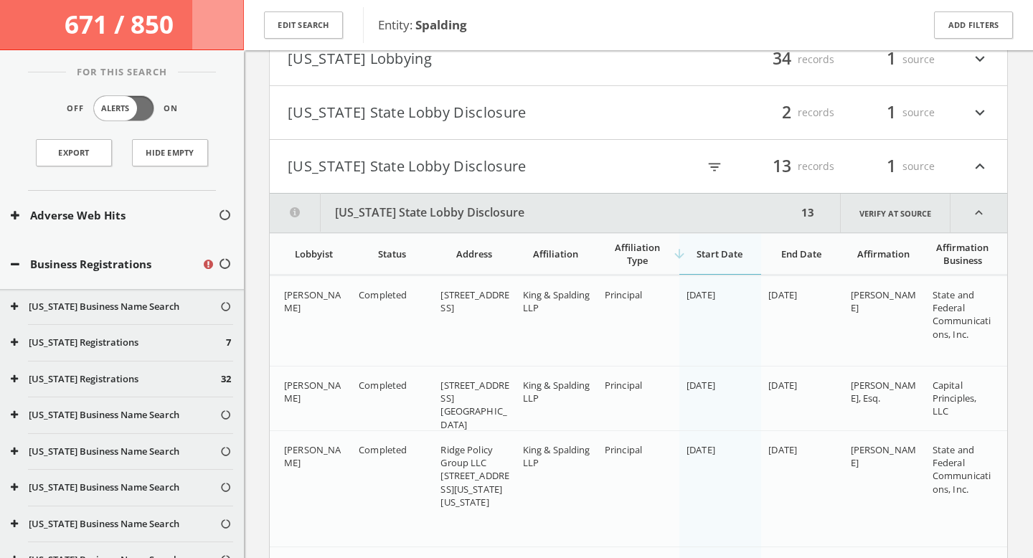
scroll to position [11216, 0]
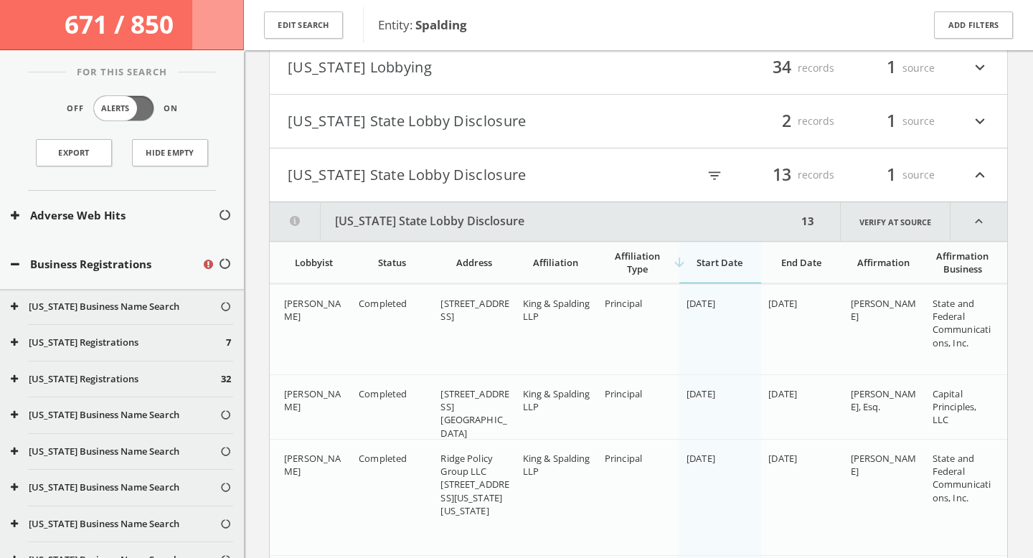
click at [429, 181] on button "[US_STATE] State Lobby Disclosure" at bounding box center [463, 175] width 351 height 24
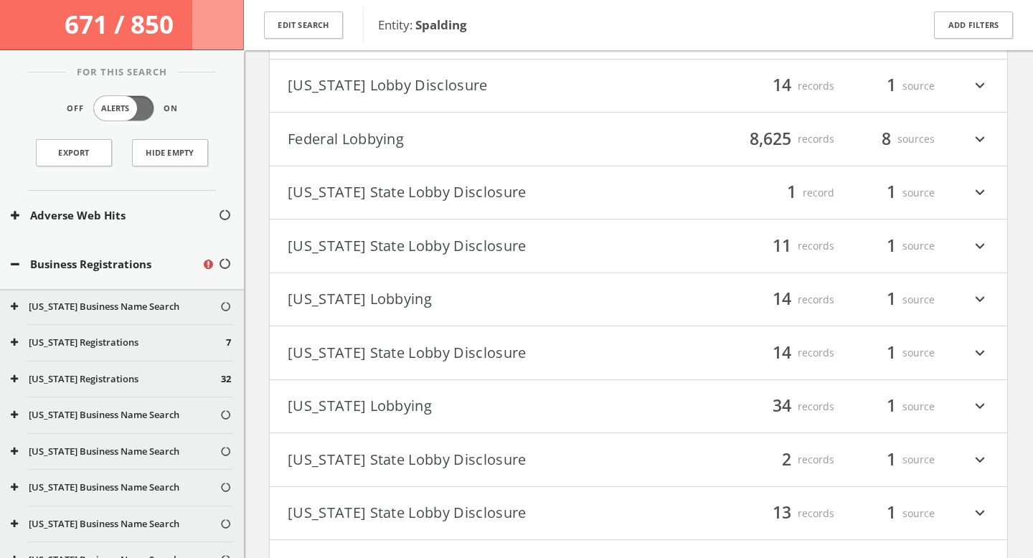
click at [389, 143] on button "Federal Lobbying" at bounding box center [463, 139] width 351 height 24
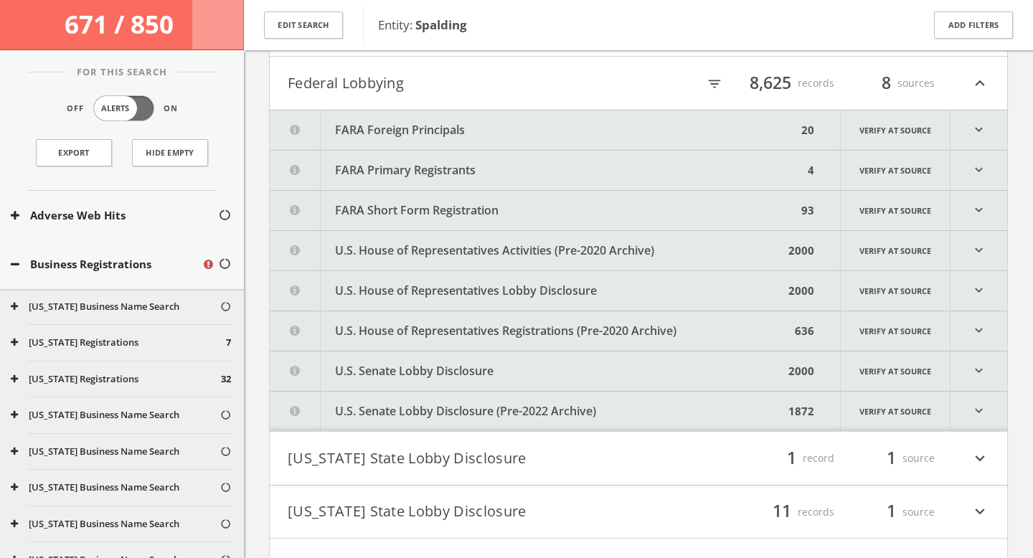
scroll to position [10939, 0]
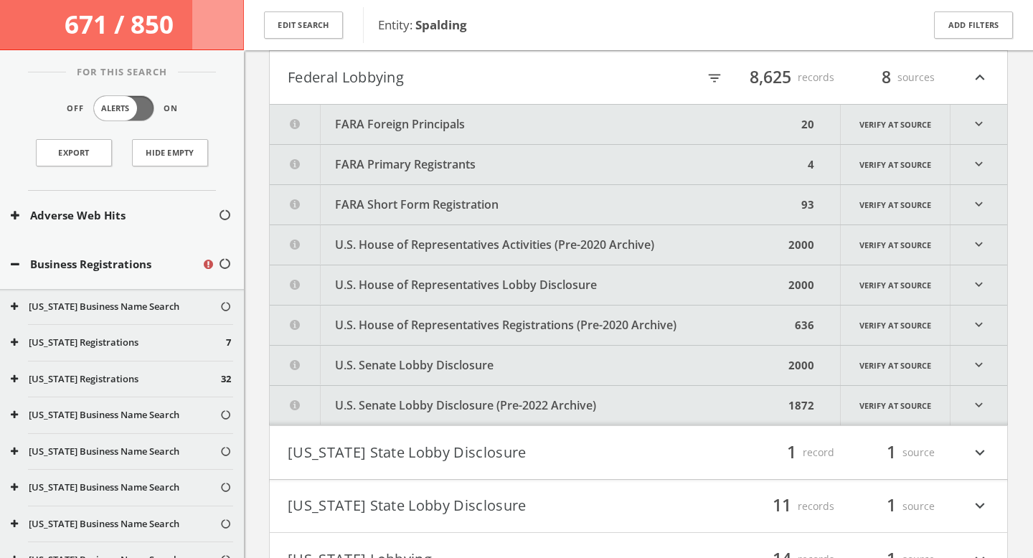
click at [435, 205] on button "FARA Short Form Registration" at bounding box center [533, 204] width 527 height 39
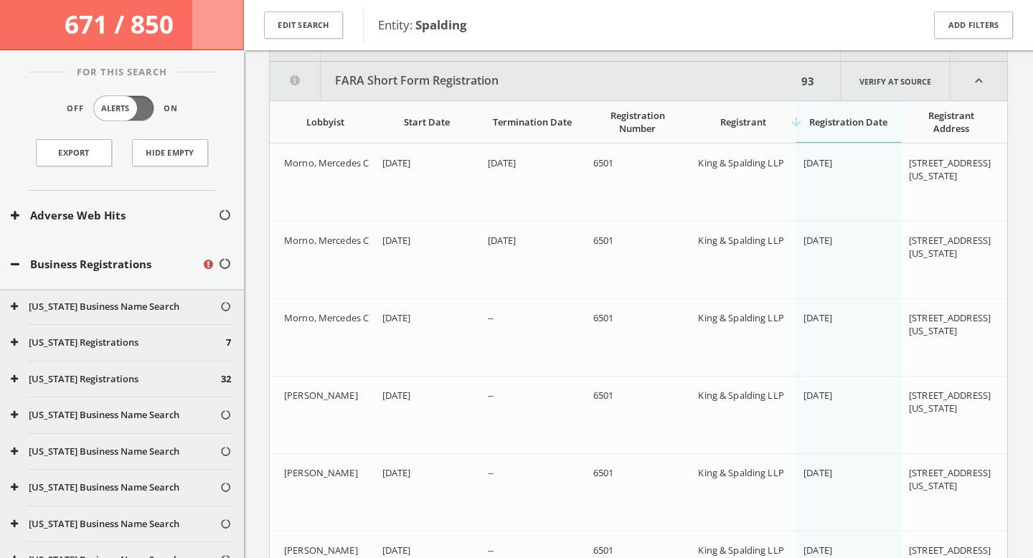
scroll to position [11073, 0]
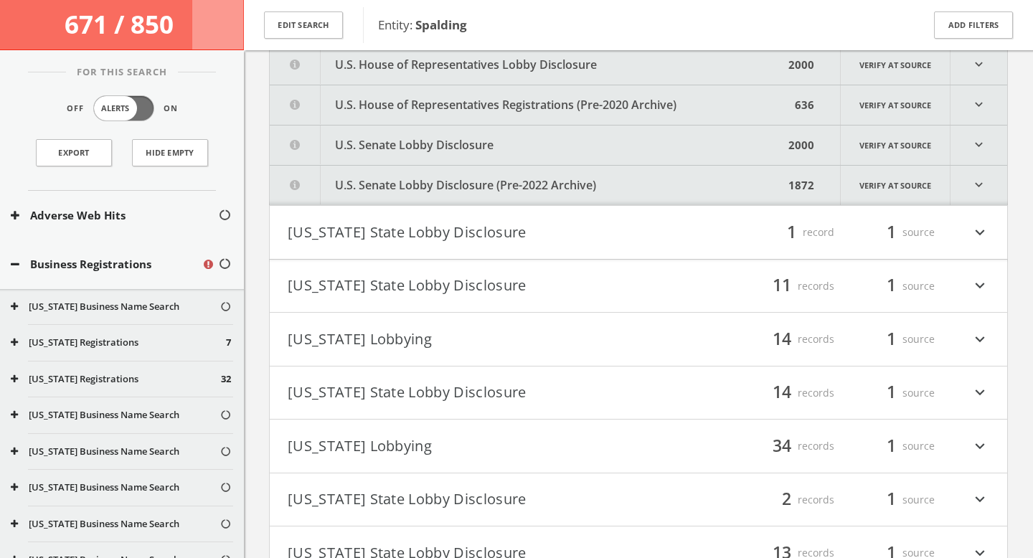
click at [457, 181] on button "U.S. Senate Lobby Disclosure (Pre-2022 Archive)" at bounding box center [527, 185] width 514 height 39
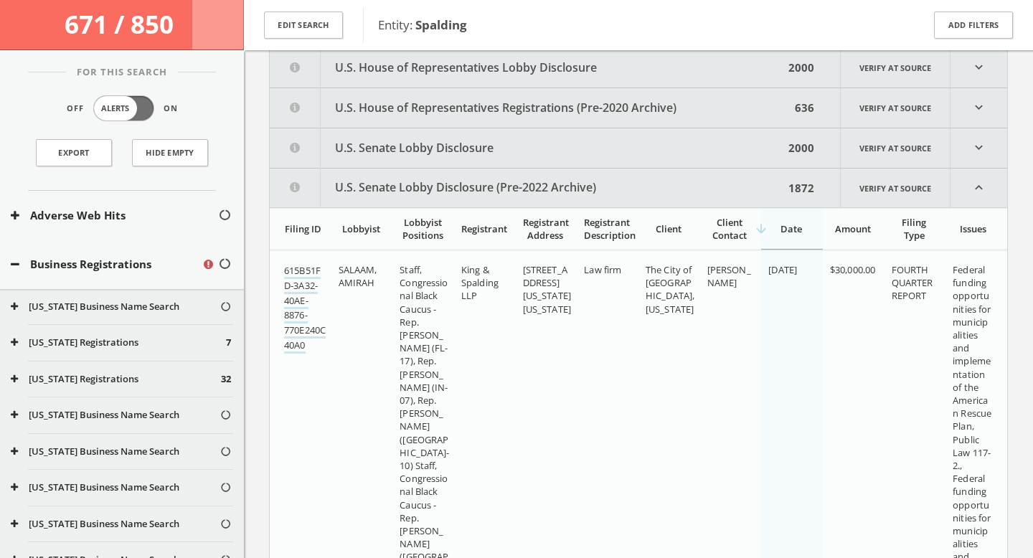
scroll to position [17724, 0]
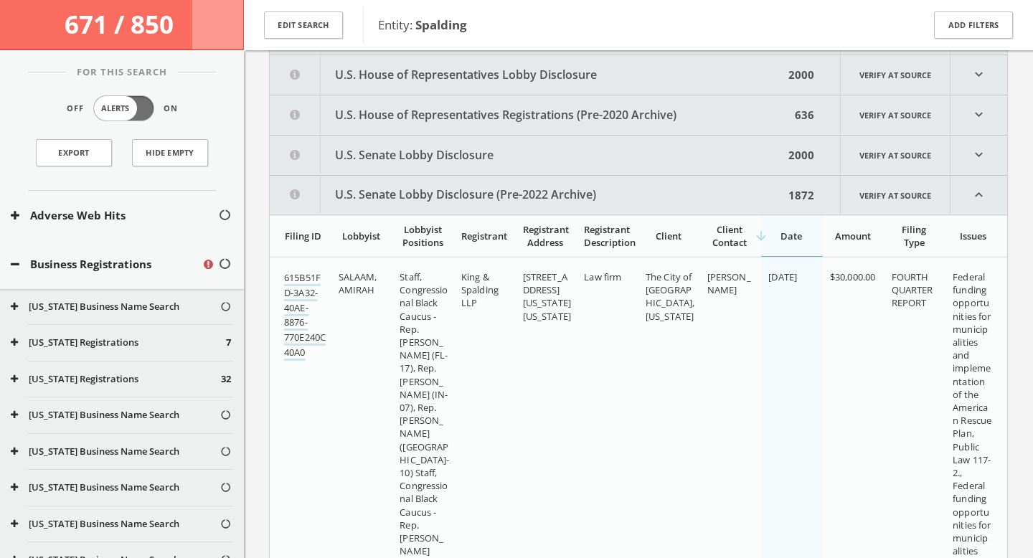
click at [464, 170] on button "U.S. Senate Lobby Disclosure" at bounding box center [527, 155] width 514 height 39
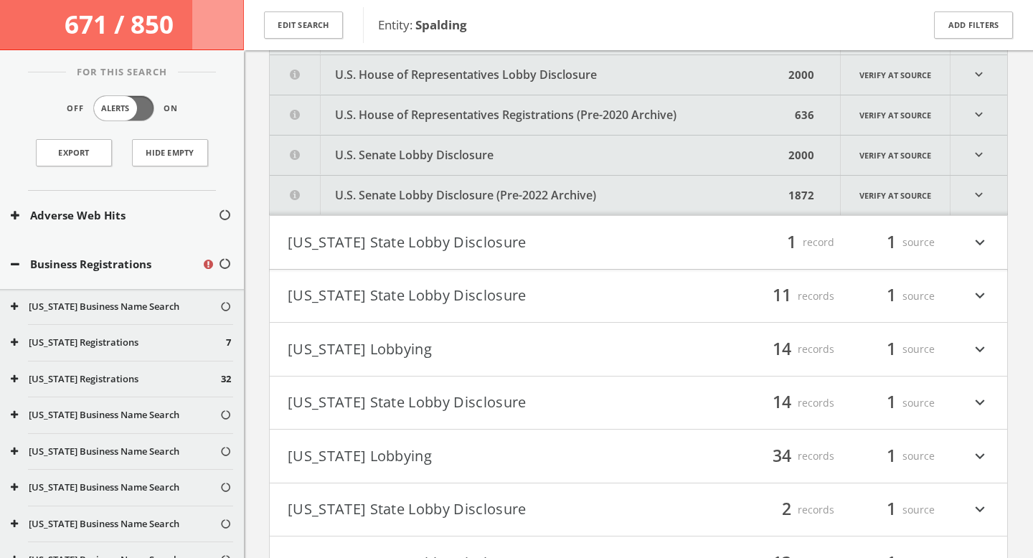
click at [457, 136] on button "U.S. Senate Lobby Disclosure" at bounding box center [527, 155] width 514 height 39
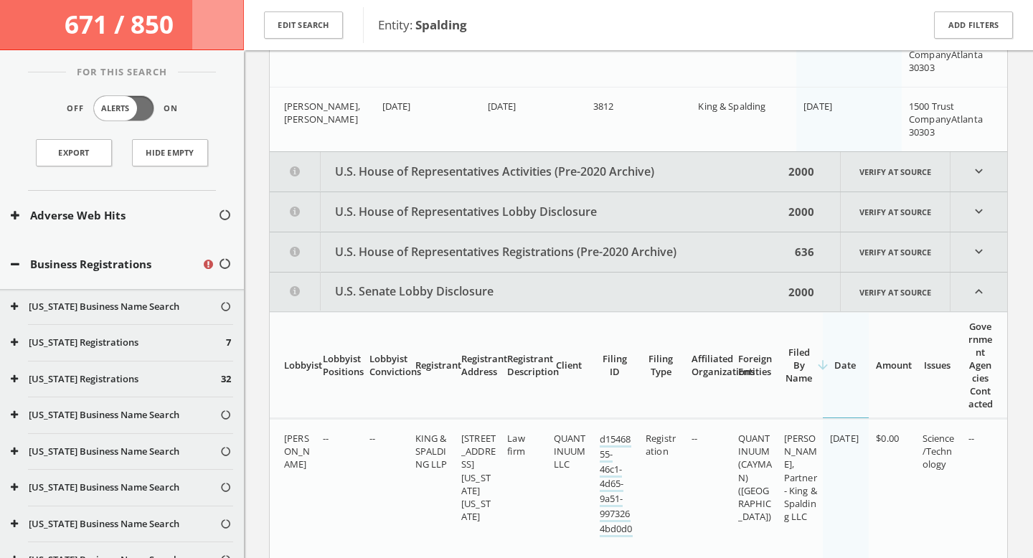
click at [495, 200] on button "U.S. House of Representatives Lobby Disclosure" at bounding box center [527, 211] width 514 height 39
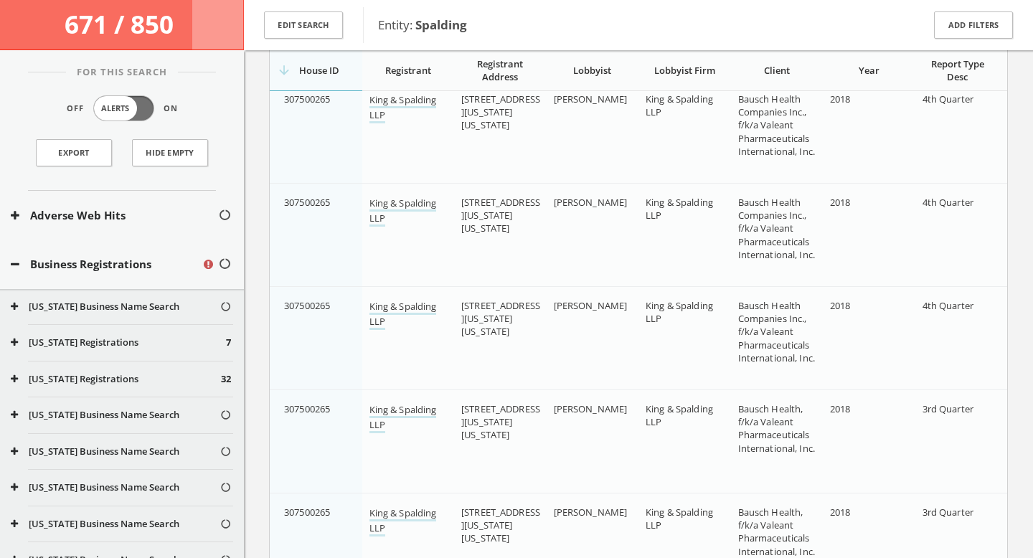
scroll to position [26144, 0]
